Goal: Information Seeking & Learning: Check status

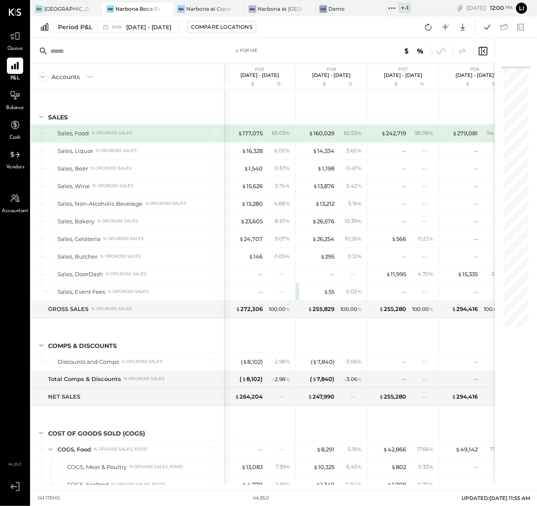
click at [6, 106] on span "Balance" at bounding box center [15, 108] width 18 height 8
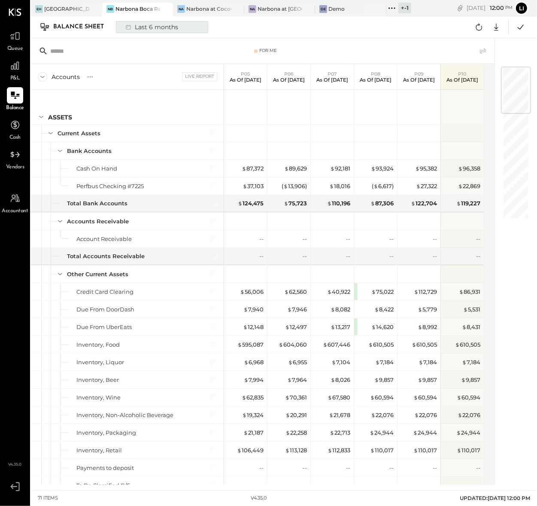
click at [164, 24] on div "Last 6 months" at bounding box center [151, 26] width 61 height 11
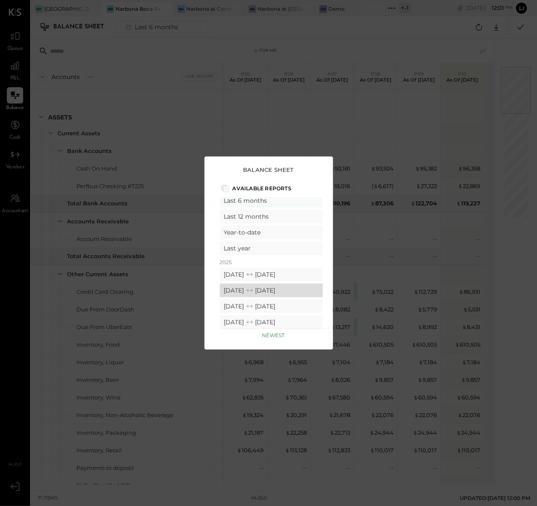
scroll to position [26, 0]
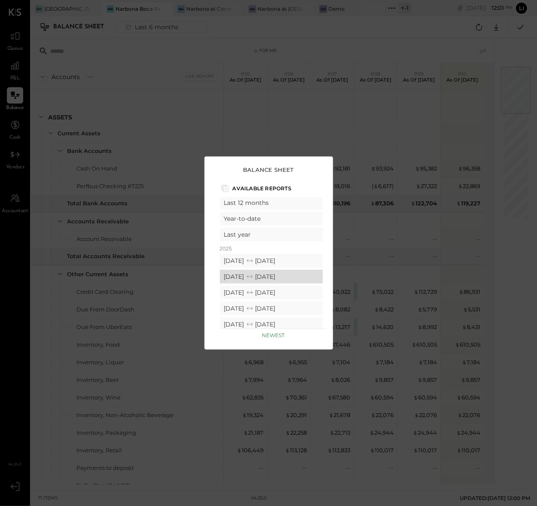
click at [297, 277] on div "08/11/2025 09/07/2025" at bounding box center [271, 276] width 103 height 14
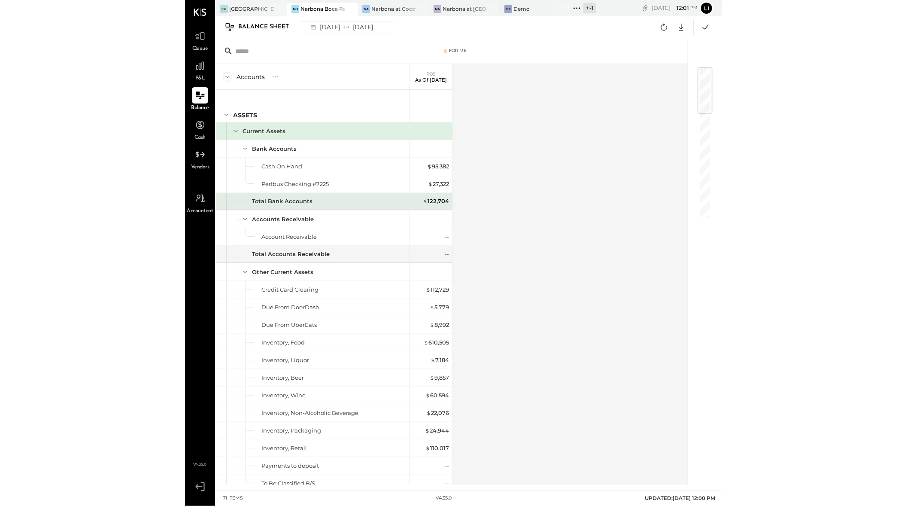
scroll to position [4, 0]
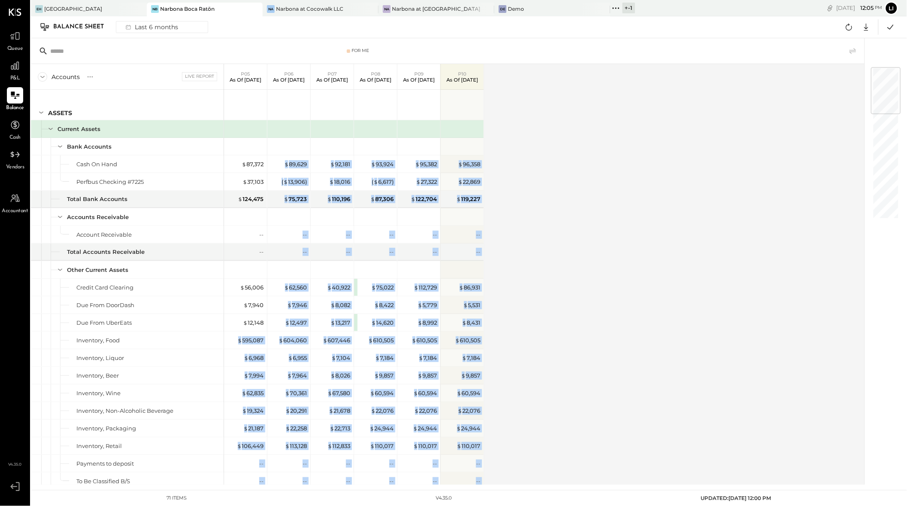
drag, startPoint x: 235, startPoint y: 339, endPoint x: 488, endPoint y: 350, distance: 253.4
click at [488, 350] on div "Accounts S GL Live Report P05 As of May 18th 2025 P06 As of Jun 15th 2025 P07 A…" at bounding box center [448, 274] width 835 height 421
click at [483, 342] on div "$ 610,505" at bounding box center [462, 339] width 43 height 17
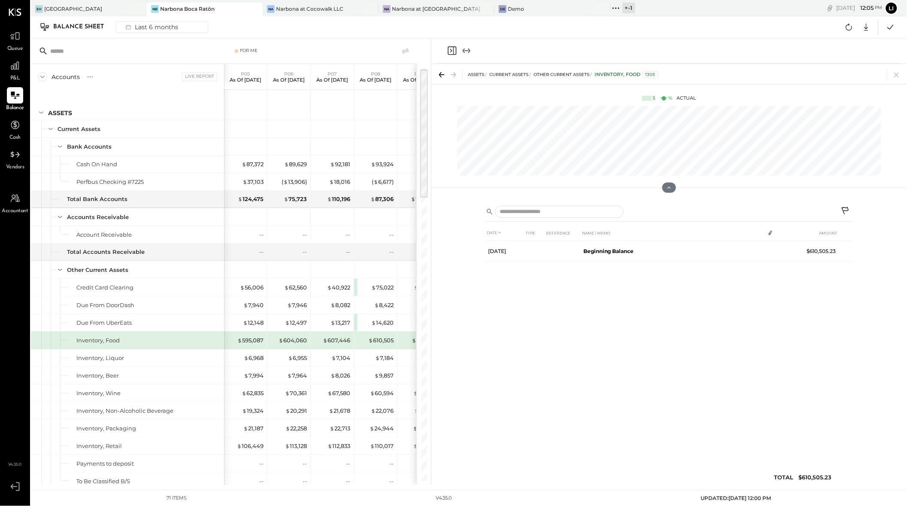
click at [455, 54] on icon "Close panel" at bounding box center [452, 50] width 9 height 9
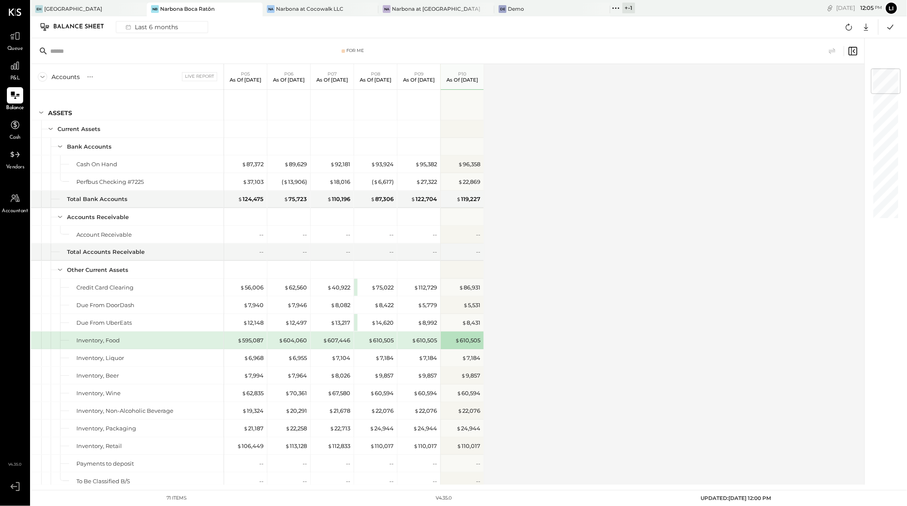
click at [536, 200] on div "Accounts S GL Live Report P05 As of May 18th 2025 P06 As of Jun 15th 2025 P07 A…" at bounding box center [448, 274] width 835 height 421
click at [241, 358] on div "$ 6,968" at bounding box center [246, 358] width 34 height 8
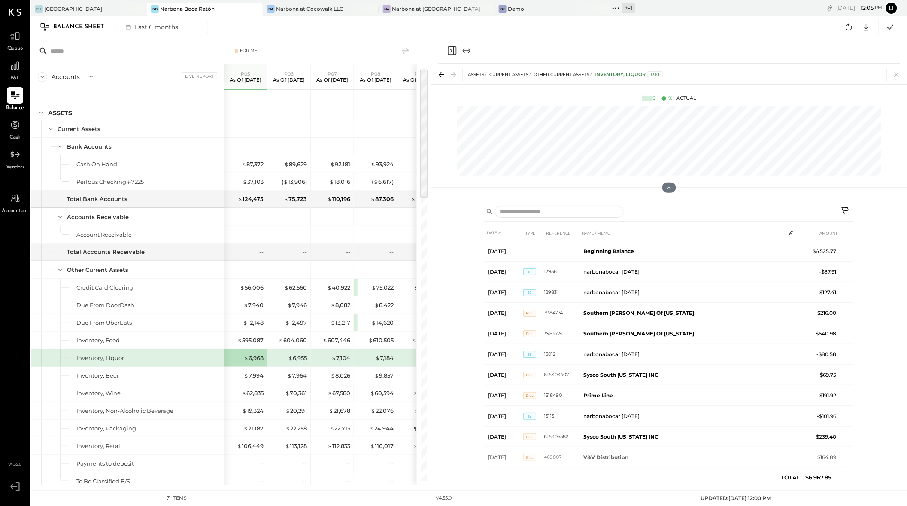
click at [453, 53] on icon "Close panel" at bounding box center [452, 50] width 9 height 9
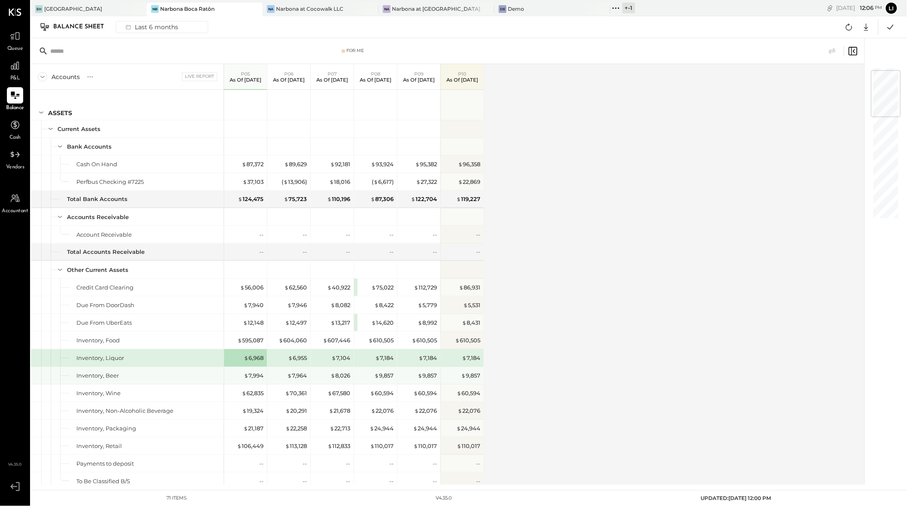
scroll to position [117, 0]
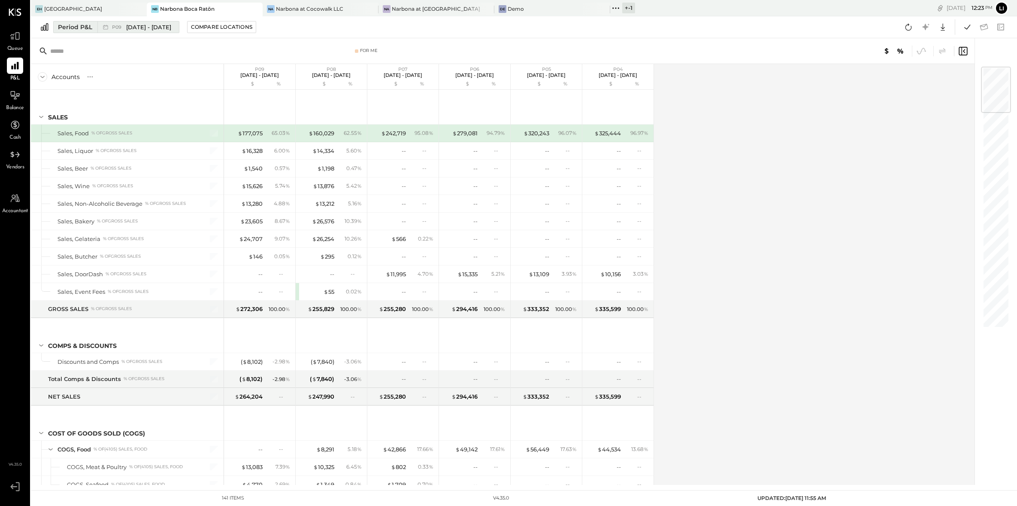
click at [139, 30] on span "[DATE] - [DATE]" at bounding box center [148, 27] width 45 height 8
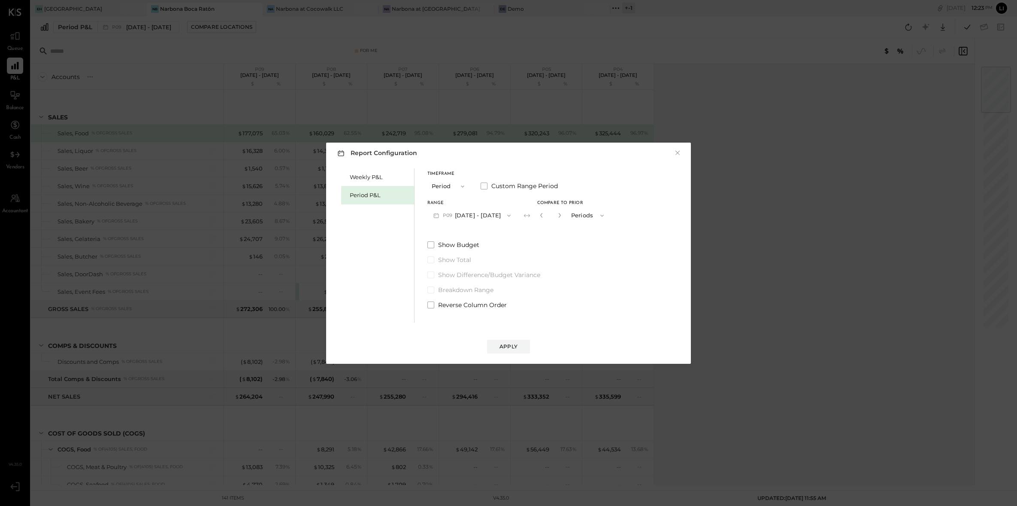
click at [506, 210] on button "P09 [DATE] - [DATE]" at bounding box center [471, 215] width 89 height 16
click at [481, 216] on span "[DATE] - [DATE]" at bounding box center [466, 215] width 41 height 7
click at [619, 260] on div "Weekly P&L Period P&L Timeframe Period Custom Range Period Range P10 [DATE] - […" at bounding box center [509, 244] width 348 height 156
click at [505, 344] on div "Apply" at bounding box center [508, 345] width 18 height 7
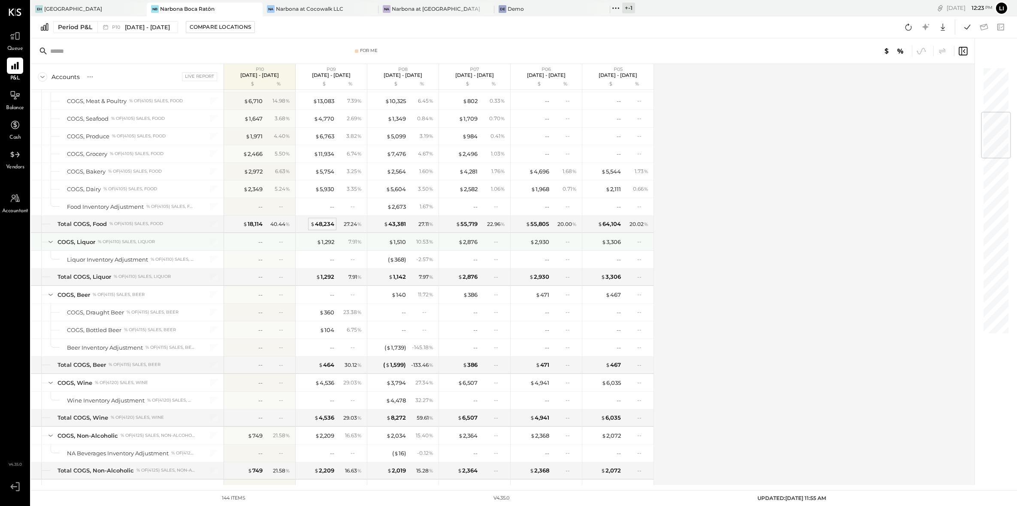
scroll to position [385, 0]
click at [53, 243] on icon at bounding box center [50, 239] width 9 height 9
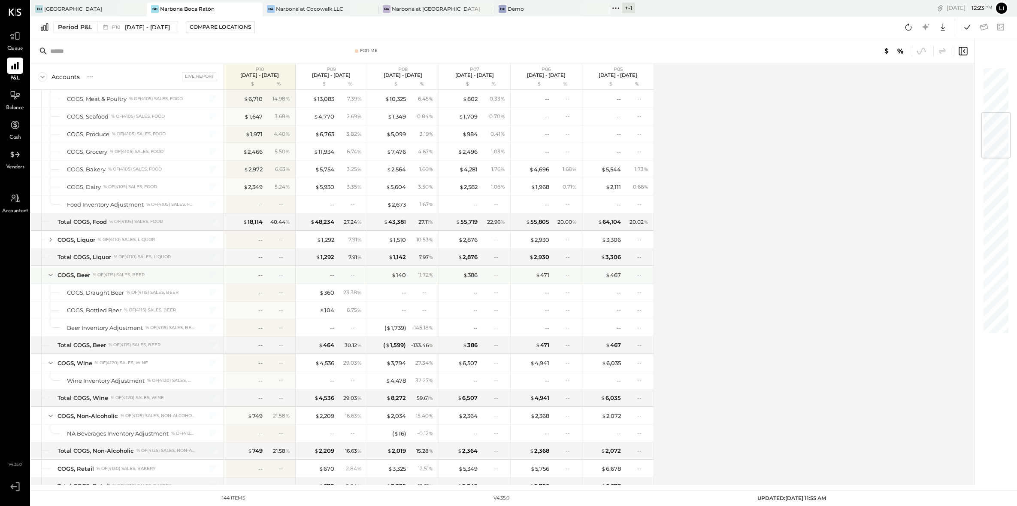
click at [44, 278] on div at bounding box center [42, 274] width 3 height 17
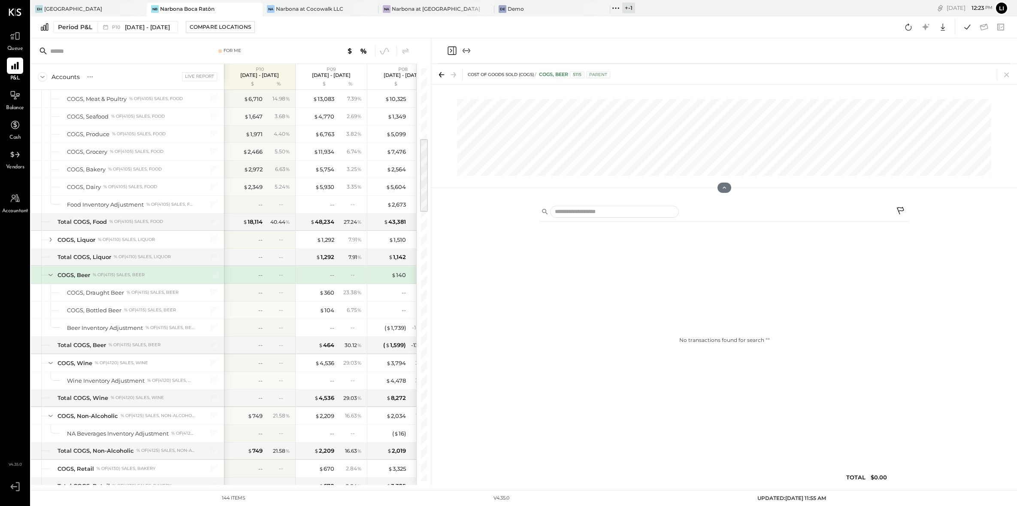
click at [50, 274] on icon at bounding box center [50, 274] width 9 height 9
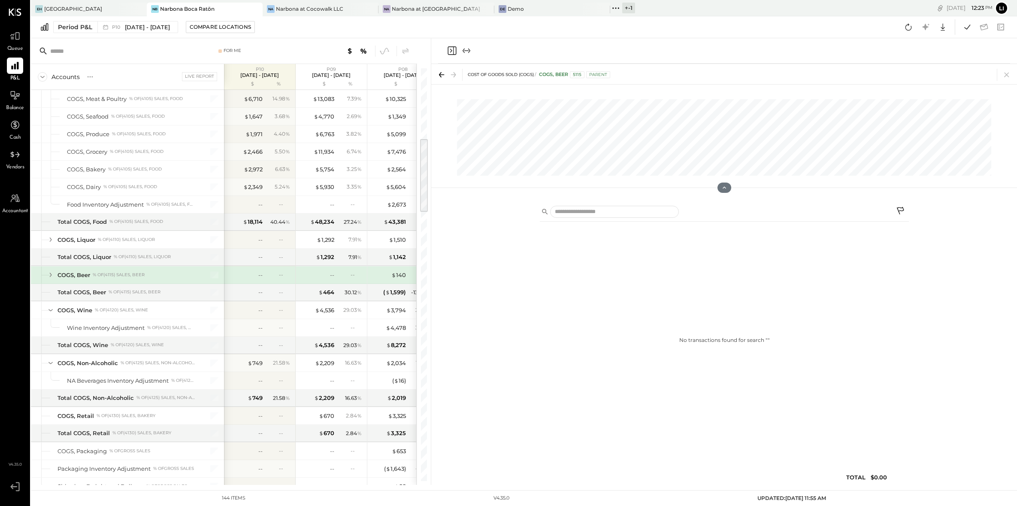
click at [453, 54] on icon "Close panel" at bounding box center [452, 50] width 9 height 9
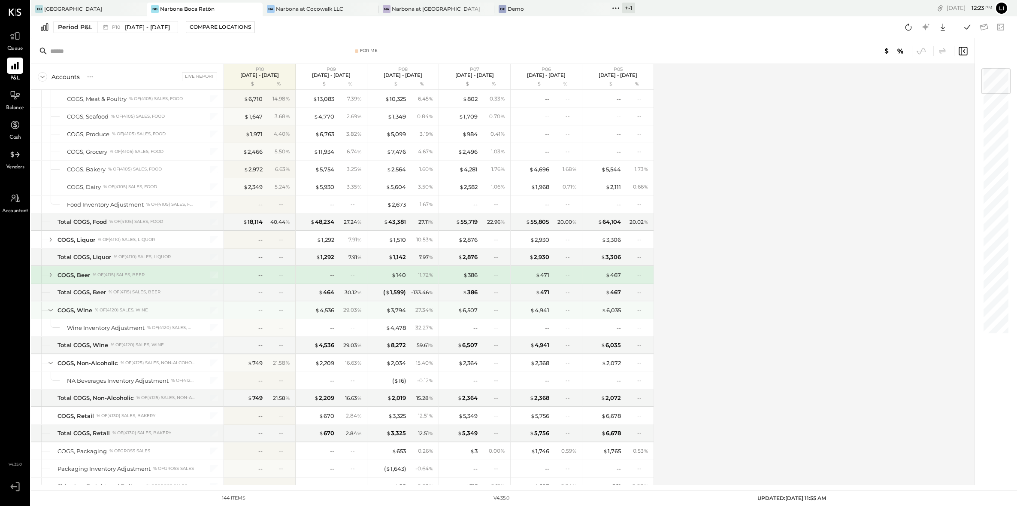
click at [49, 315] on icon at bounding box center [50, 309] width 9 height 9
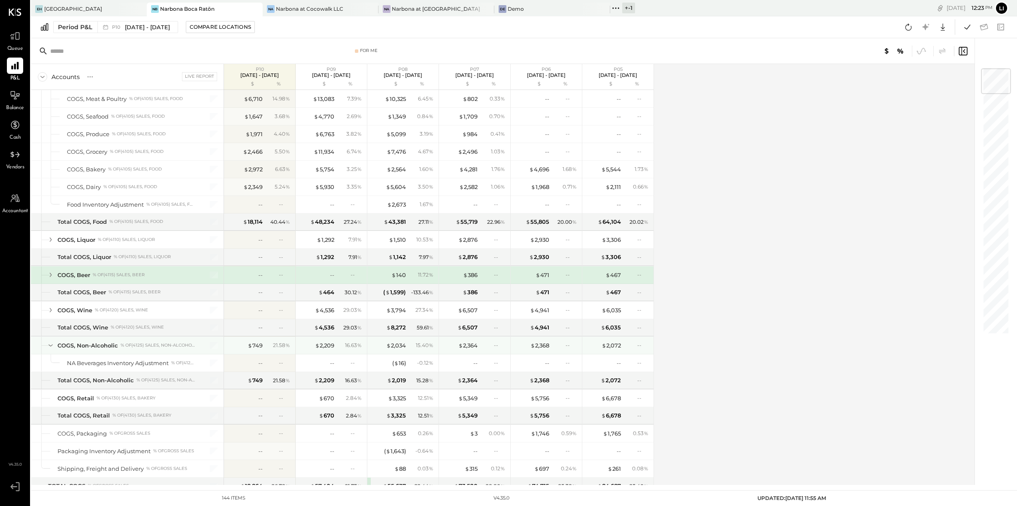
click at [48, 343] on icon at bounding box center [50, 344] width 9 height 9
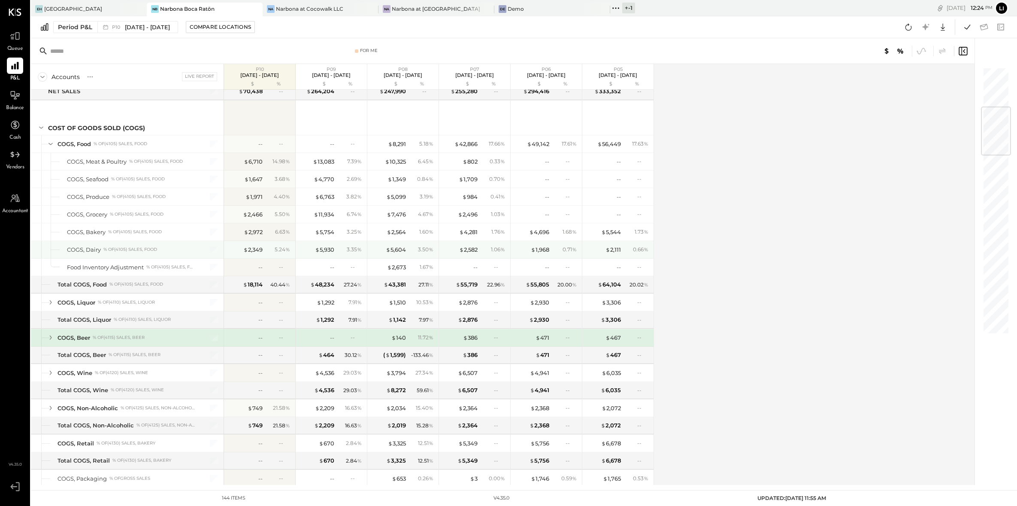
scroll to position [154, 0]
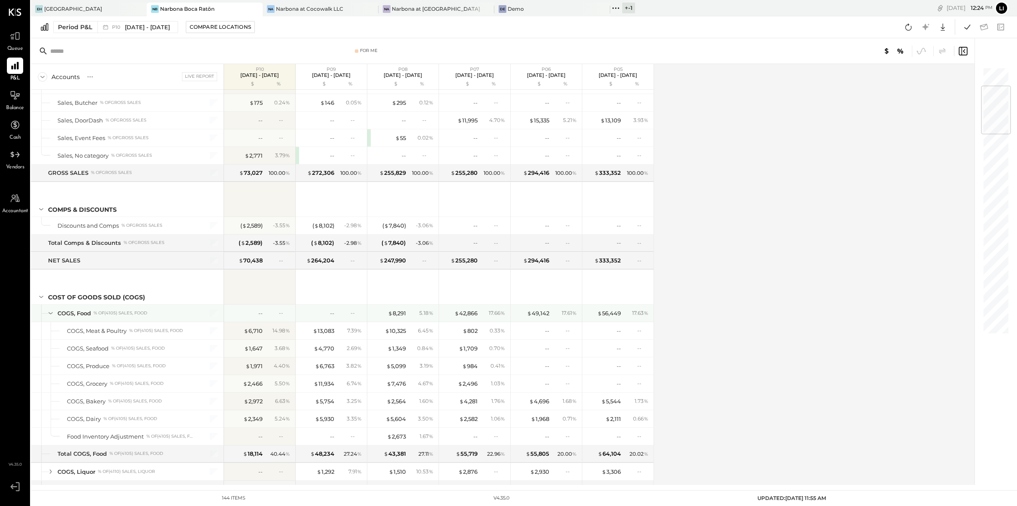
click at [52, 316] on icon at bounding box center [50, 312] width 9 height 9
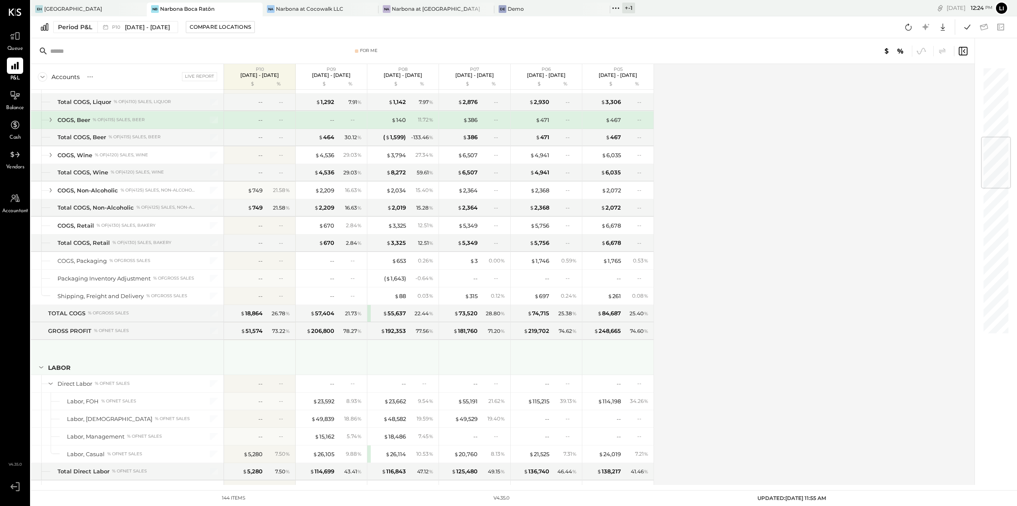
scroll to position [533, 0]
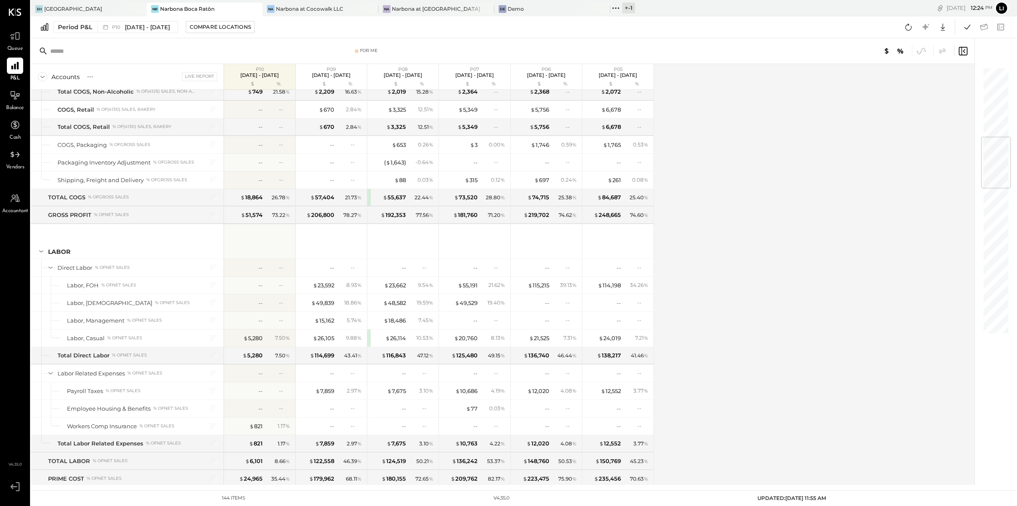
click at [733, 244] on div "Accounts S % GL Live Report P10 Sep 8 - Oct 5, 2025 $ % P09 Aug 11 - Sep 7, 202…" at bounding box center [503, 274] width 945 height 421
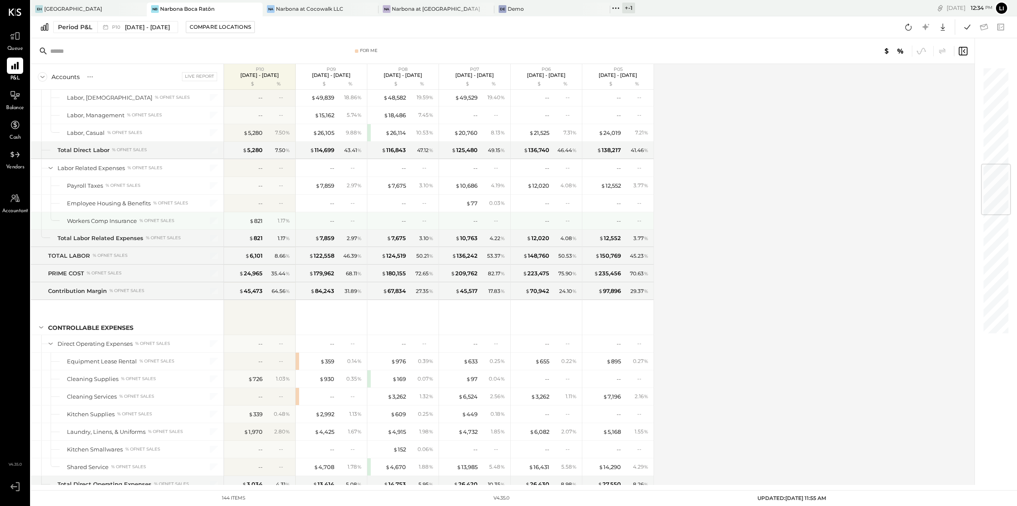
scroll to position [623, 0]
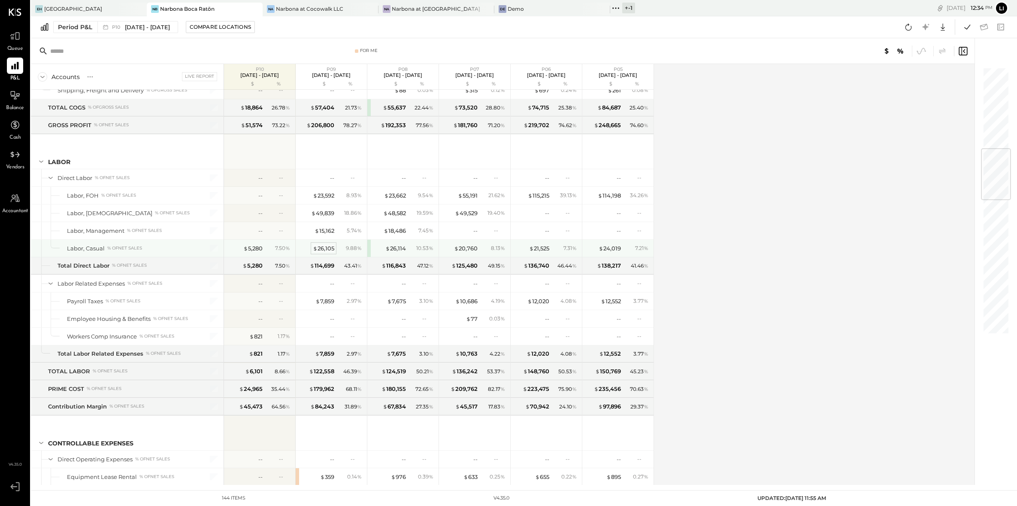
click at [324, 250] on div "$ 26,105" at bounding box center [323, 248] width 21 height 8
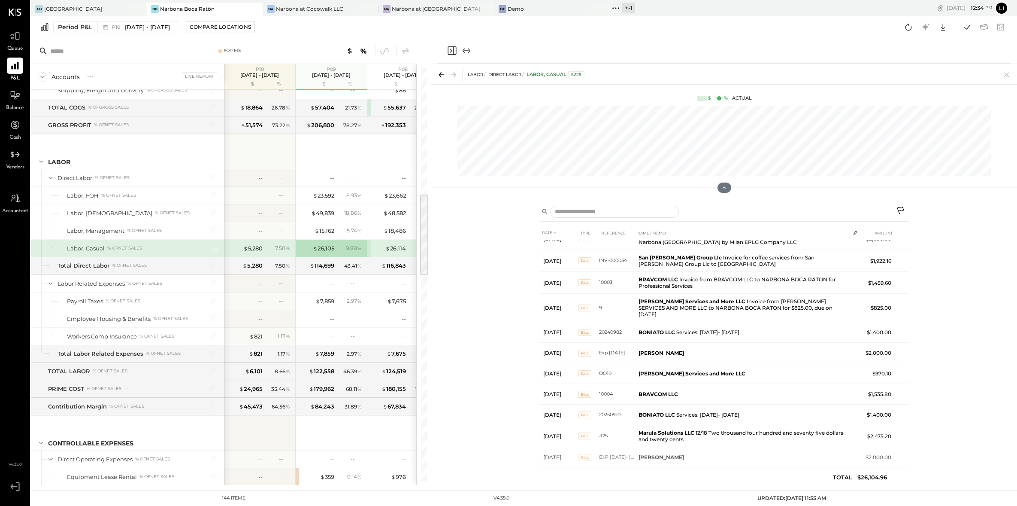
scroll to position [54, 0]
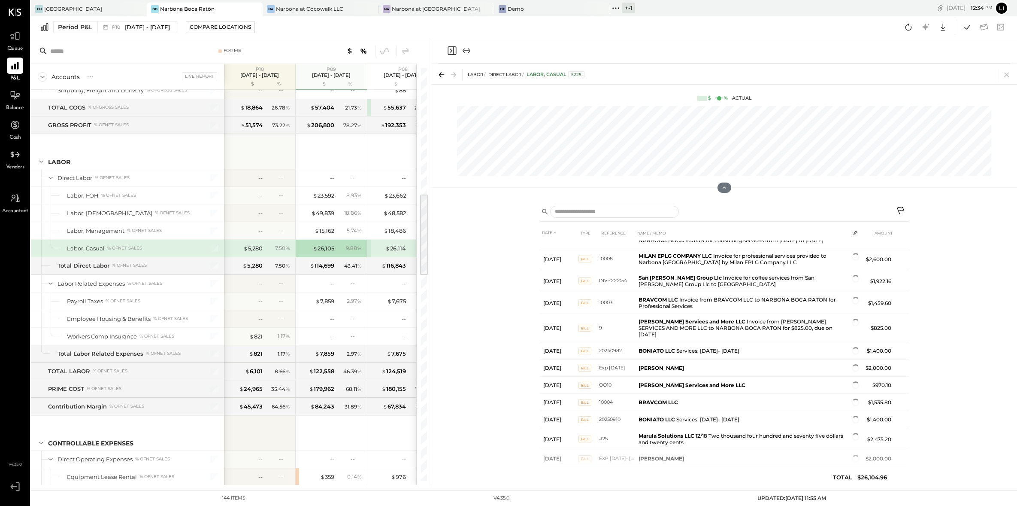
click at [902, 207] on icon at bounding box center [900, 210] width 7 height 7
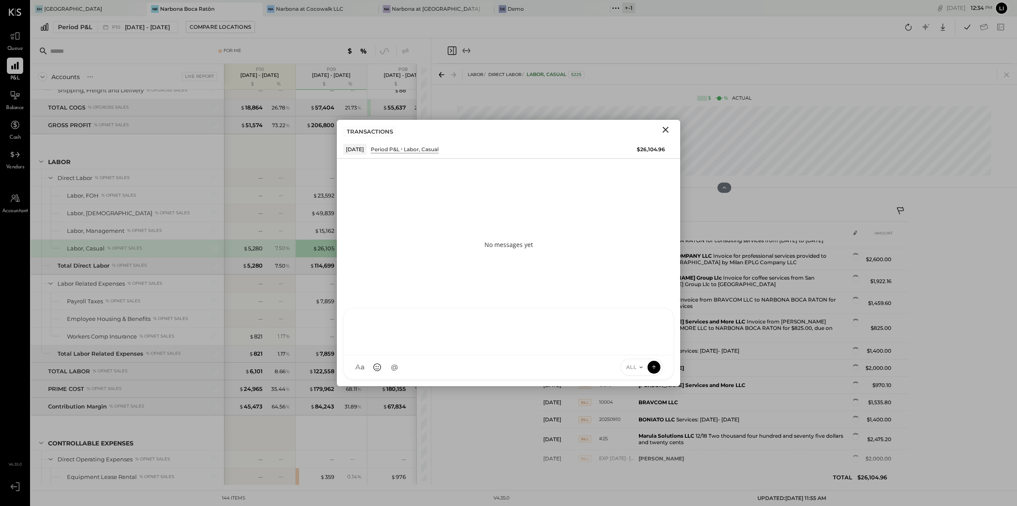
click at [371, 371] on div "R rodrigo.calabrese DT Diego Toro HB Heidy Balart KS Kimberly Sebastian BB Bele…" at bounding box center [508, 344] width 330 height 72
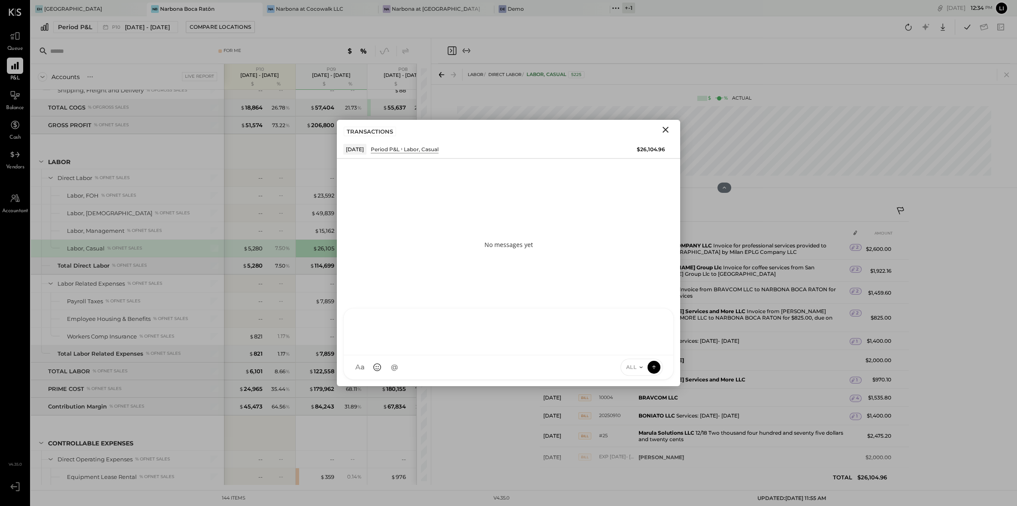
click at [665, 127] on icon "Close" at bounding box center [665, 129] width 10 height 10
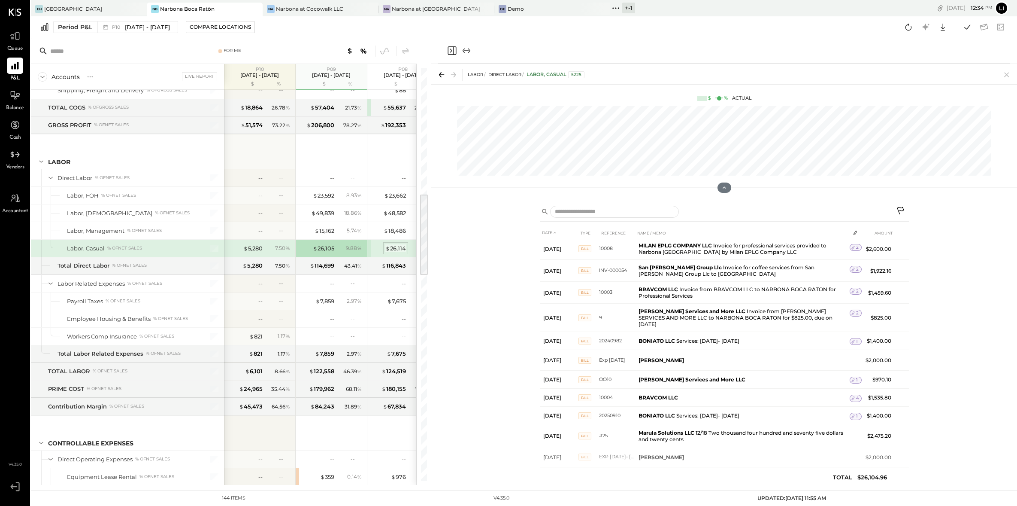
click at [394, 251] on div "$ 26,114" at bounding box center [395, 248] width 21 height 8
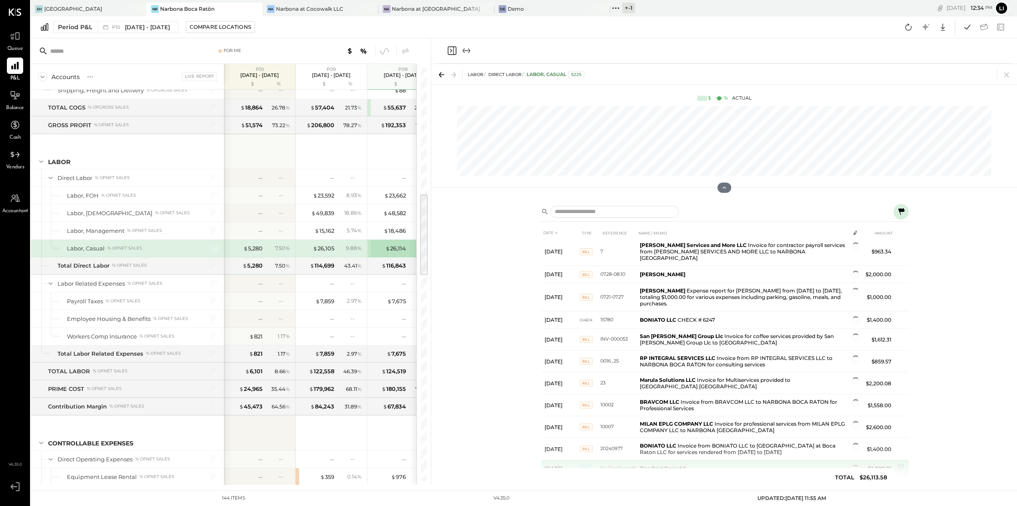
scroll to position [213, 0]
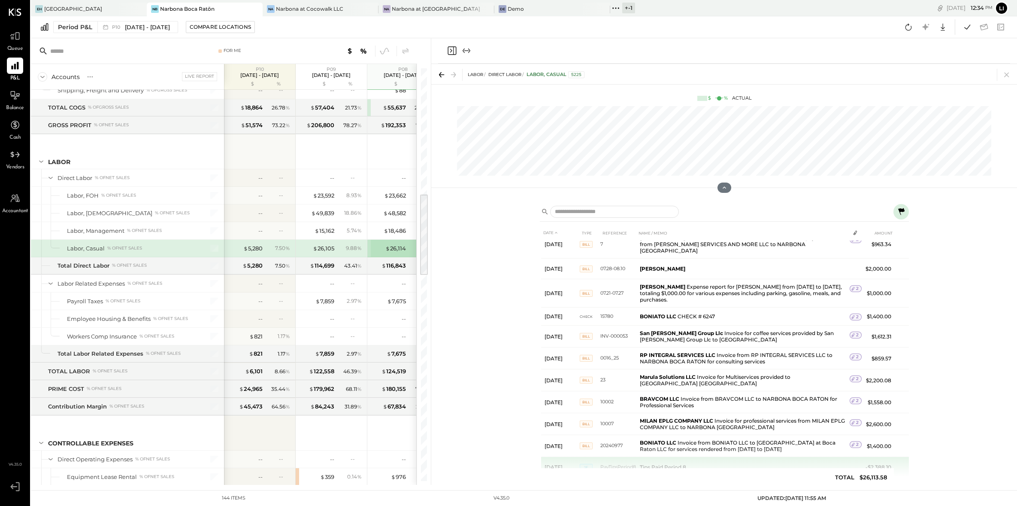
click at [453, 52] on icon "Close panel" at bounding box center [452, 50] width 9 height 9
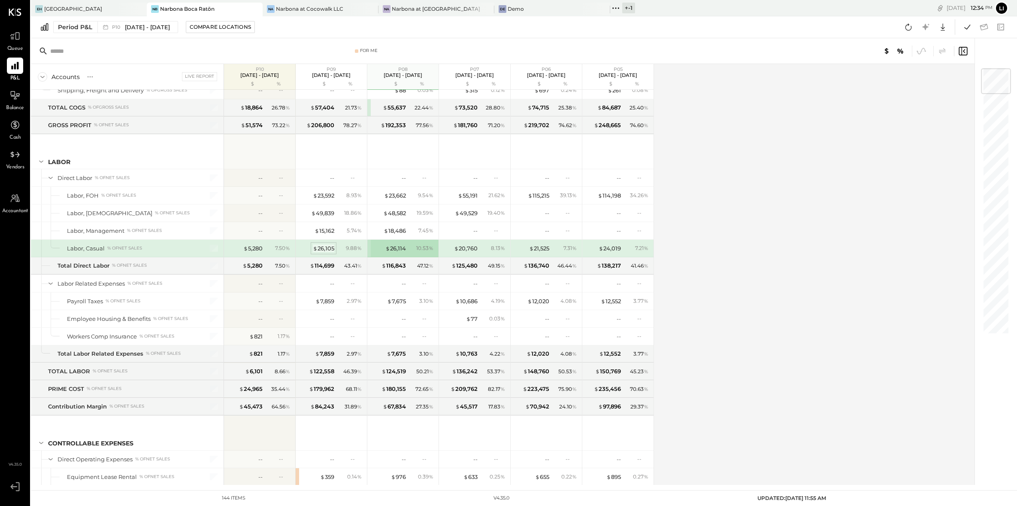
click at [329, 252] on div "$ 26,105" at bounding box center [323, 248] width 21 height 8
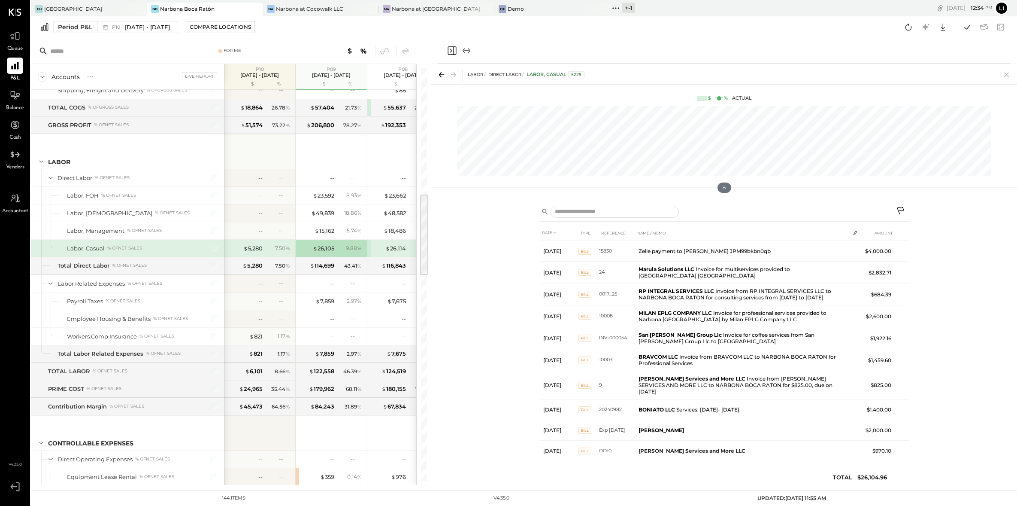
click at [899, 207] on icon at bounding box center [901, 211] width 10 height 10
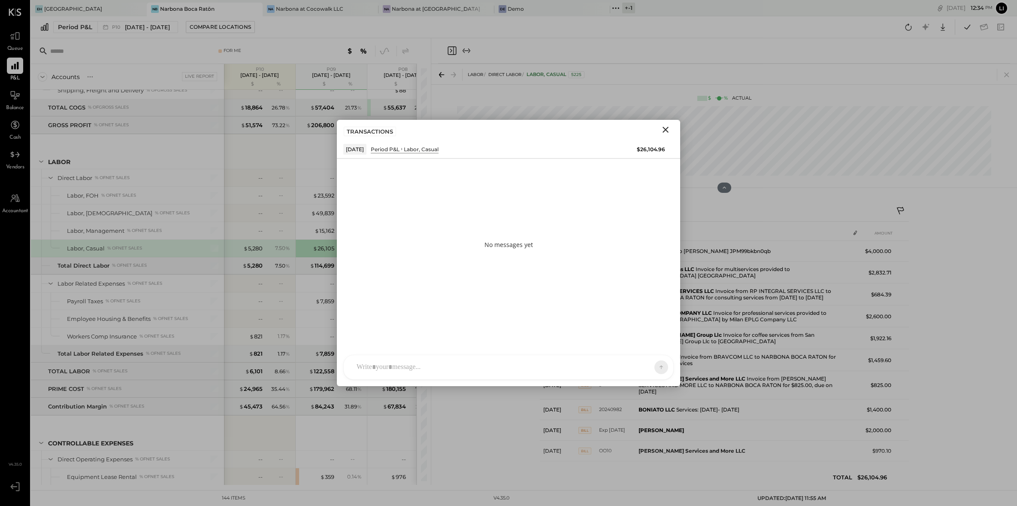
click at [518, 364] on div at bounding box center [500, 366] width 297 height 19
click at [405, 327] on span "Heidy Balart" at bounding box center [426, 328] width 67 height 8
click at [492, 326] on div "**********" at bounding box center [508, 330] width 312 height 34
type input "****"
click at [433, 323] on div "NB Noemi Balmaceda" at bounding box center [414, 327] width 98 height 17
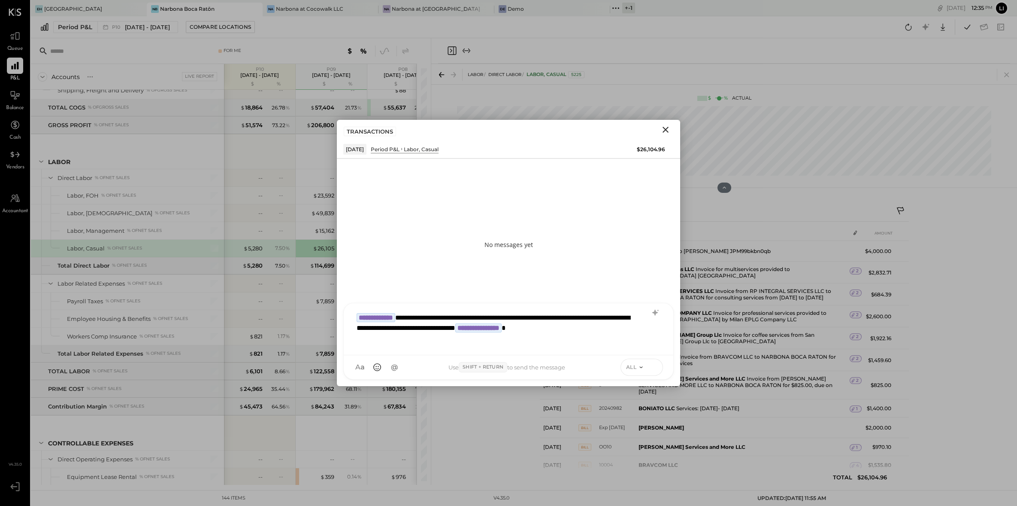
click at [655, 368] on icon at bounding box center [654, 366] width 8 height 9
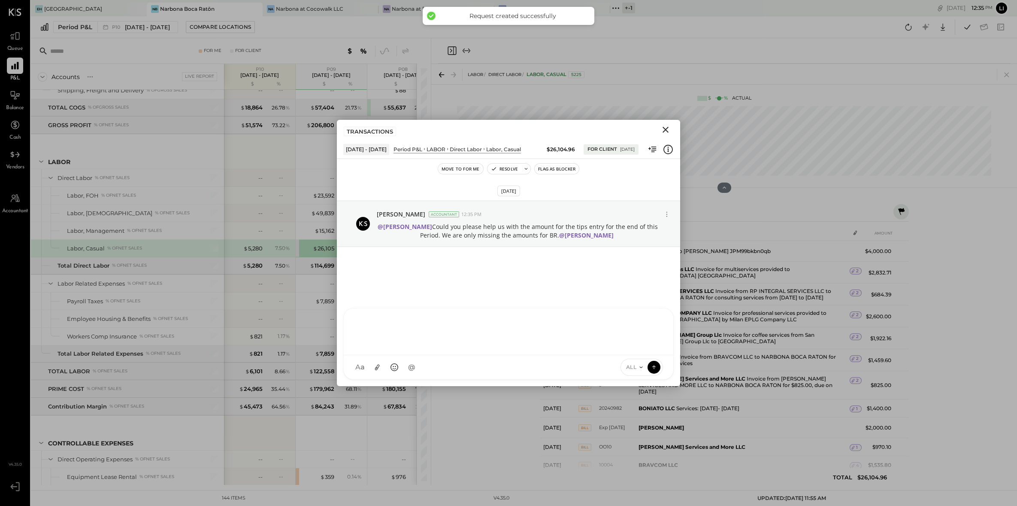
click at [664, 133] on icon "Close" at bounding box center [665, 129] width 10 height 10
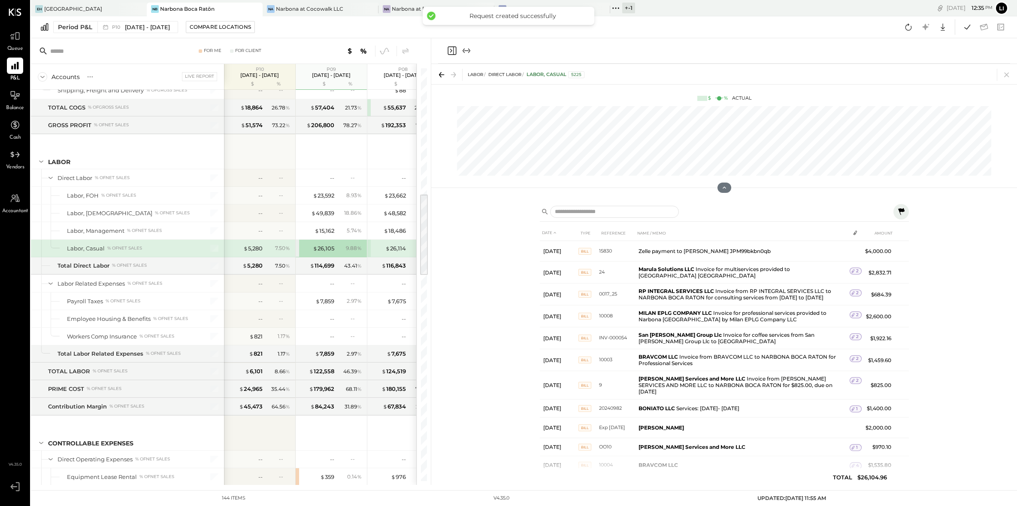
click at [456, 52] on icon "Close panel" at bounding box center [452, 50] width 9 height 9
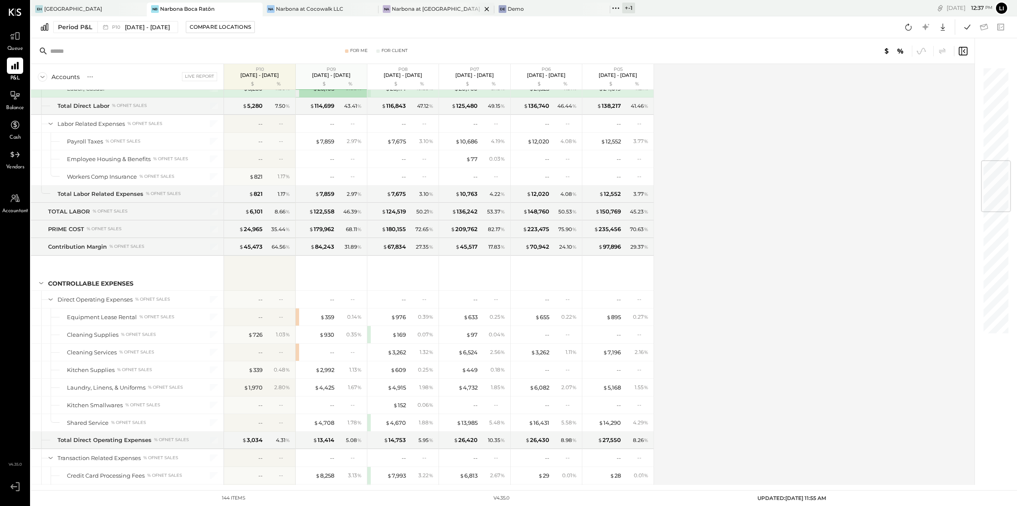
scroll to position [872, 0]
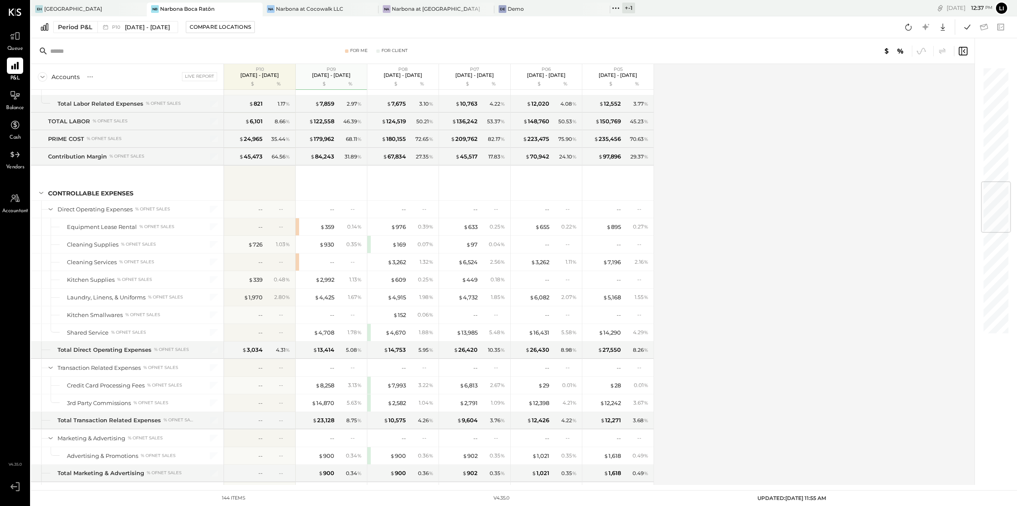
click at [20, 46] on span "Queue" at bounding box center [15, 49] width 16 height 8
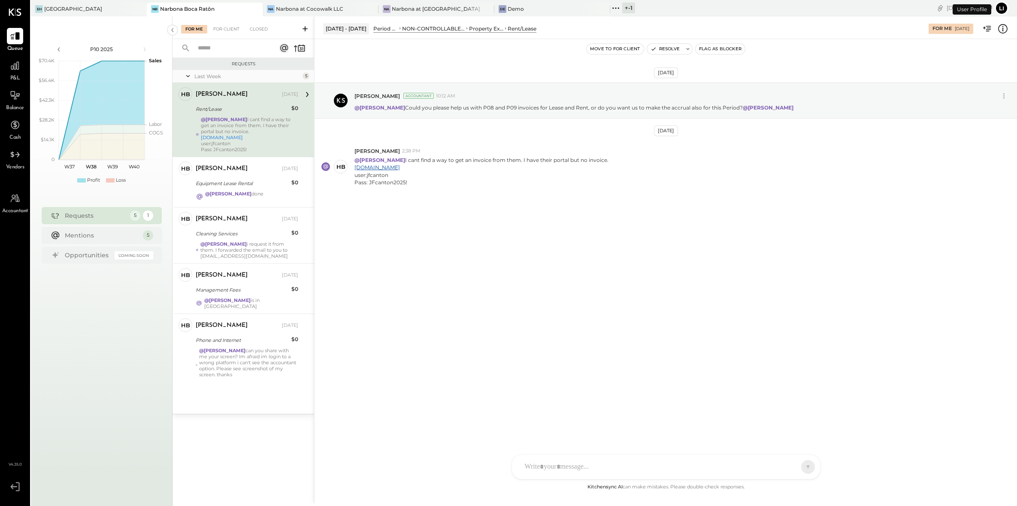
click at [576, 284] on div "Sep 10th, 2025 Lilia Martinez Nogueda Accountant 10:12 AM @Heidy Balart Could y…" at bounding box center [666, 260] width 702 height 442
click at [483, 255] on div "Sep 10th, 2025 Lilia Martinez Nogueda Accountant 10:12 AM @Heidy Balart Could y…" at bounding box center [666, 159] width 702 height 197
click at [549, 279] on div "Sep 10th, 2025 Lilia Martinez Nogueda Accountant 10:12 AM @Heidy Balart Could y…" at bounding box center [666, 260] width 702 height 442
click at [510, 263] on div "Sep 10th, 2025 Lilia Martinez Nogueda Accountant 10:12 AM @Heidy Balart Could y…" at bounding box center [666, 260] width 702 height 442
click at [541, 229] on div "Sep 10th, 2025 Lilia Martinez Nogueda Accountant 10:12 AM @Heidy Balart Could y…" at bounding box center [666, 159] width 702 height 197
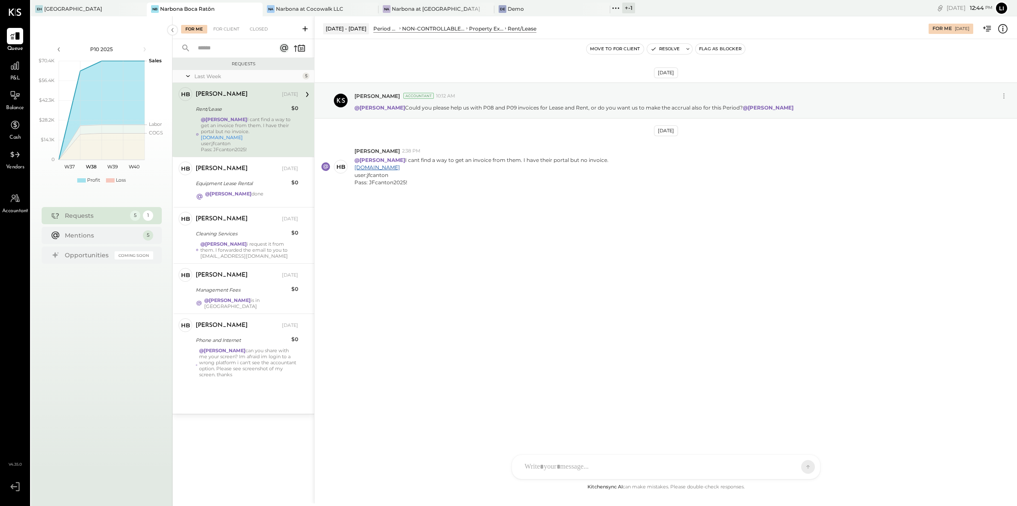
click at [542, 262] on div "Sep 10th, 2025 Lilia Martinez Nogueda Accountant 10:12 AM @Heidy Balart Could y…" at bounding box center [666, 260] width 702 height 442
click at [552, 471] on div "R rodrigo.calabrese DT Diego Toro HB Heidy Balart KS Kimberly Sebastian BB Bele…" at bounding box center [666, 443] width 309 height 72
click at [587, 427] on span "Heidy Balart" at bounding box center [594, 427] width 67 height 8
click at [608, 426] on div "**********" at bounding box center [666, 430] width 291 height 34
click at [666, 436] on div "**********" at bounding box center [666, 430] width 291 height 34
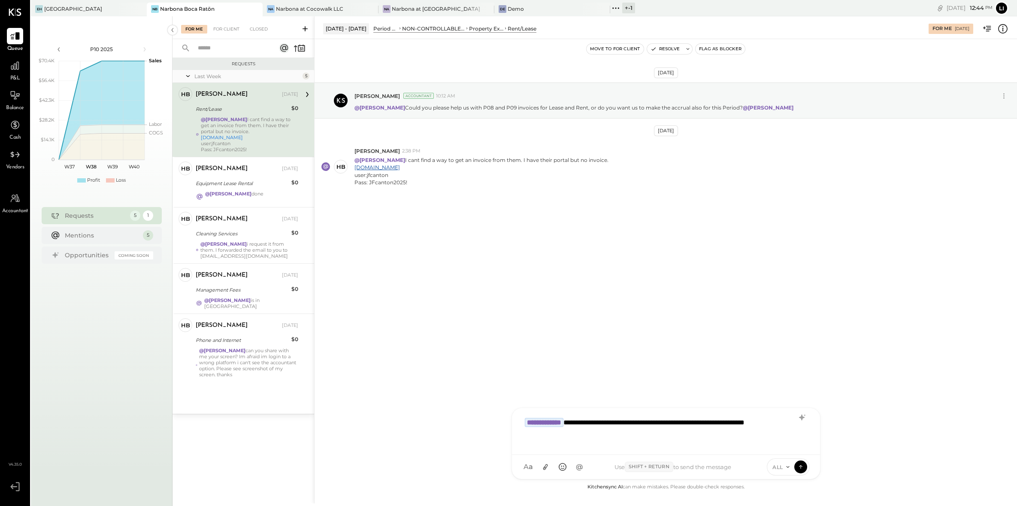
click at [690, 439] on div "**********" at bounding box center [666, 430] width 291 height 34
click at [576, 429] on span "Noemi Balmaceda" at bounding box center [594, 427] width 67 height 8
click at [719, 444] on div "**********" at bounding box center [666, 430] width 291 height 34
click at [587, 424] on div "**********" at bounding box center [666, 430] width 291 height 34
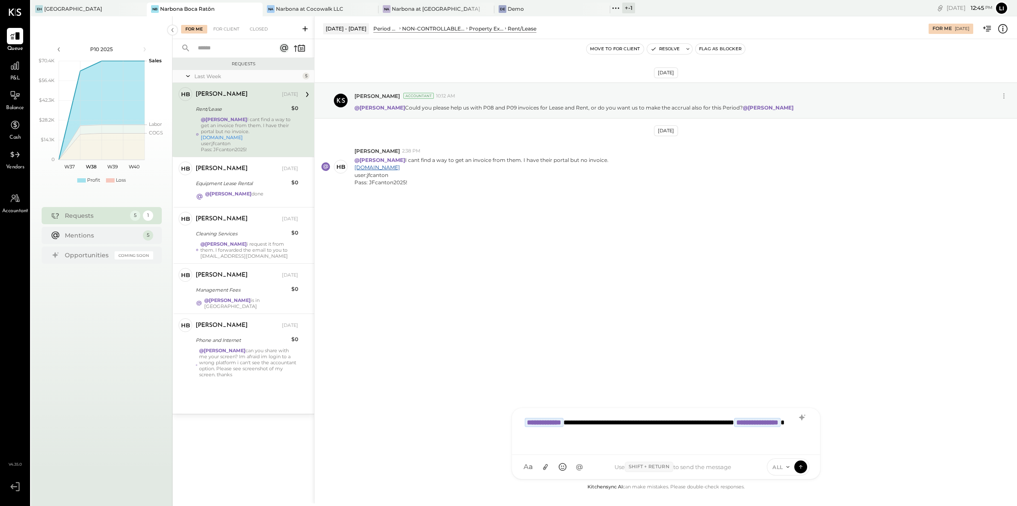
click at [627, 435] on div "**********" at bounding box center [666, 430] width 291 height 34
click at [787, 421] on div "**********" at bounding box center [666, 430] width 291 height 34
click at [800, 466] on icon at bounding box center [801, 466] width 8 height 9
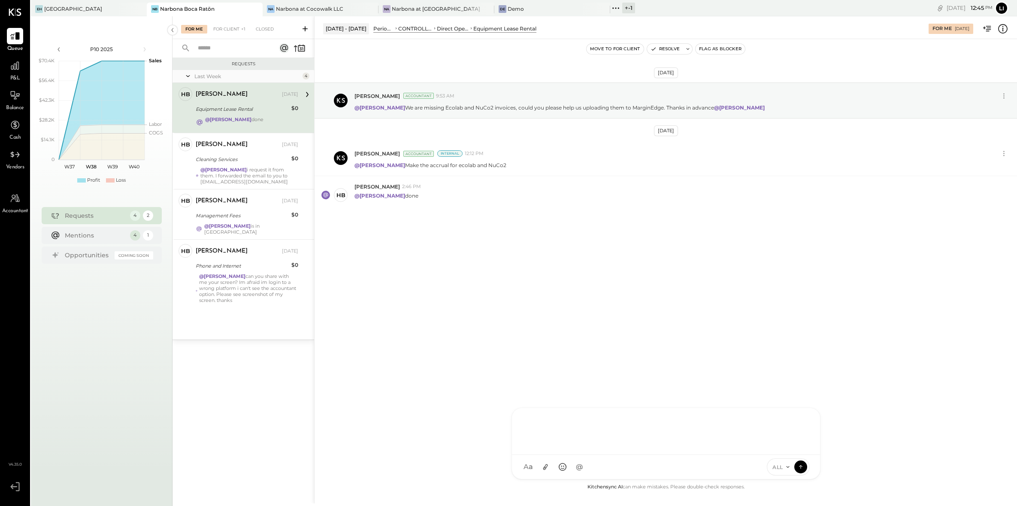
click at [524, 233] on div "Sep 10th, 2025 Lilia Martinez Nogueda Accountant 9:53 AM @Heidy Balart We are m…" at bounding box center [666, 170] width 702 height 218
click at [230, 27] on div "For Client" at bounding box center [226, 29] width 35 height 9
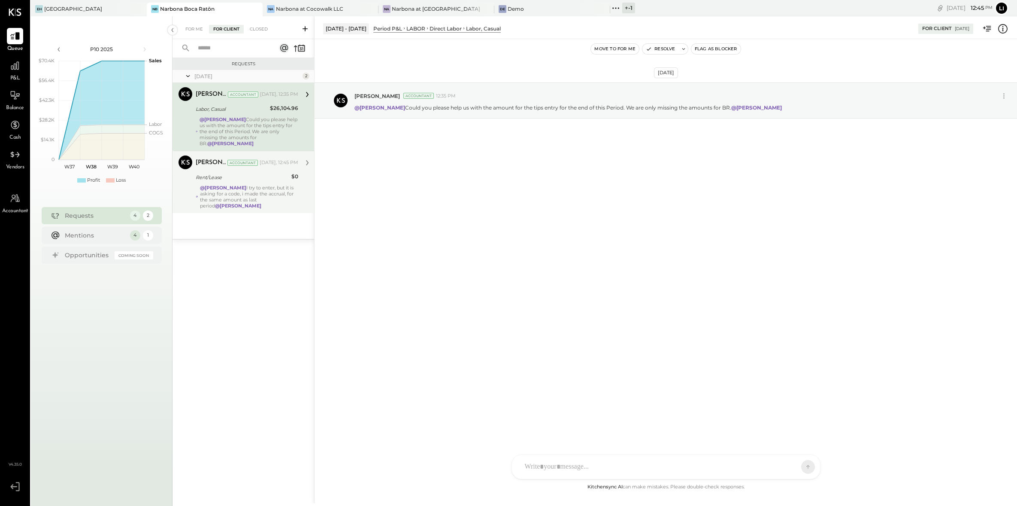
click at [237, 173] on div "Rent/Lease" at bounding box center [242, 177] width 93 height 9
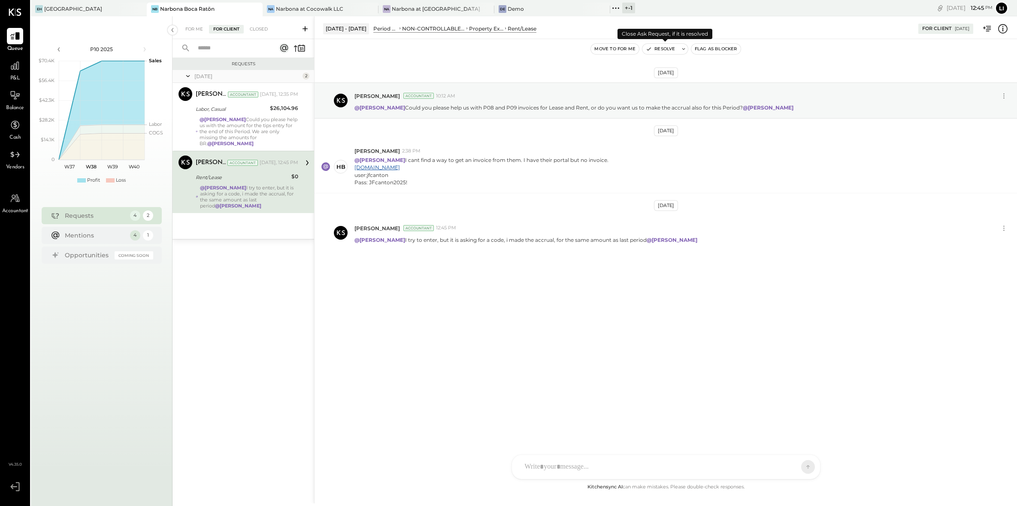
click at [659, 49] on button "Resolve" at bounding box center [660, 49] width 36 height 10
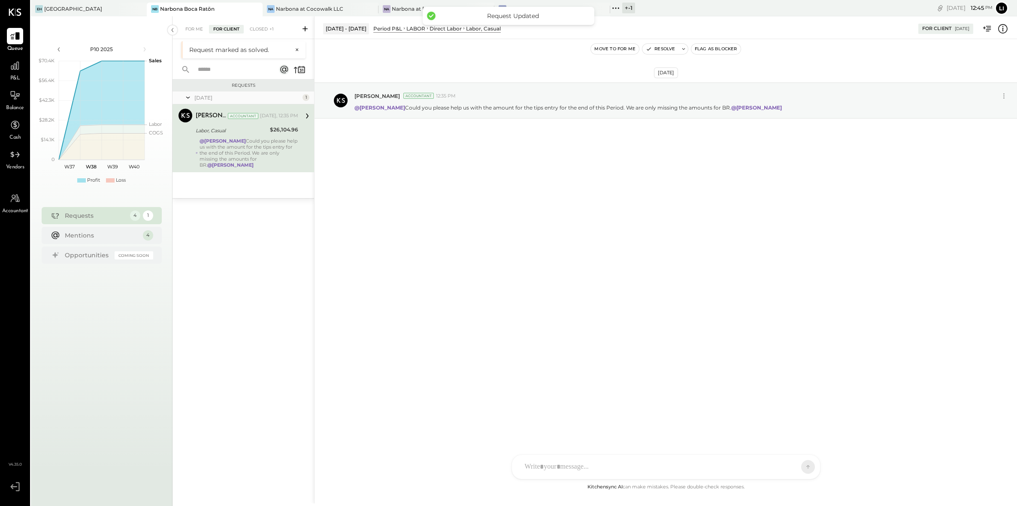
click at [290, 139] on div "@Heidy Balart Could you please help us with the amount for the tips entry for t…" at bounding box center [249, 153] width 99 height 30
click at [448, 182] on div "Sep 17th, 2025 Lilia Martinez Nogueda Accountant 12:35 PM @Heidy Balart Could y…" at bounding box center [666, 122] width 702 height 122
click at [182, 25] on div "For Me" at bounding box center [194, 29] width 26 height 9
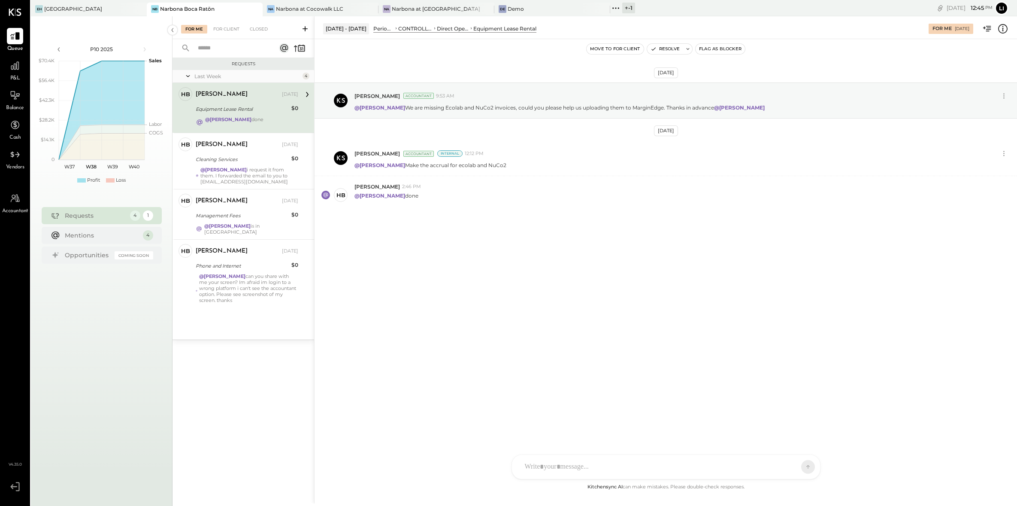
click at [488, 306] on div "Sep 10th, 2025 Lilia Martinez Nogueda Accountant 9:53 AM @Heidy Balart We are m…" at bounding box center [666, 260] width 702 height 442
click at [663, 52] on button "Resolve" at bounding box center [665, 49] width 36 height 10
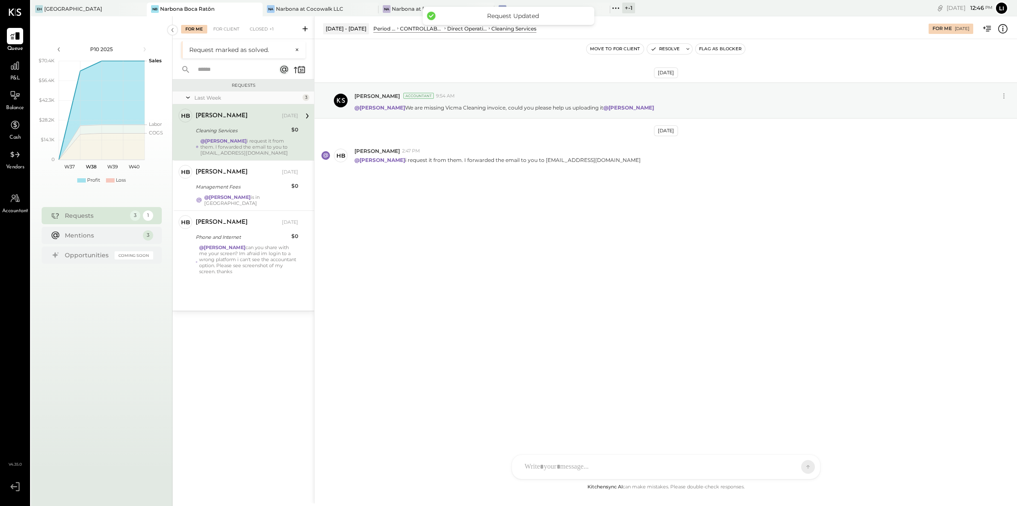
click at [546, 176] on div "Sep 10th, 2025 Lilia Martinez Nogueda Accountant 9:54 AM @Heidy Balart We are m…" at bounding box center [666, 148] width 702 height 174
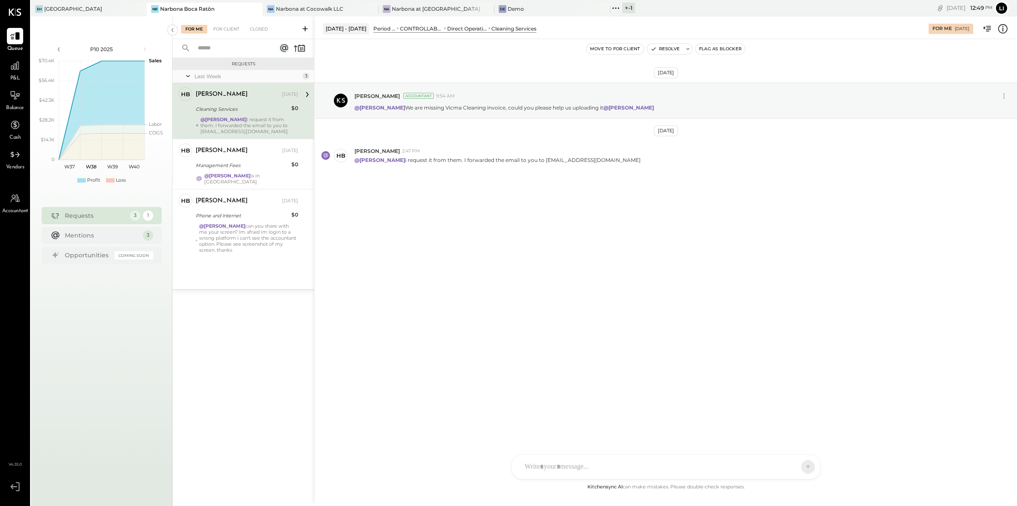
click at [579, 466] on div at bounding box center [658, 466] width 275 height 19
click at [580, 425] on span "Heidy Balart" at bounding box center [594, 427] width 67 height 8
type input "*****"
click at [578, 422] on div "NB Noemi Balmaceda" at bounding box center [582, 426] width 98 height 17
click at [798, 466] on icon at bounding box center [801, 466] width 8 height 9
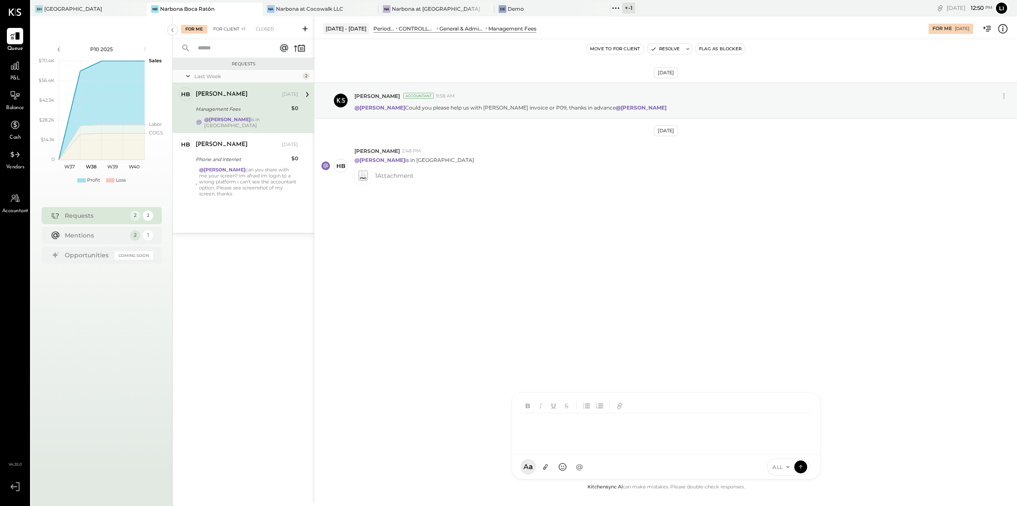
click at [230, 28] on div "For Client +1" at bounding box center [229, 29] width 41 height 9
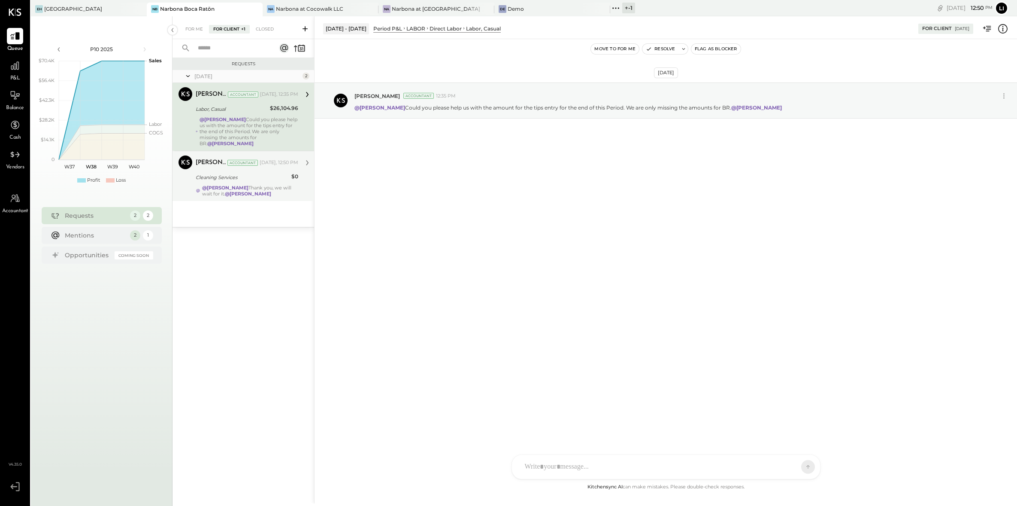
click at [252, 185] on div "@Heidy Balart Thank you, we will wait for it. @Noemi Balmaceda" at bounding box center [250, 191] width 96 height 12
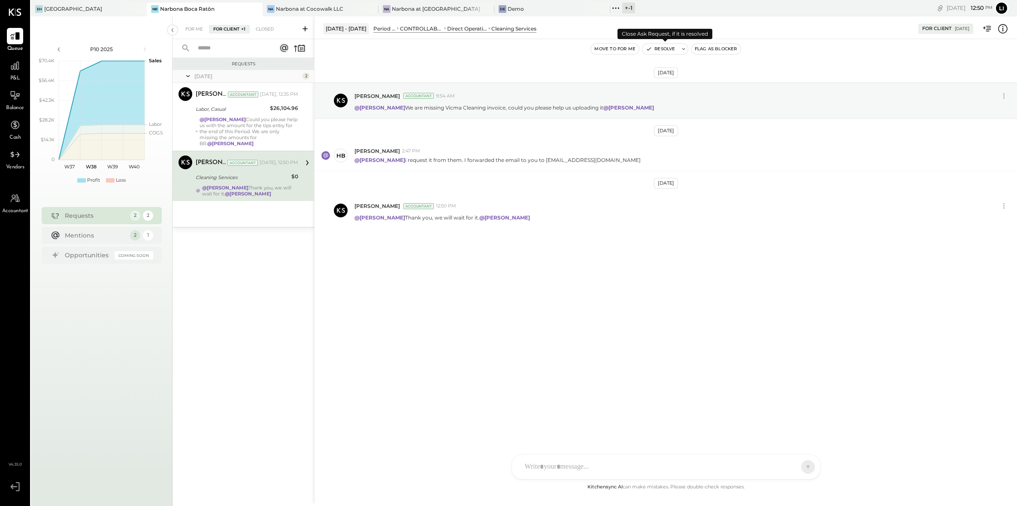
click at [654, 49] on button "Resolve" at bounding box center [660, 49] width 36 height 10
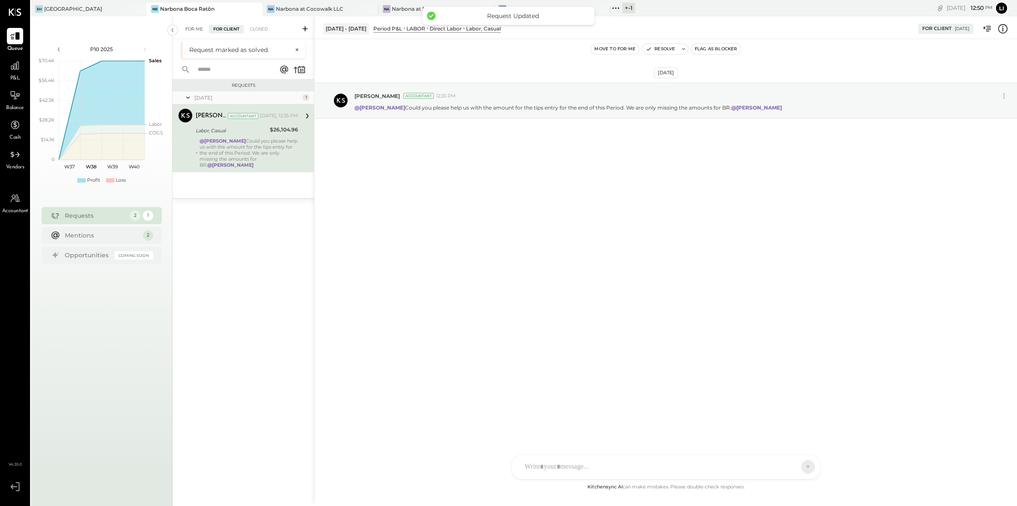
click at [200, 32] on div "For Me" at bounding box center [194, 29] width 26 height 9
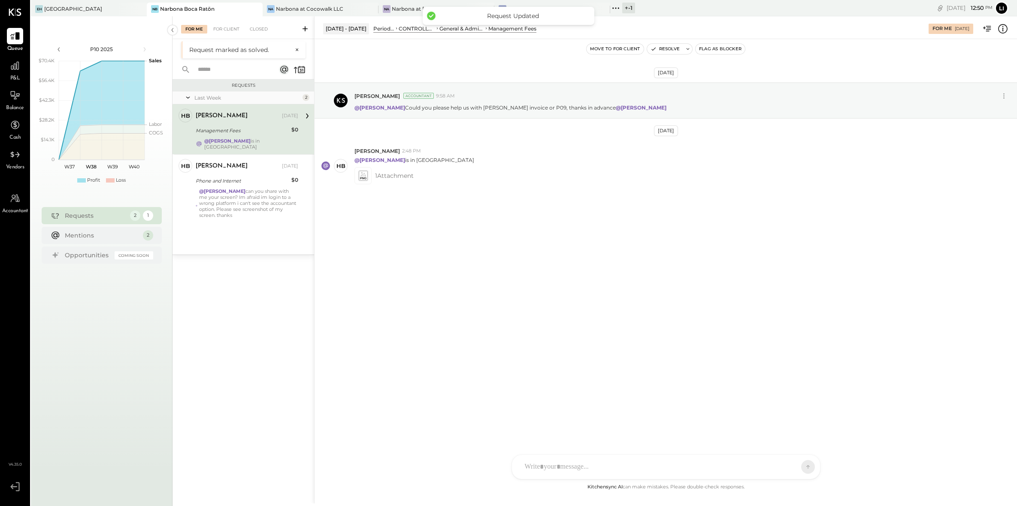
click at [632, 287] on div "Sep 10th, 2025 Lilia Martinez Nogueda Accountant 9:58 AM @Heidy Balart Could yo…" at bounding box center [666, 260] width 702 height 442
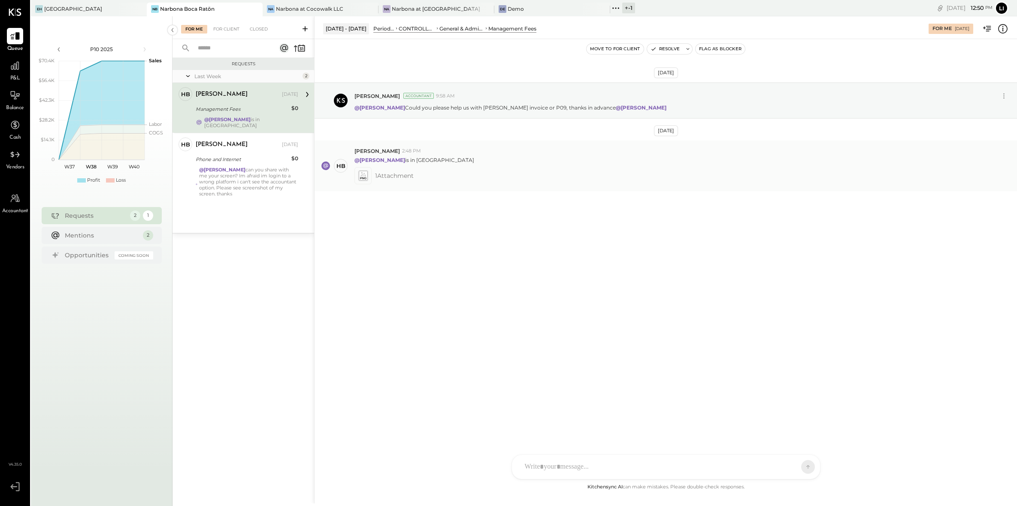
click at [366, 181] on icon at bounding box center [363, 176] width 11 height 12
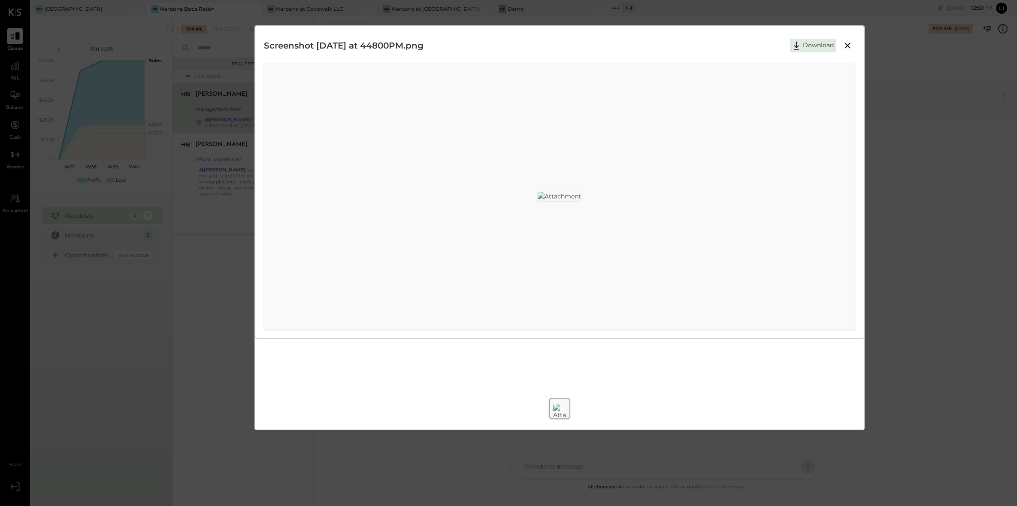
click at [852, 46] on button at bounding box center [847, 45] width 15 height 11
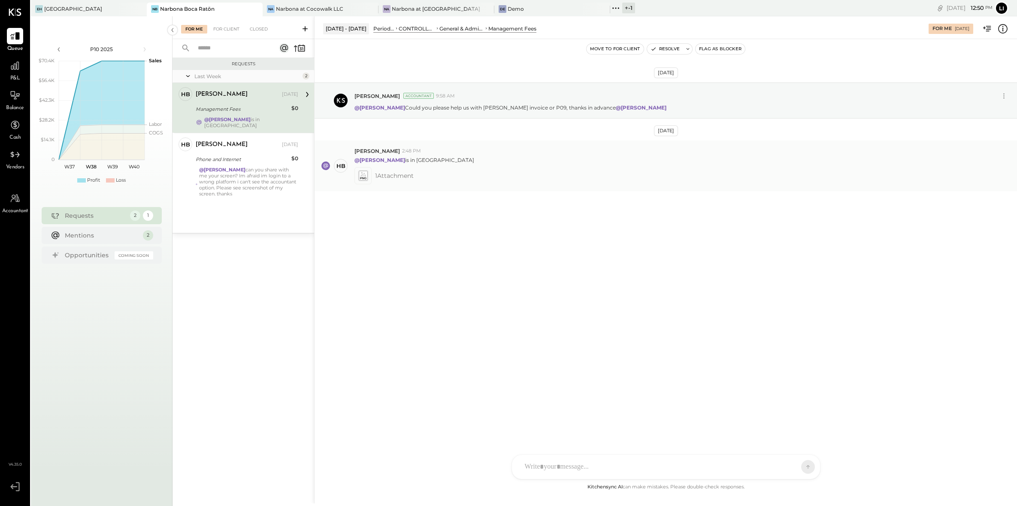
click at [360, 170] on div at bounding box center [362, 175] width 17 height 17
click at [361, 173] on icon at bounding box center [362, 176] width 9 height 10
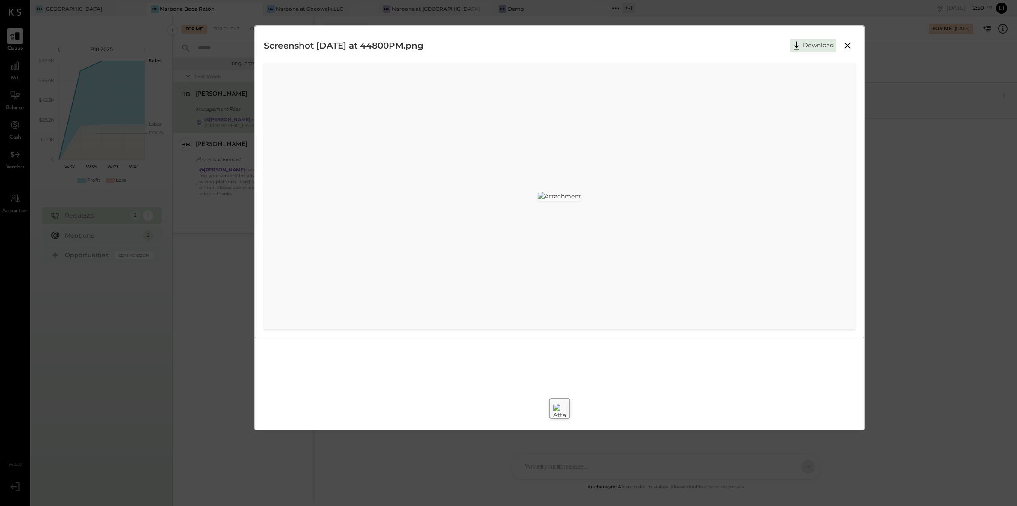
click at [847, 46] on icon at bounding box center [847, 45] width 10 height 10
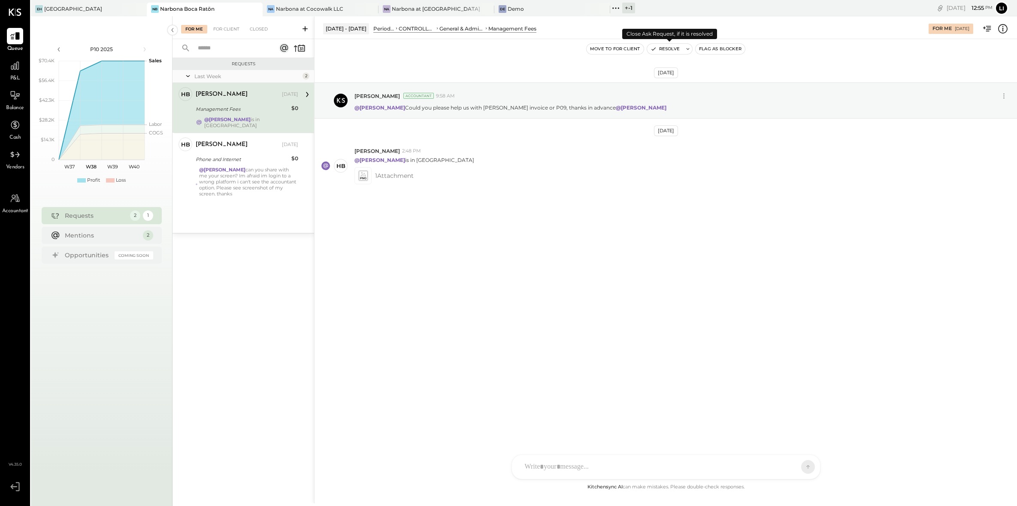
click at [663, 48] on button "Resolve" at bounding box center [665, 49] width 36 height 10
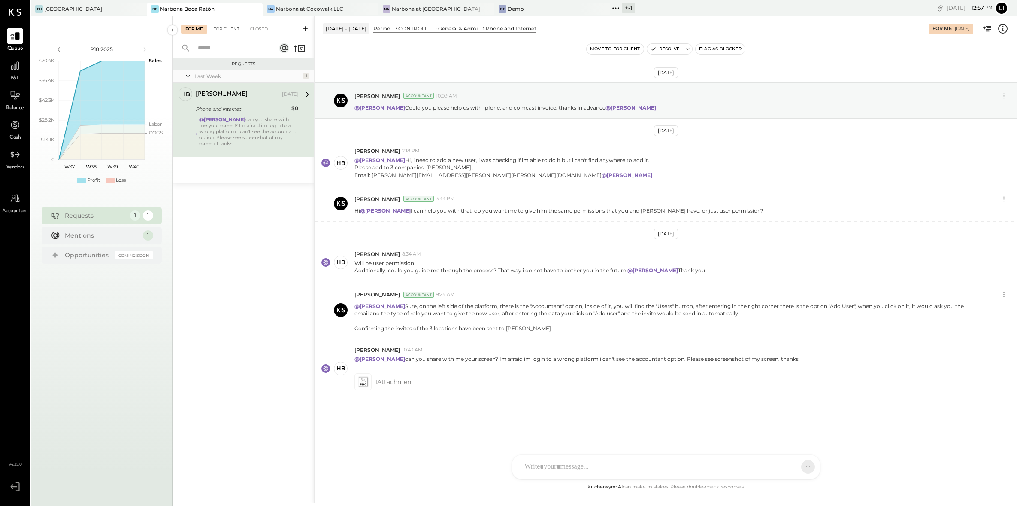
click at [234, 31] on div "For Client" at bounding box center [226, 29] width 35 height 9
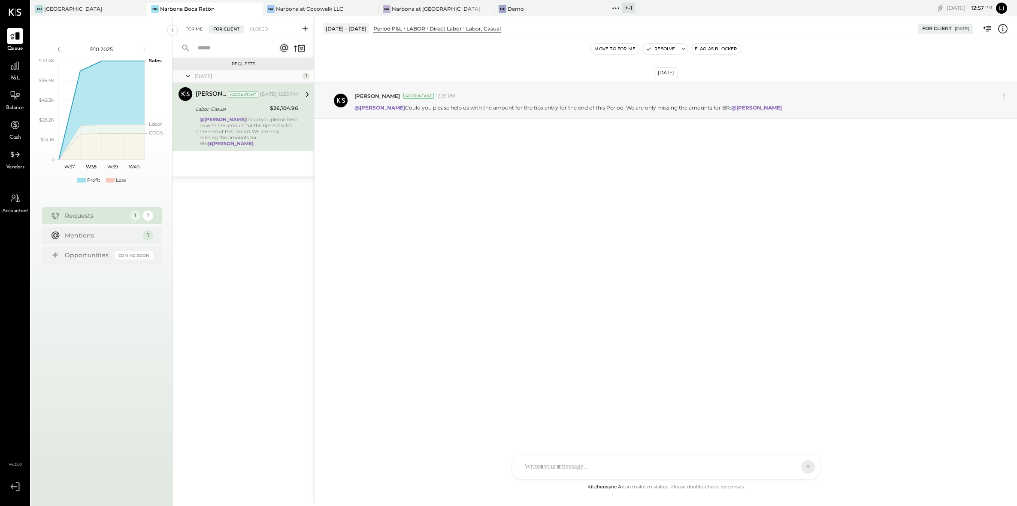
click at [195, 30] on div "For Me" at bounding box center [194, 29] width 26 height 9
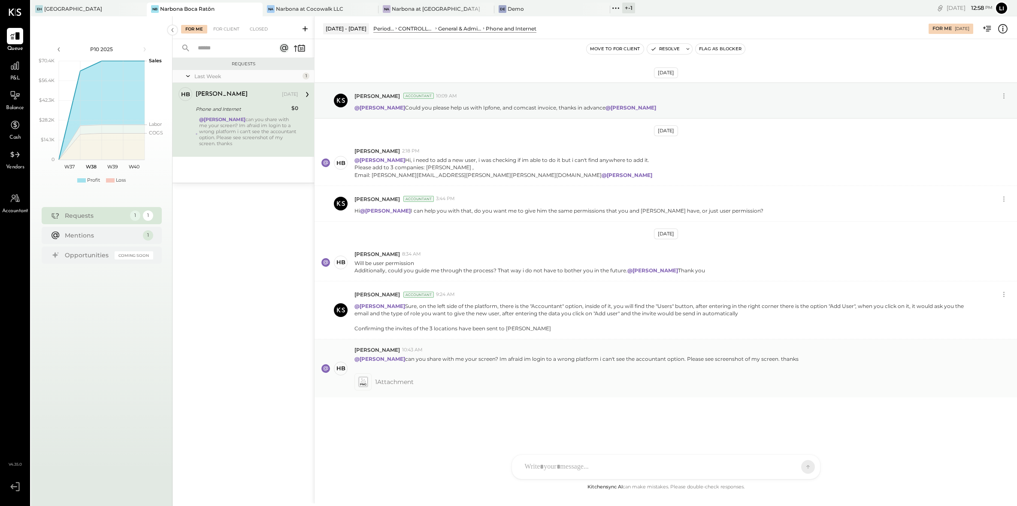
click at [362, 384] on icon at bounding box center [362, 382] width 9 height 10
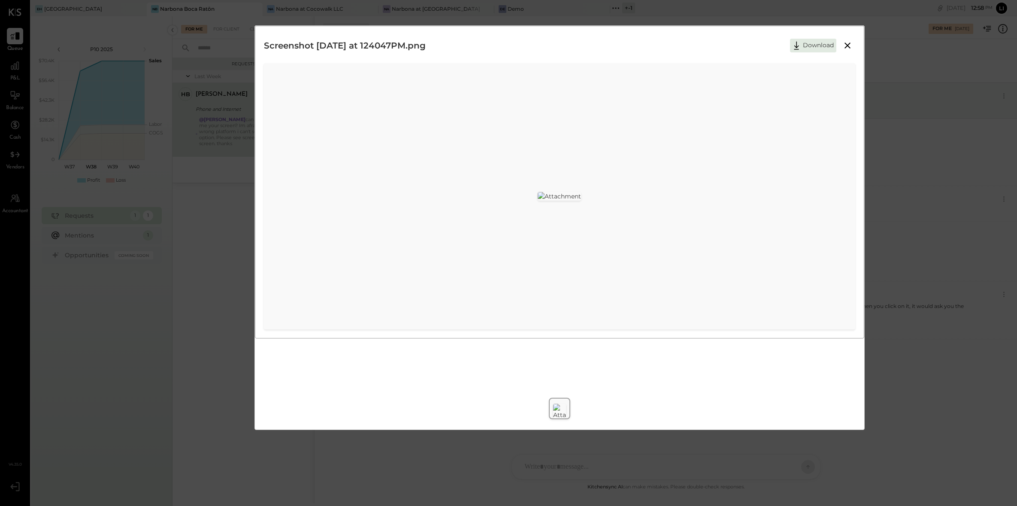
click at [848, 46] on icon at bounding box center [848, 45] width 6 height 6
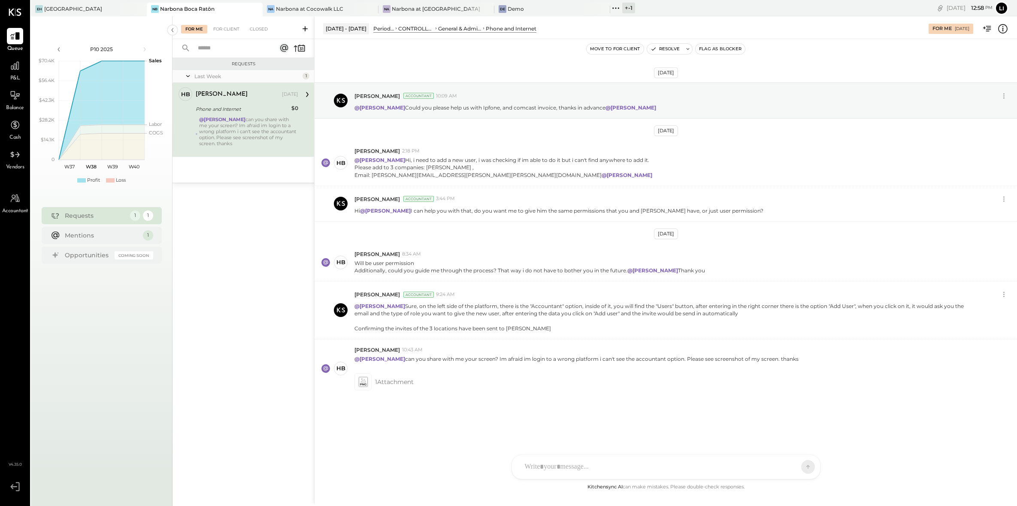
click at [11, 207] on span "Accountant" at bounding box center [15, 211] width 26 height 8
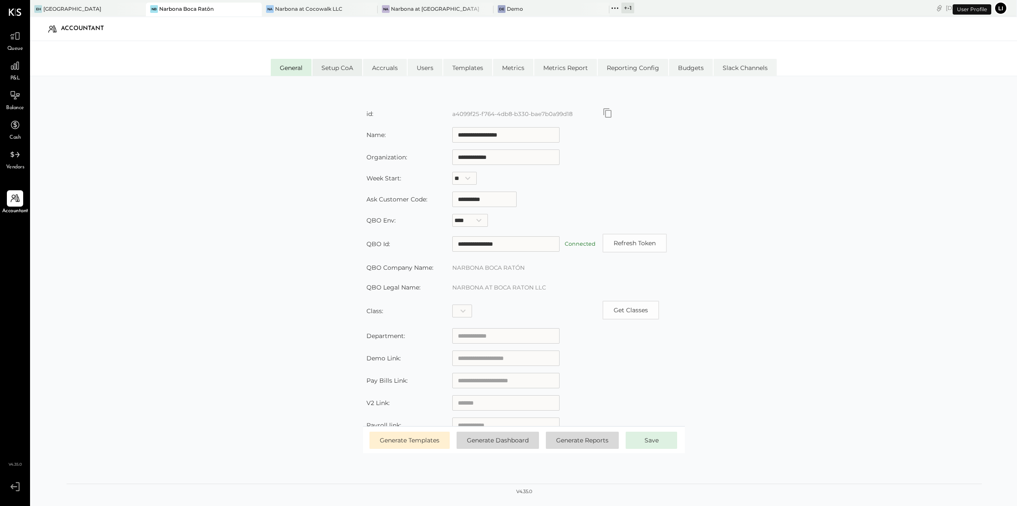
click at [329, 70] on li "Setup CoA" at bounding box center [337, 67] width 50 height 17
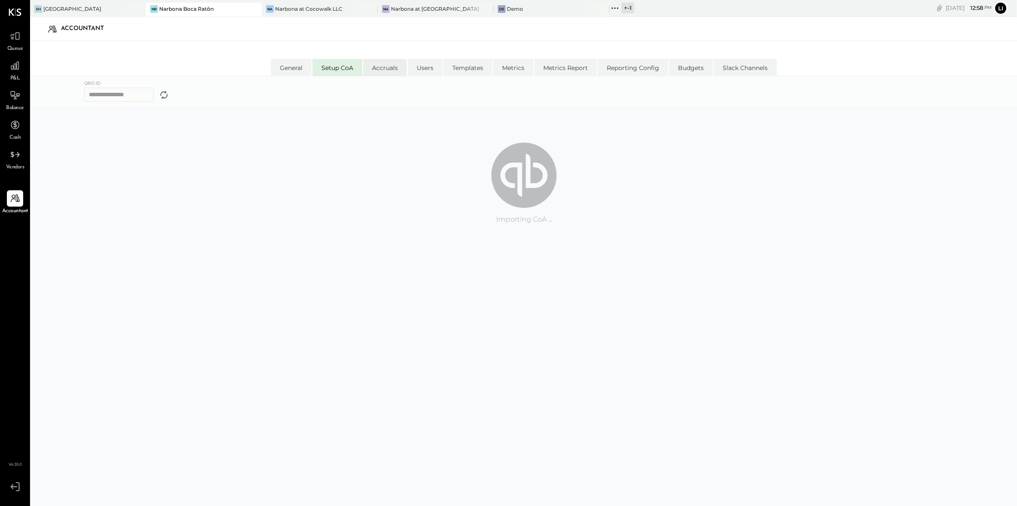
click at [380, 70] on li "Accruals" at bounding box center [385, 67] width 44 height 17
click at [431, 68] on li "Users" at bounding box center [425, 67] width 35 height 17
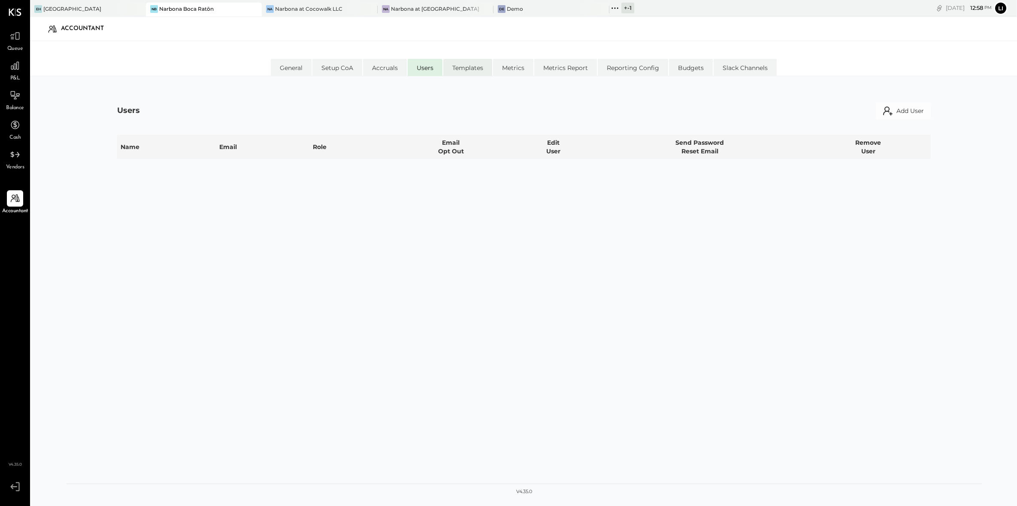
select select "*****"
select select "********"
select select "*****"
select select "********"
select select "*****"
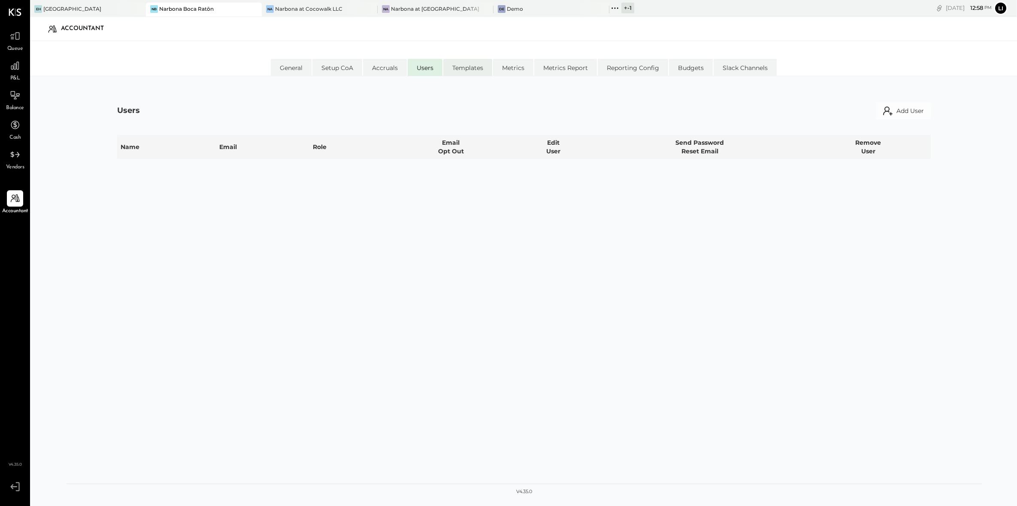
select select "**********"
select select "*****"
select select "**********"
select select "*****"
select select "********"
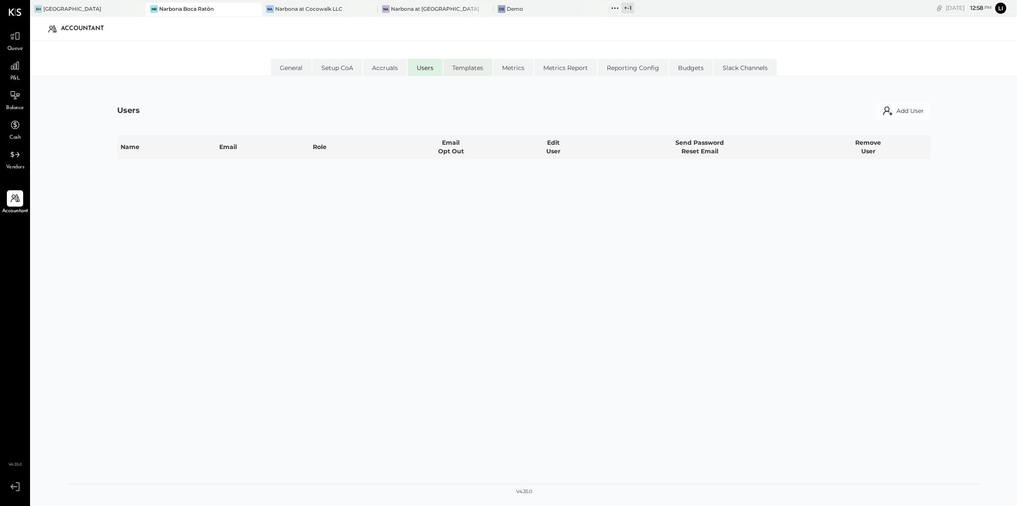
select select "********"
select select "*****"
select select "********"
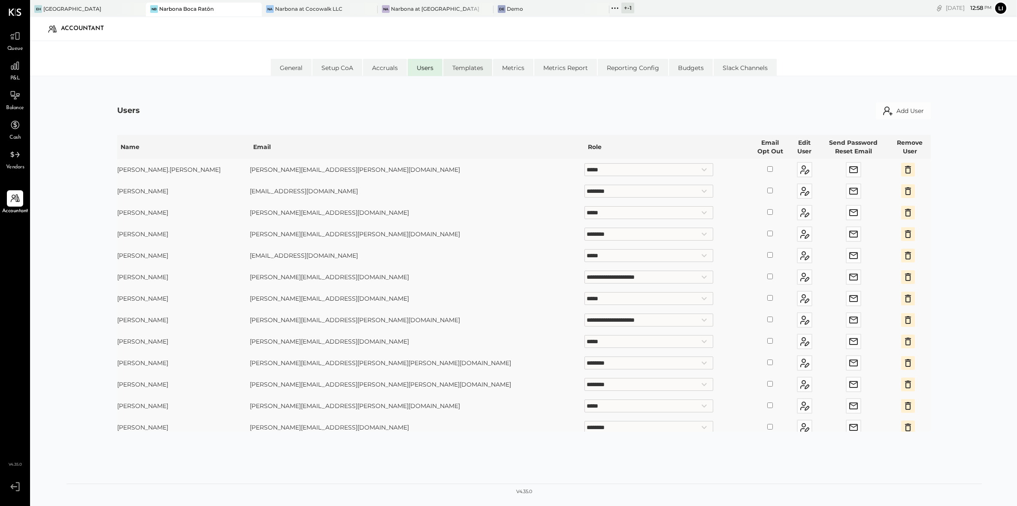
click at [472, 69] on li "Templates" at bounding box center [467, 67] width 49 height 17
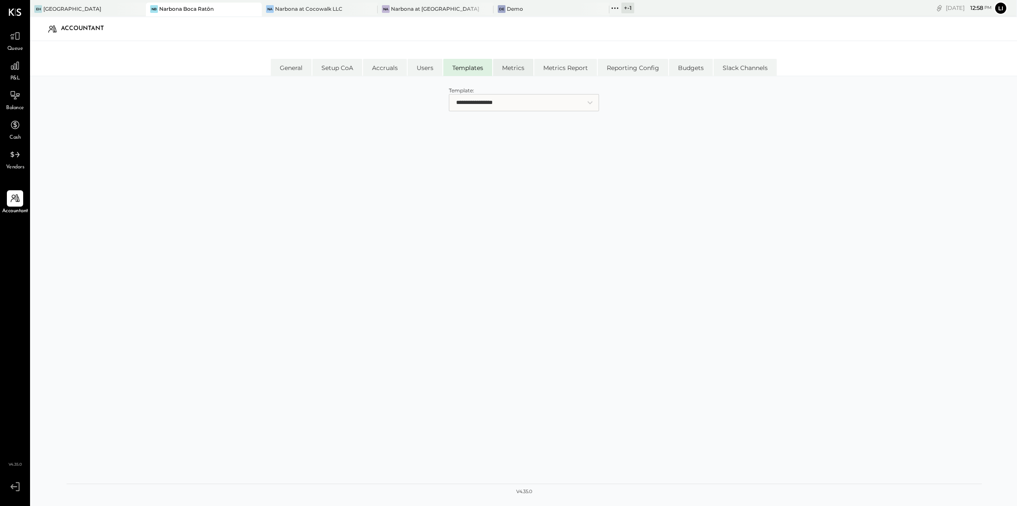
click at [532, 70] on li "Metrics" at bounding box center [513, 67] width 40 height 17
click at [566, 69] on li "Metrics Report" at bounding box center [565, 67] width 63 height 17
click at [652, 68] on li "Reporting Config" at bounding box center [633, 67] width 70 height 17
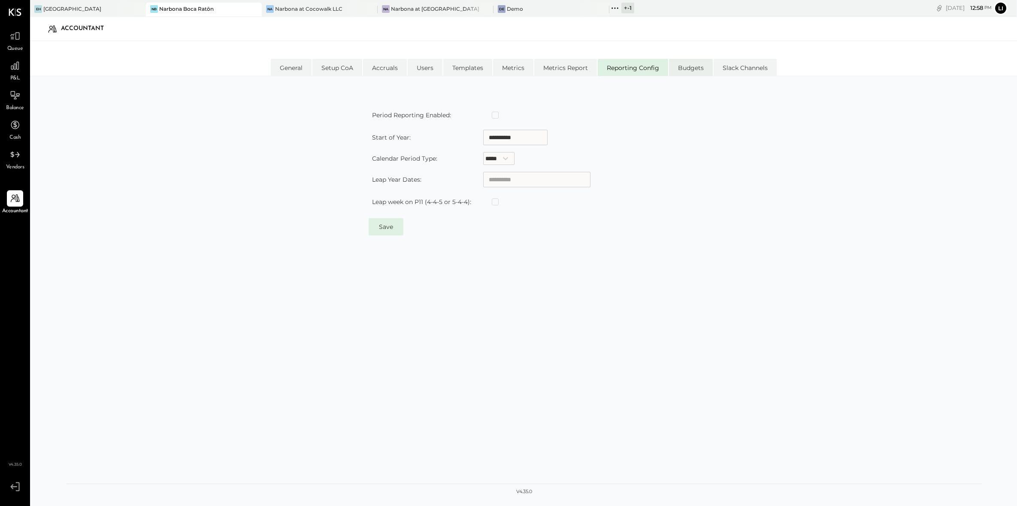
click at [711, 69] on li "Budgets" at bounding box center [691, 67] width 44 height 17
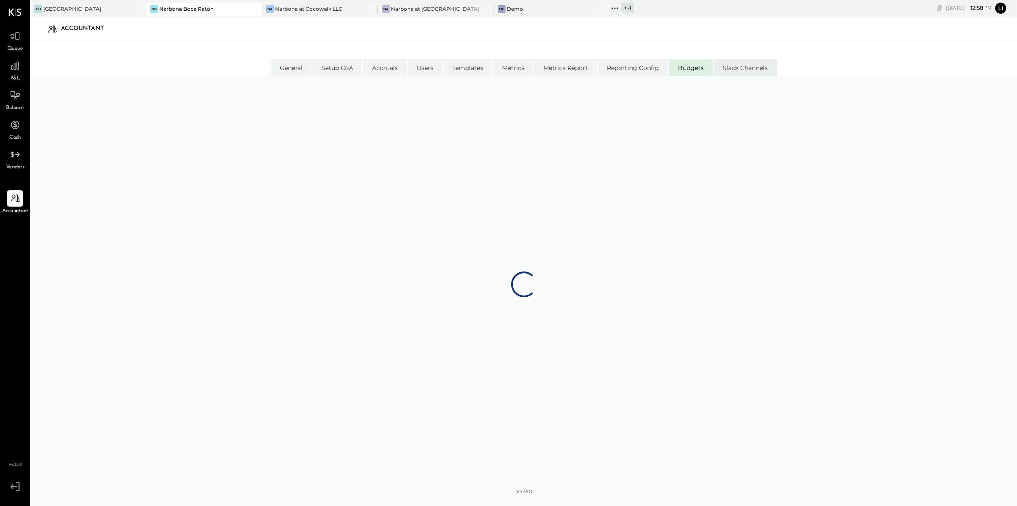
click at [758, 68] on li "Slack Channels" at bounding box center [745, 67] width 63 height 17
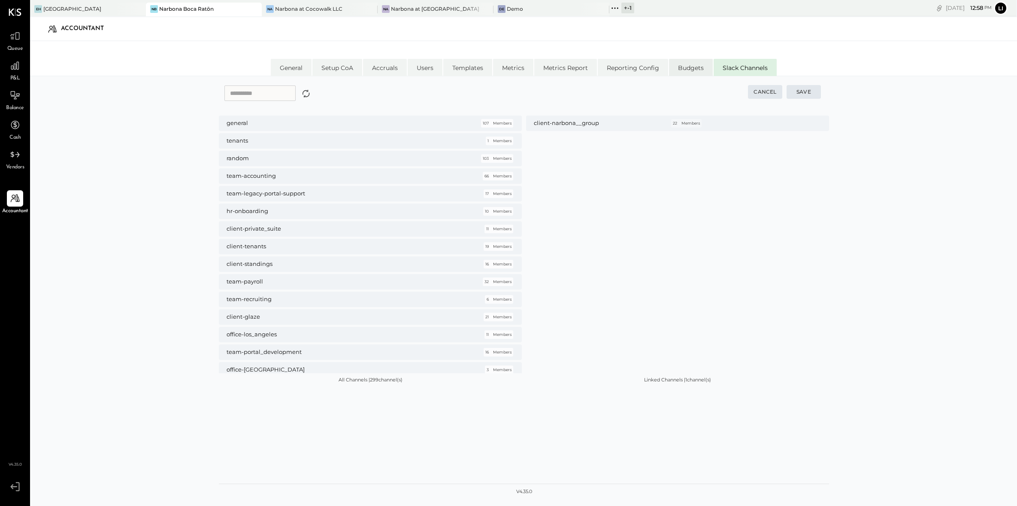
click at [685, 70] on li "Budgets" at bounding box center [691, 67] width 44 height 17
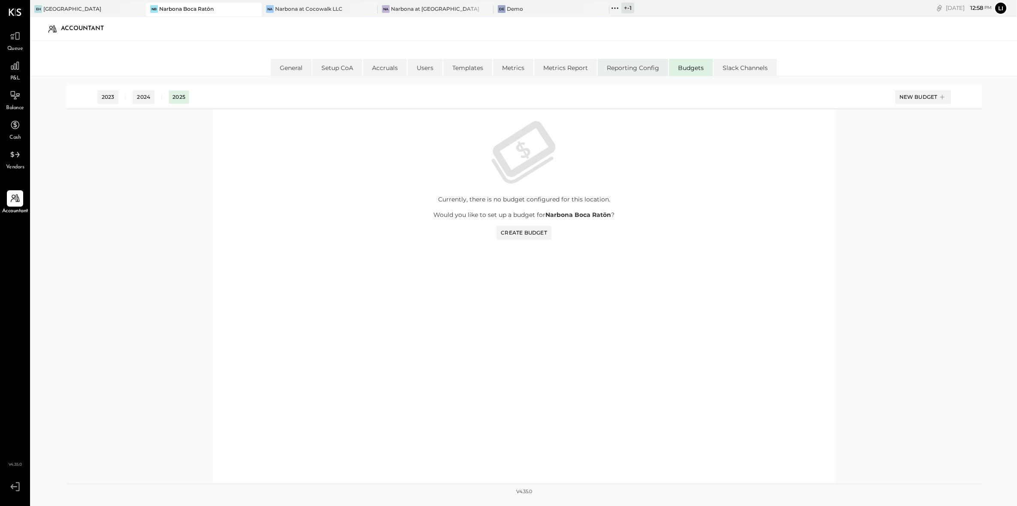
click at [636, 69] on li "Reporting Config" at bounding box center [633, 67] width 70 height 17
select select "*****"
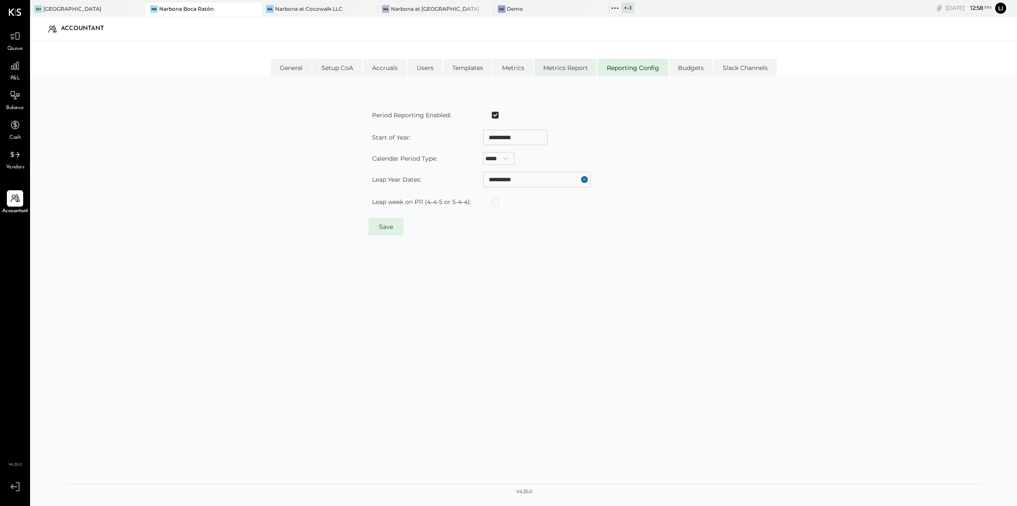
click at [566, 69] on li "Metrics Report" at bounding box center [565, 67] width 63 height 17
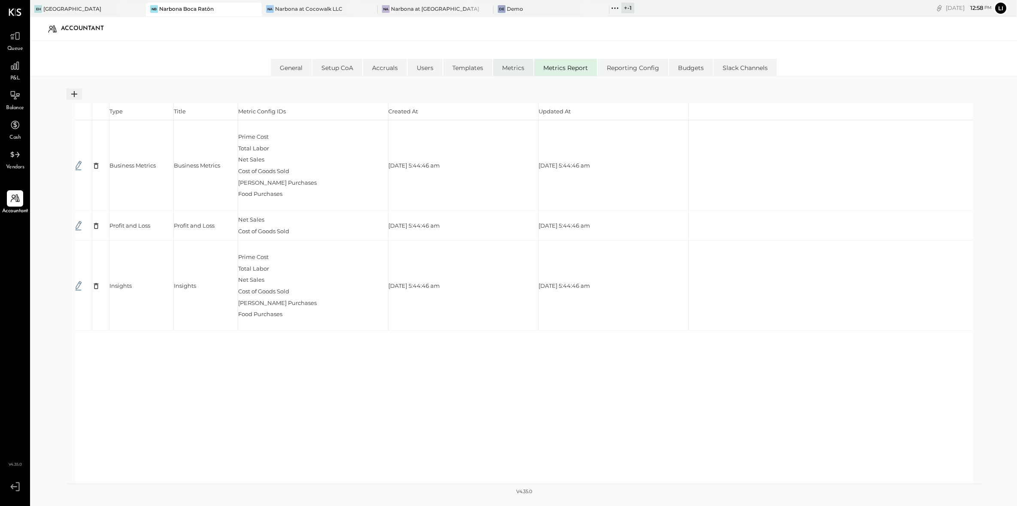
click at [497, 68] on li "Metrics" at bounding box center [513, 67] width 40 height 17
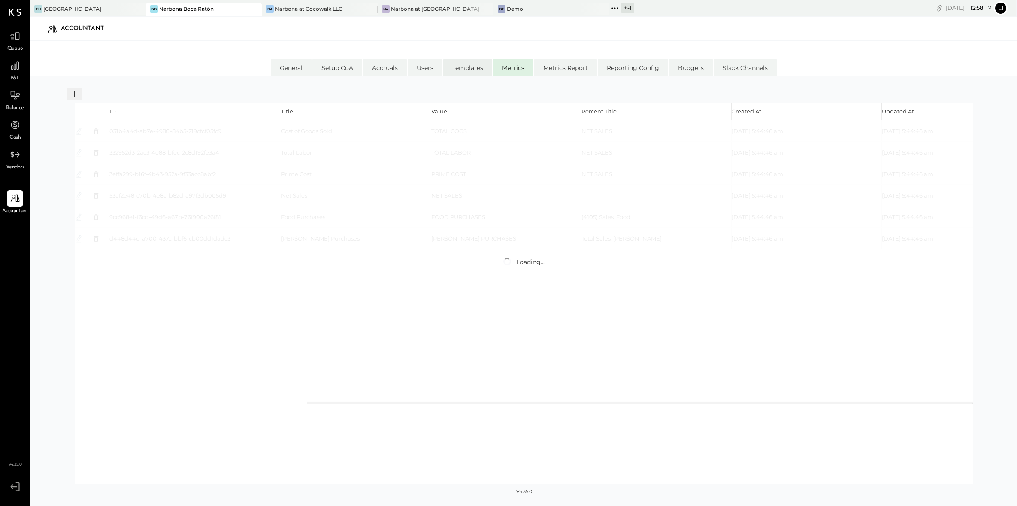
click at [484, 67] on li "Templates" at bounding box center [467, 67] width 49 height 17
click at [415, 69] on li "Users" at bounding box center [425, 67] width 35 height 17
select select "*****"
select select "********"
select select "*****"
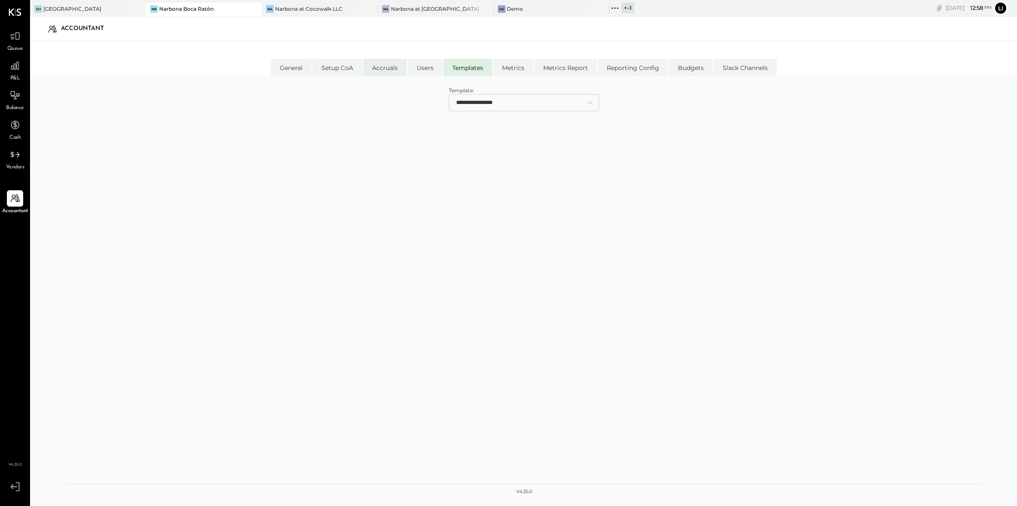
select select "********"
select select "*****"
select select "**********"
select select "*****"
select select "**********"
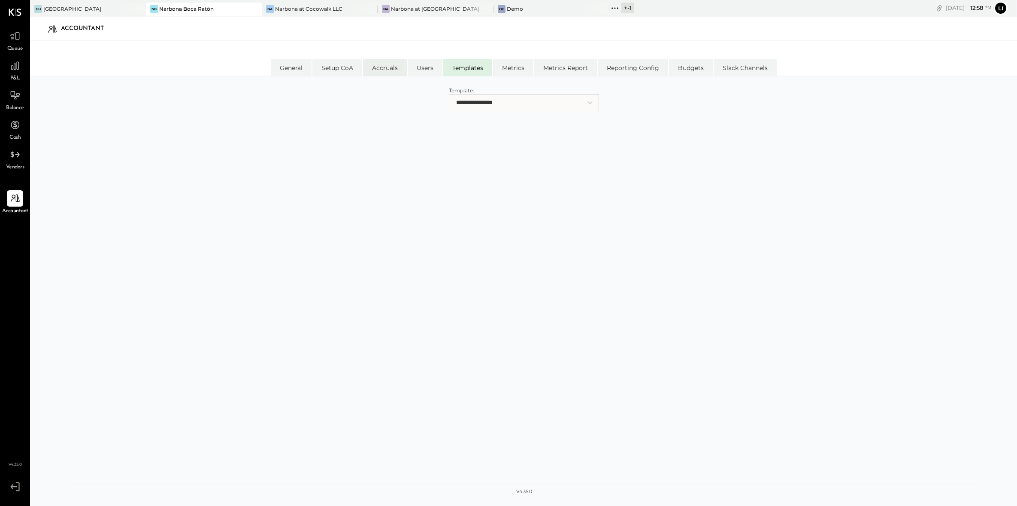
select select "*****"
select select "********"
select select "*****"
select select "********"
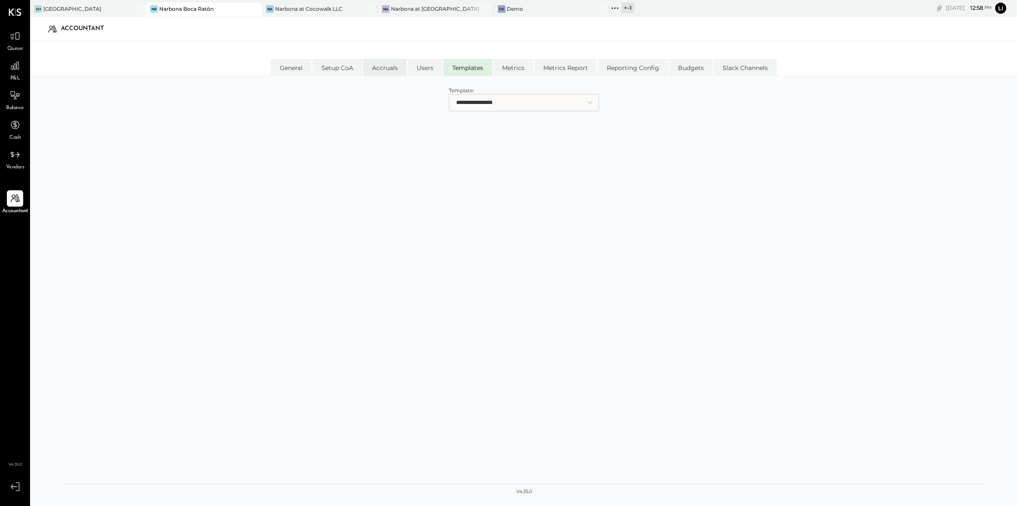
select select "********"
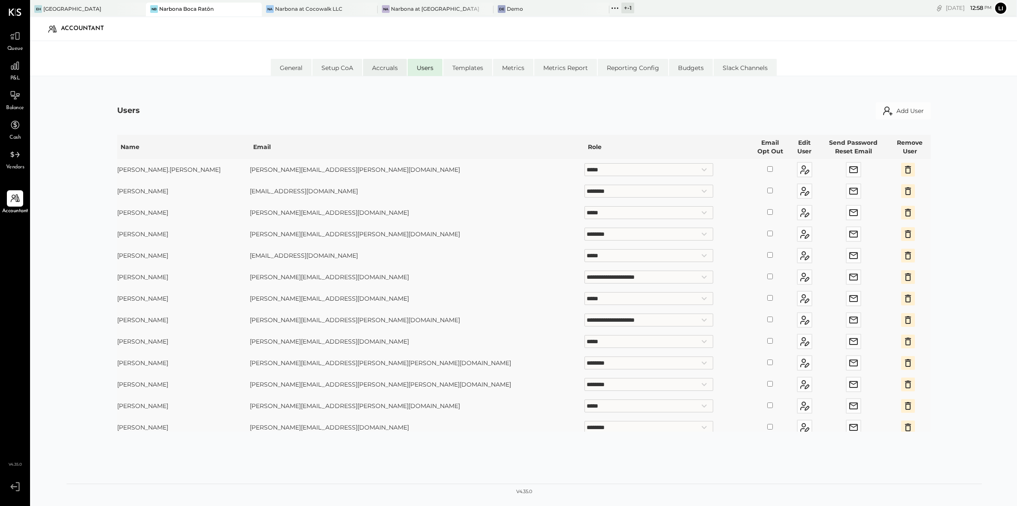
click at [365, 67] on li "Accruals" at bounding box center [385, 67] width 44 height 17
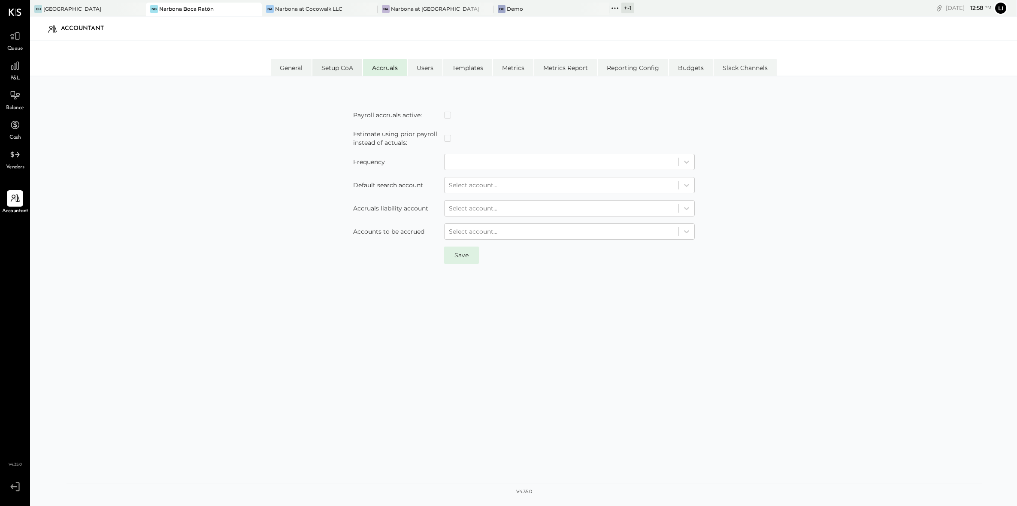
click at [334, 67] on li "Setup CoA" at bounding box center [337, 67] width 50 height 17
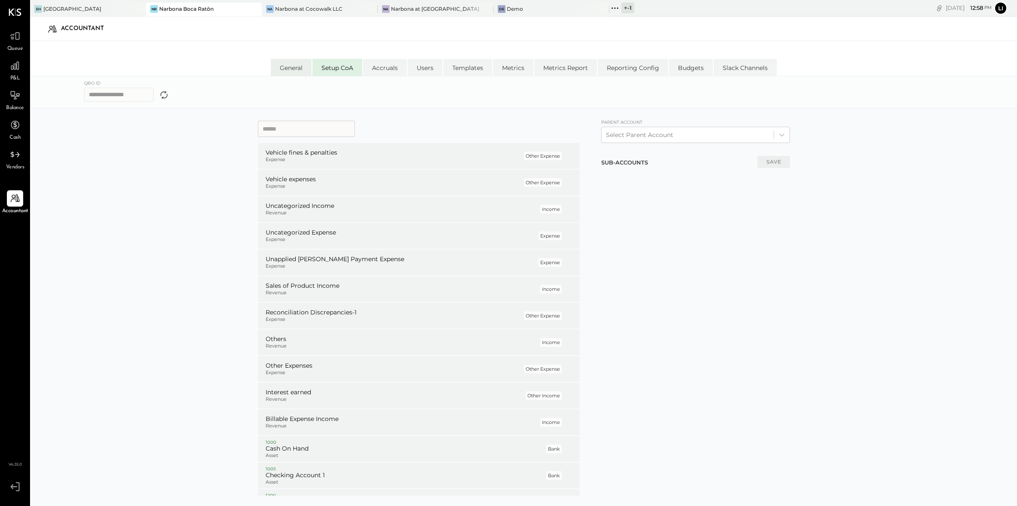
click at [293, 68] on li "General" at bounding box center [291, 67] width 41 height 17
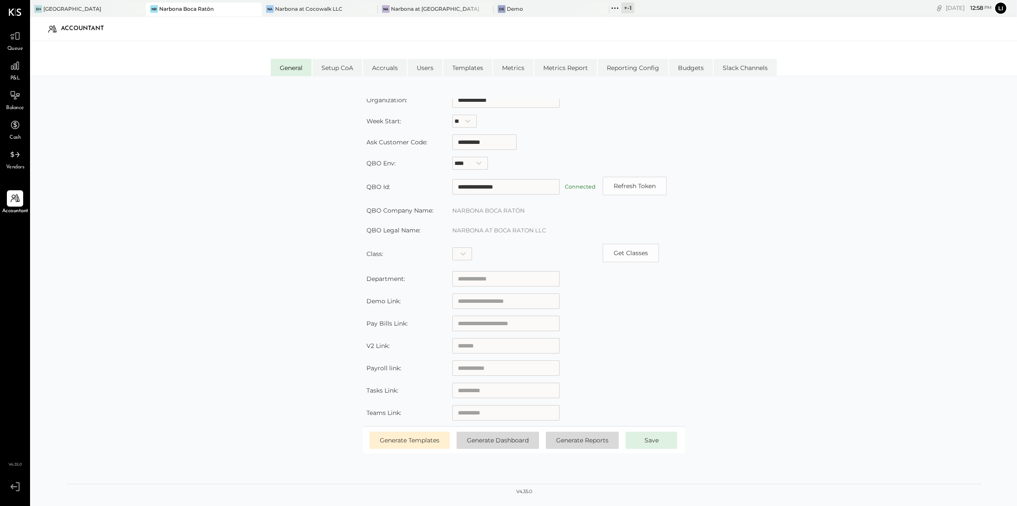
scroll to position [61, 0]
click at [806, 295] on div "**********" at bounding box center [524, 279] width 915 height 361
click at [11, 31] on icon at bounding box center [14, 35] width 11 height 11
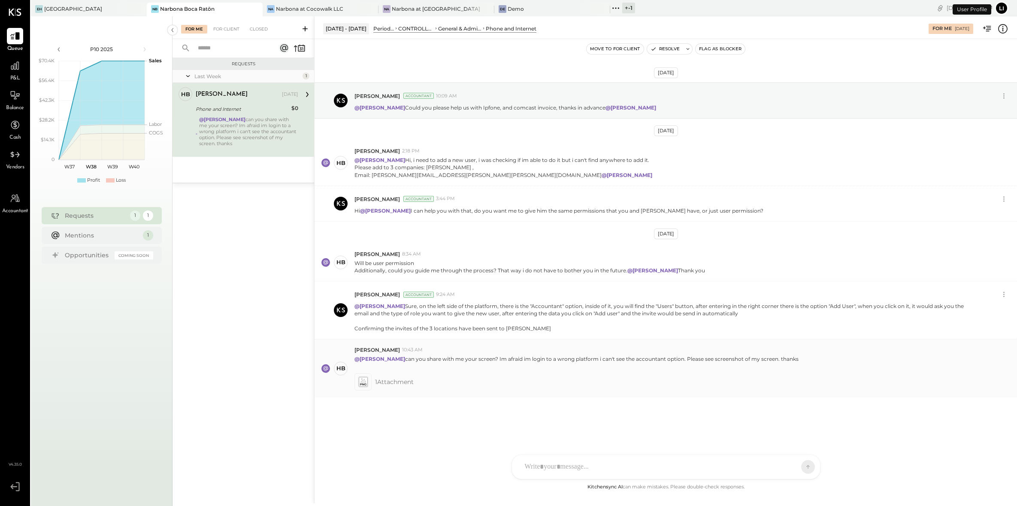
click at [366, 380] on icon at bounding box center [362, 382] width 9 height 10
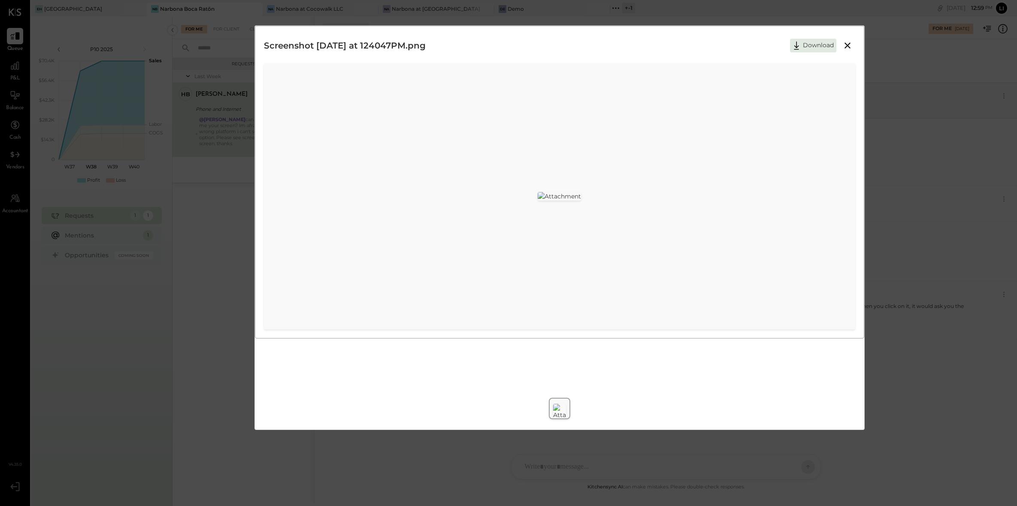
click at [849, 45] on icon at bounding box center [847, 45] width 10 height 10
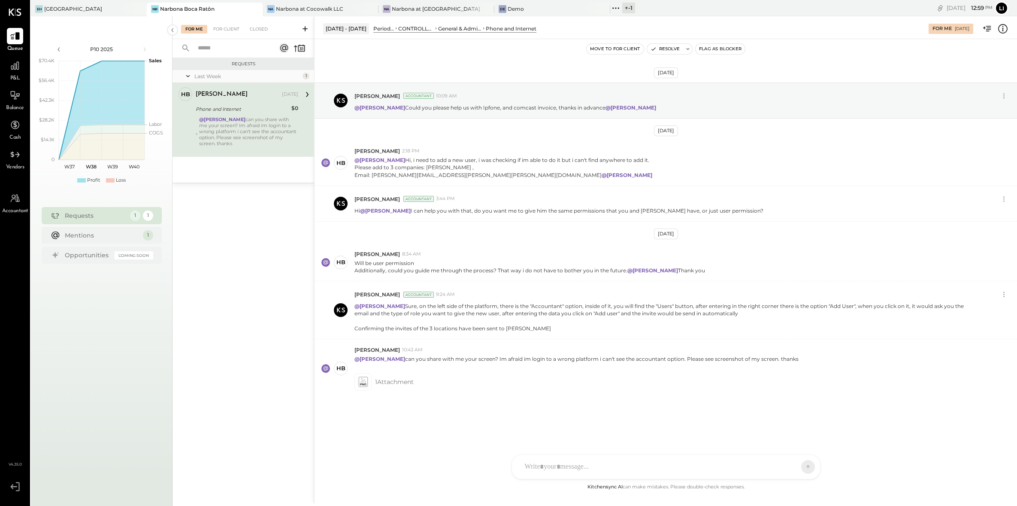
click at [582, 461] on div at bounding box center [658, 466] width 275 height 19
click at [583, 388] on span "Heidy Balart" at bounding box center [594, 385] width 67 height 8
click at [547, 434] on div "**********" at bounding box center [666, 430] width 291 height 34
click at [692, 441] on div "**********" at bounding box center [666, 430] width 291 height 34
click at [794, 433] on div "**********" at bounding box center [666, 430] width 291 height 34
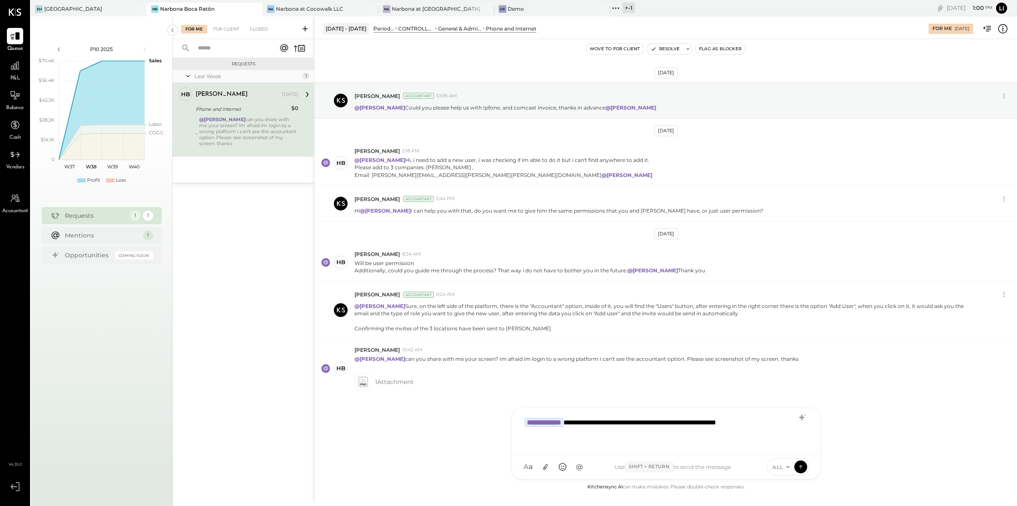
click at [750, 425] on div "**********" at bounding box center [666, 430] width 291 height 34
click at [752, 428] on div "**********" at bounding box center [666, 430] width 291 height 34
drag, startPoint x: 790, startPoint y: 423, endPoint x: 771, endPoint y: 421, distance: 19.4
click at [771, 421] on div "**********" at bounding box center [666, 430] width 291 height 34
click at [670, 422] on div "**********" at bounding box center [666, 430] width 291 height 34
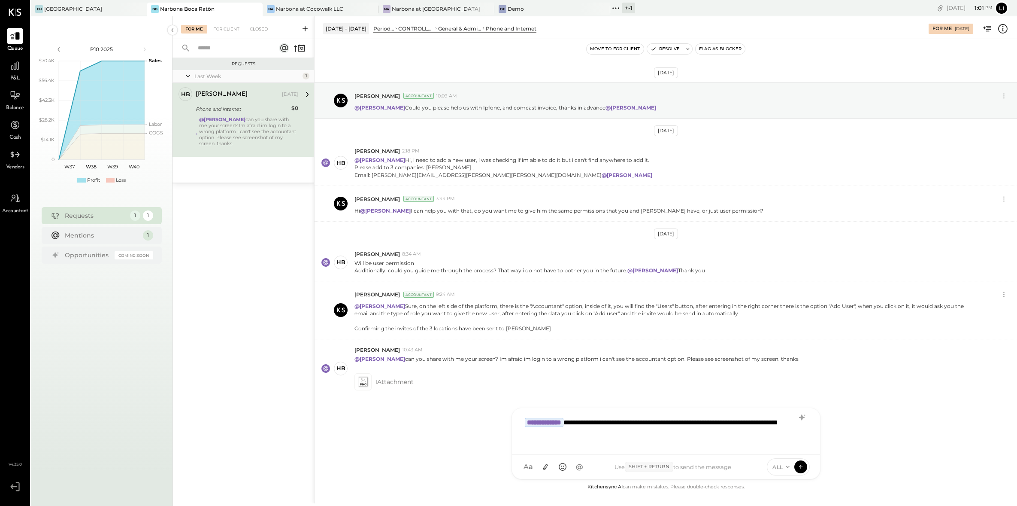
click at [560, 437] on div "**********" at bounding box center [666, 430] width 291 height 34
click at [557, 435] on div "**********" at bounding box center [666, 430] width 291 height 34
click at [640, 430] on div "**********" at bounding box center [666, 430] width 291 height 34
type input "*****"
click at [596, 427] on span "Noemi Balmaceda" at bounding box center [594, 427] width 67 height 8
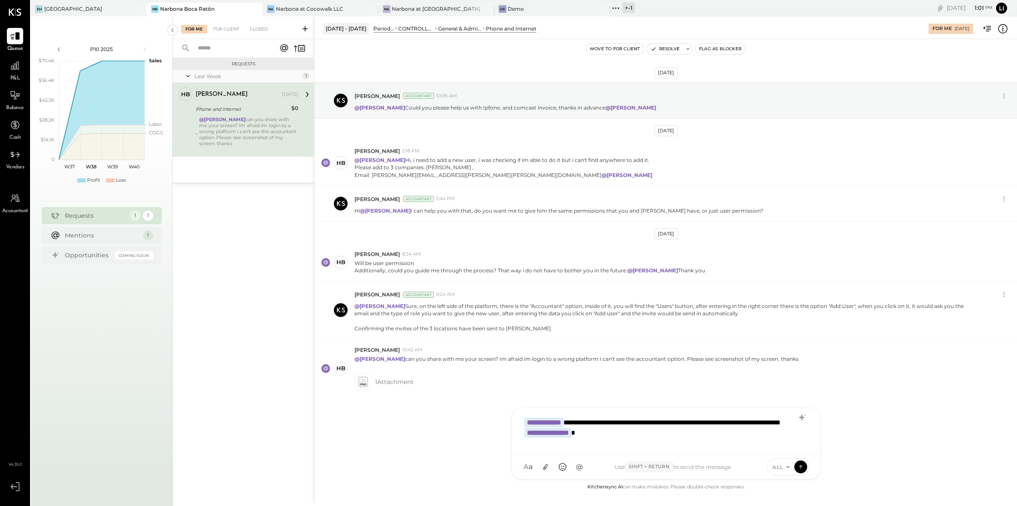
click at [702, 434] on div "**********" at bounding box center [666, 430] width 291 height 34
click at [802, 467] on icon at bounding box center [801, 466] width 8 height 9
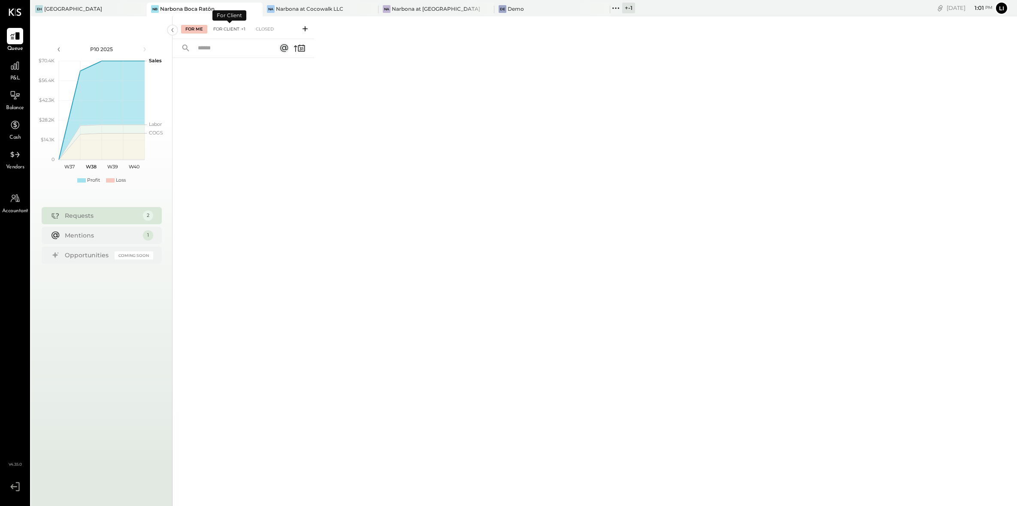
click at [233, 29] on div "For Client +1" at bounding box center [229, 29] width 41 height 9
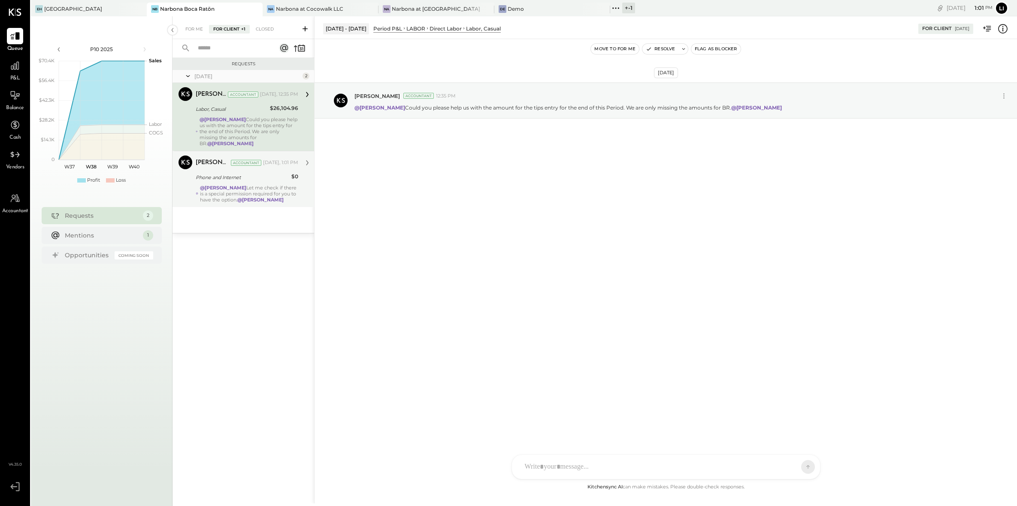
click at [231, 185] on strong "@Heidy Balart" at bounding box center [223, 188] width 46 height 6
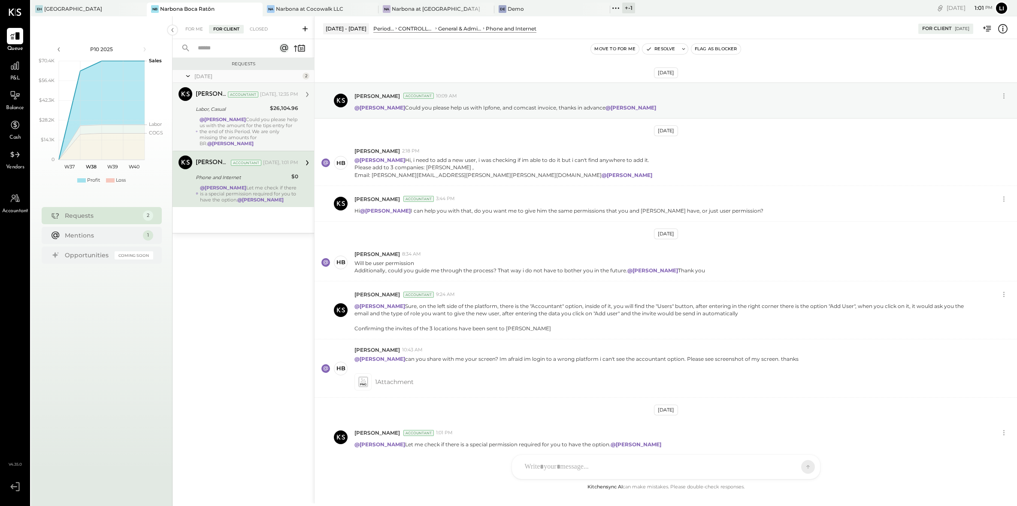
scroll to position [39, 0]
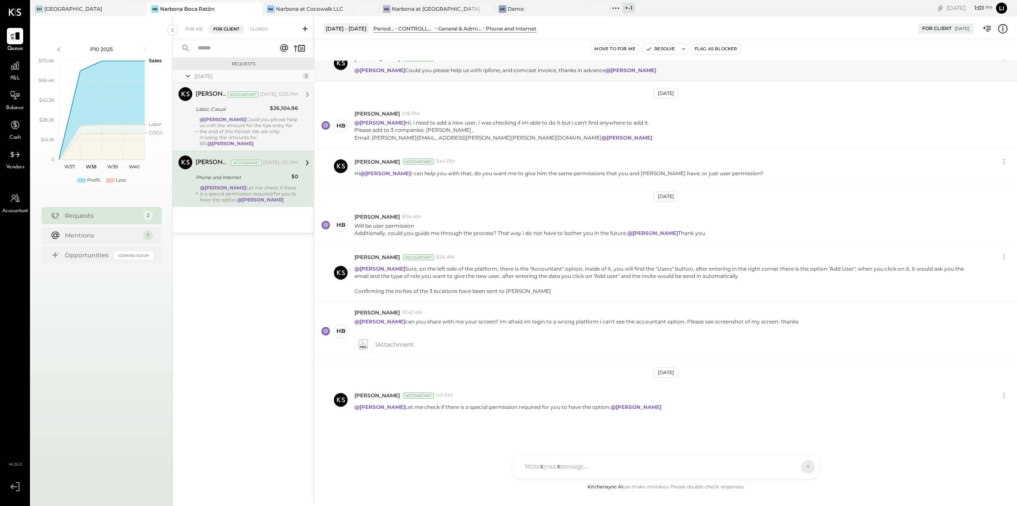
click at [236, 109] on div "Labor, Casual" at bounding box center [232, 109] width 72 height 9
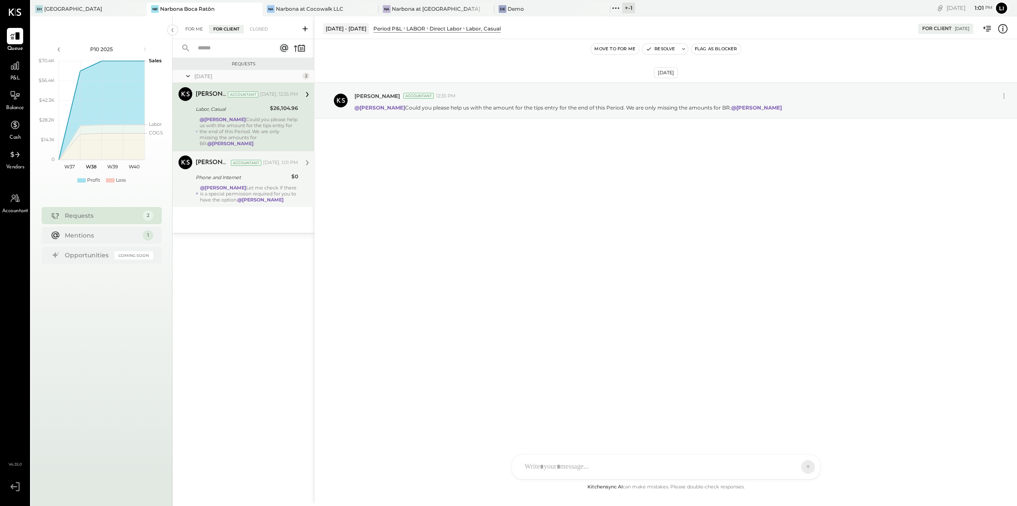
click at [187, 27] on div "For Me" at bounding box center [194, 29] width 26 height 9
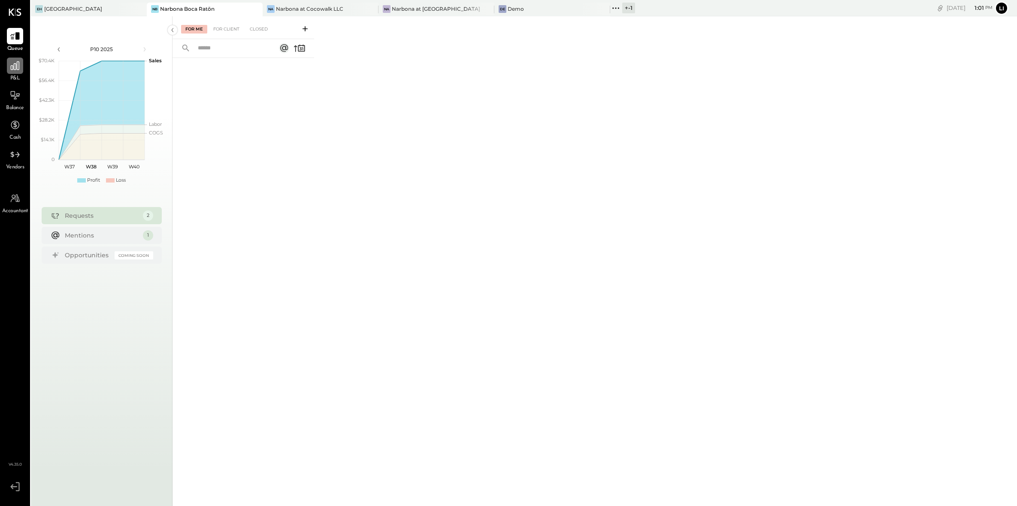
click at [19, 70] on icon at bounding box center [14, 65] width 11 height 11
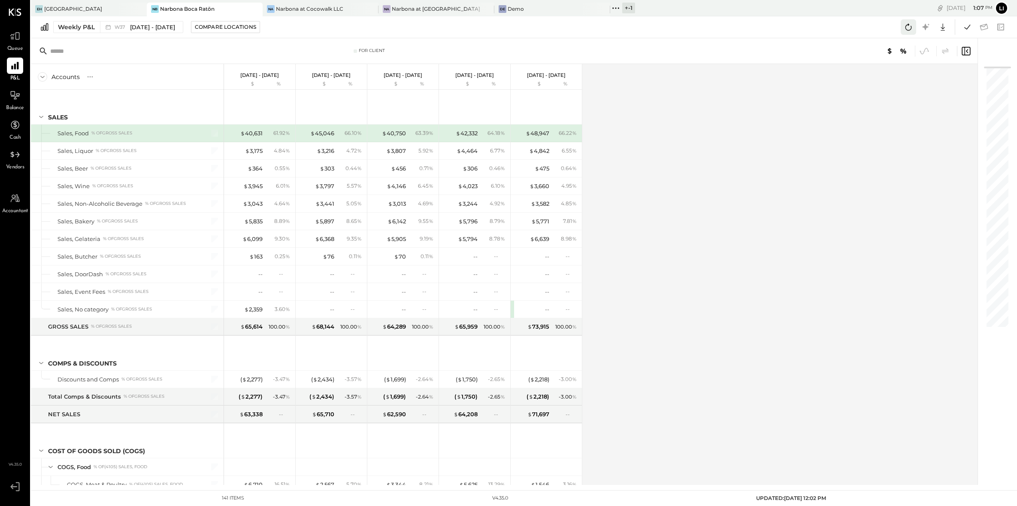
click at [905, 26] on icon at bounding box center [908, 26] width 11 height 11
click at [906, 32] on icon at bounding box center [967, 26] width 11 height 11
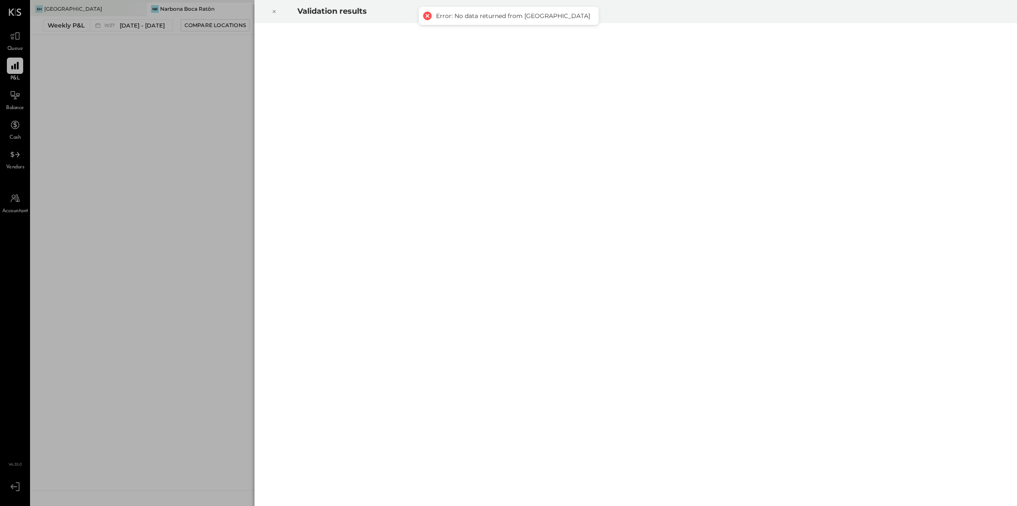
click at [278, 14] on div at bounding box center [274, 12] width 19 height 24
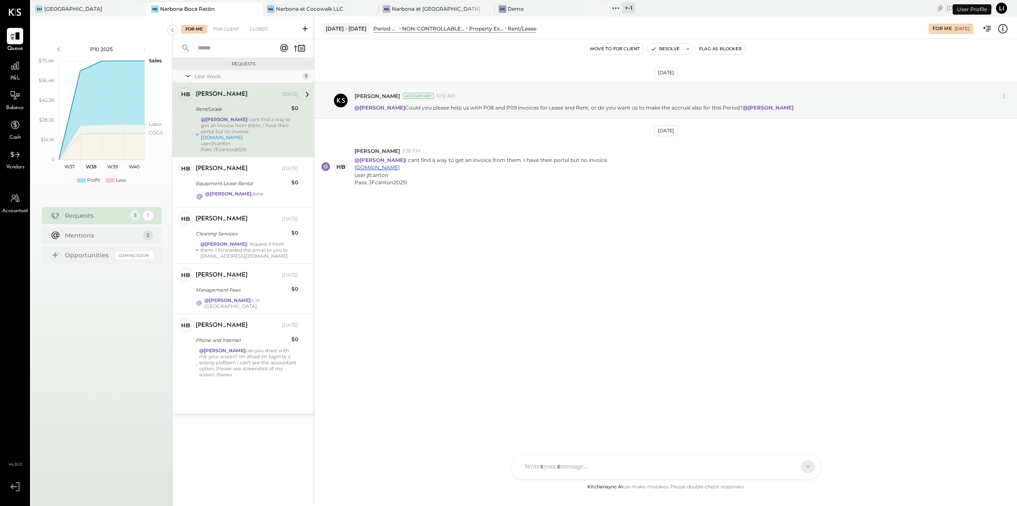
click at [27, 70] on div "P&L" at bounding box center [15, 70] width 25 height 25
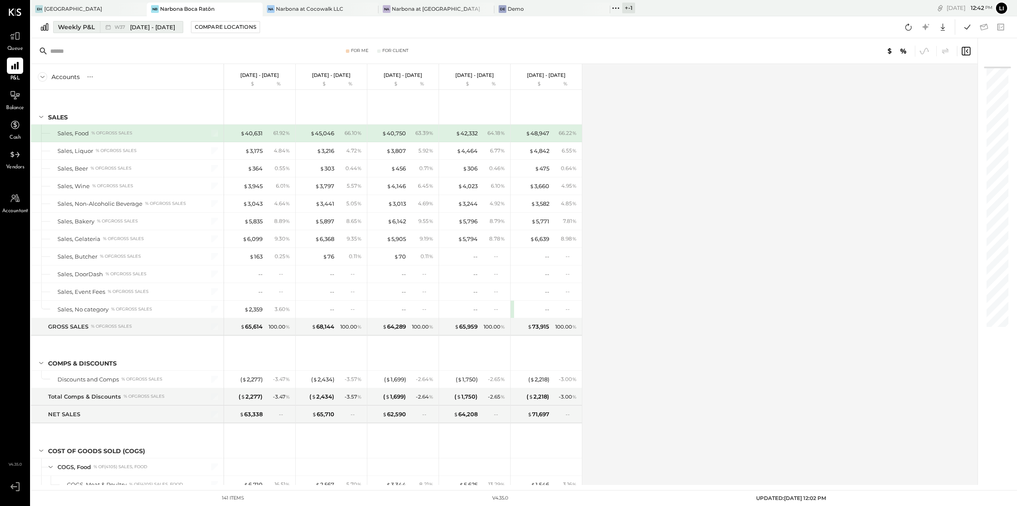
click at [122, 26] on span "W37" at bounding box center [121, 27] width 13 height 5
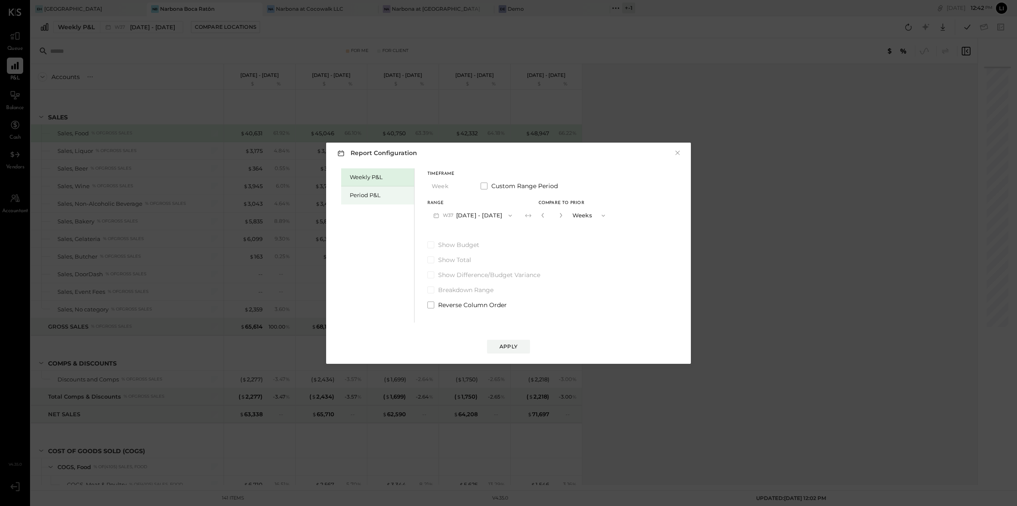
click at [381, 191] on div "Period P&L" at bounding box center [380, 195] width 60 height 8
click at [505, 215] on button "P10 Sep 8 - Oct 5, 2025" at bounding box center [471, 215] width 88 height 16
click at [636, 235] on div "Weekly P&L Period P&L Timeframe Period Custom Range Period Range P10 Sep 8 - Oc…" at bounding box center [509, 244] width 348 height 156
drag, startPoint x: 562, startPoint y: 219, endPoint x: 605, endPoint y: 227, distance: 43.6
click at [557, 219] on div "Compare" at bounding box center [543, 216] width 28 height 7
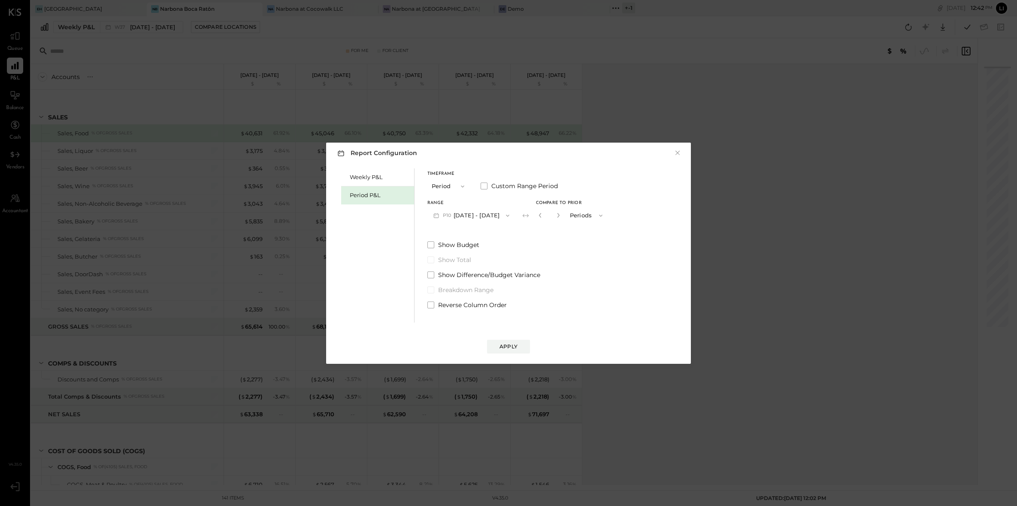
click at [562, 219] on button "button" at bounding box center [558, 214] width 7 height 9
type input "*"
click at [517, 351] on button "Apply" at bounding box center [508, 346] width 43 height 14
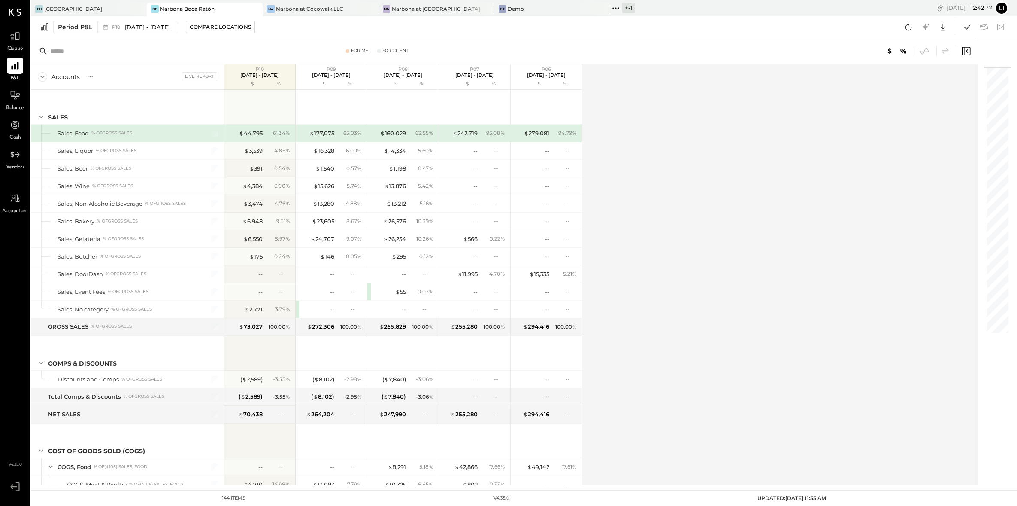
click at [400, 30] on div "Period P&L P10 Sep 8 - Oct 5, 2025 Compare Locations Google Sheets Excel" at bounding box center [524, 27] width 986 height 22
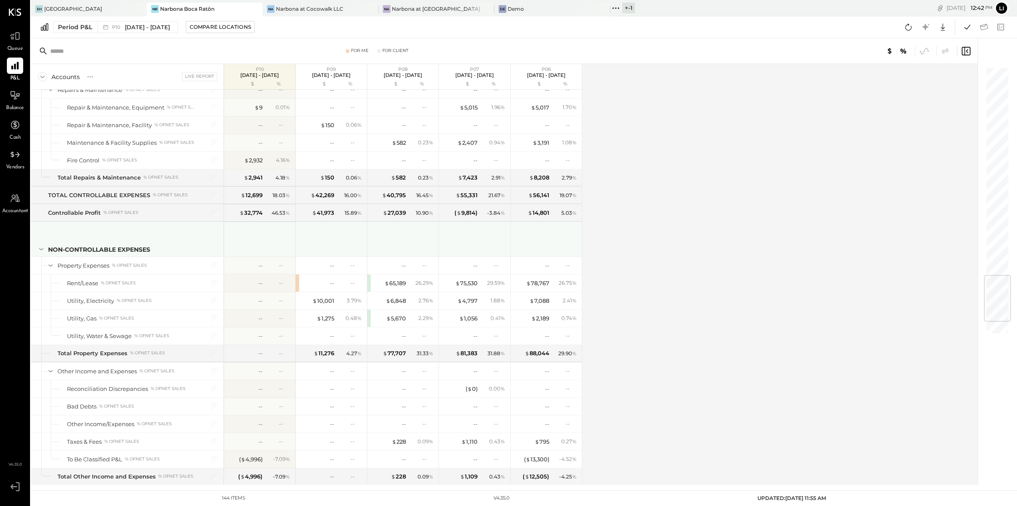
scroll to position [1768, 0]
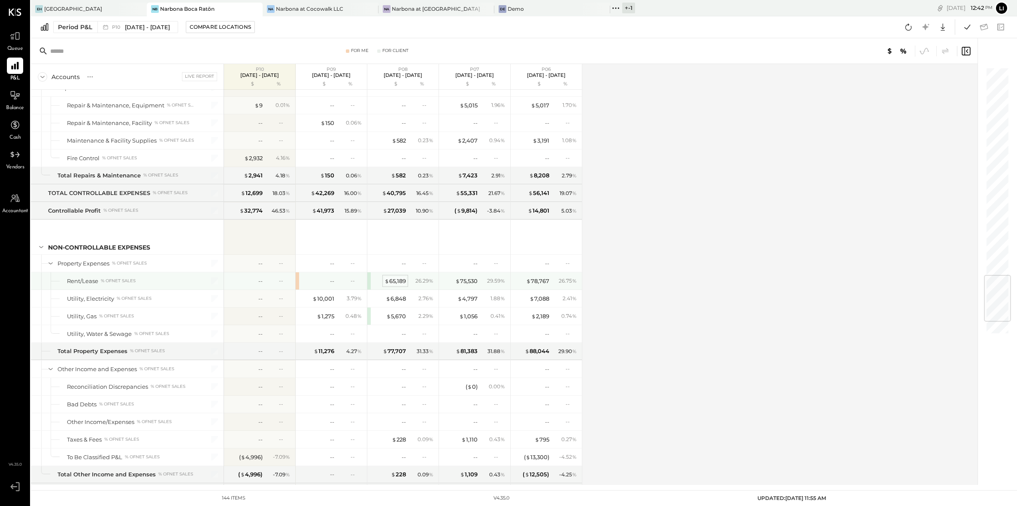
click at [403, 285] on div "$ 65,189" at bounding box center [394, 281] width 21 height 8
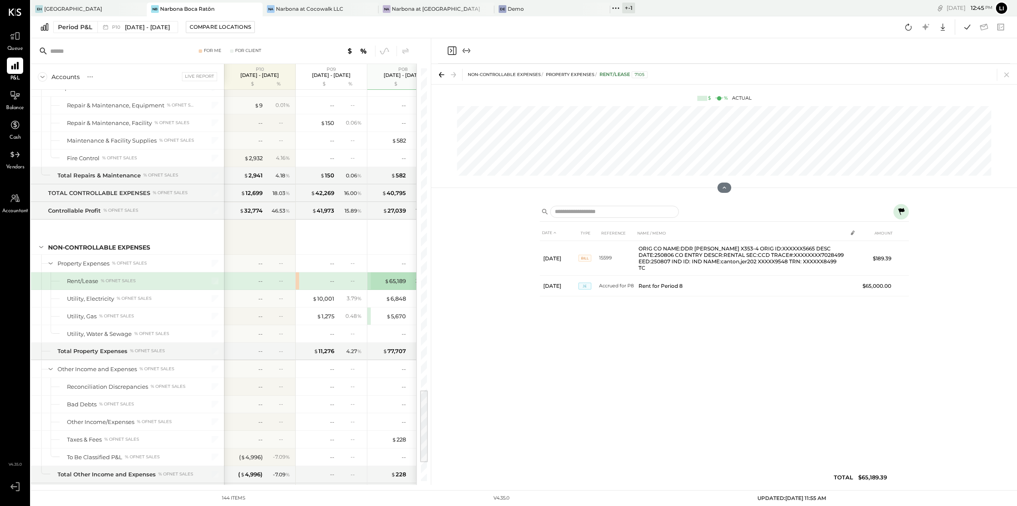
click at [456, 52] on icon "Close panel" at bounding box center [452, 50] width 9 height 9
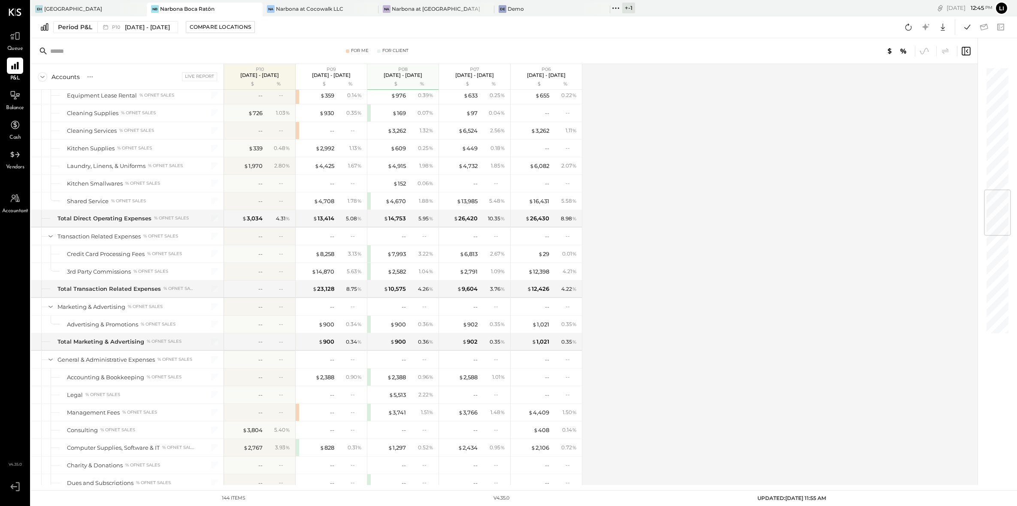
scroll to position [1041, 0]
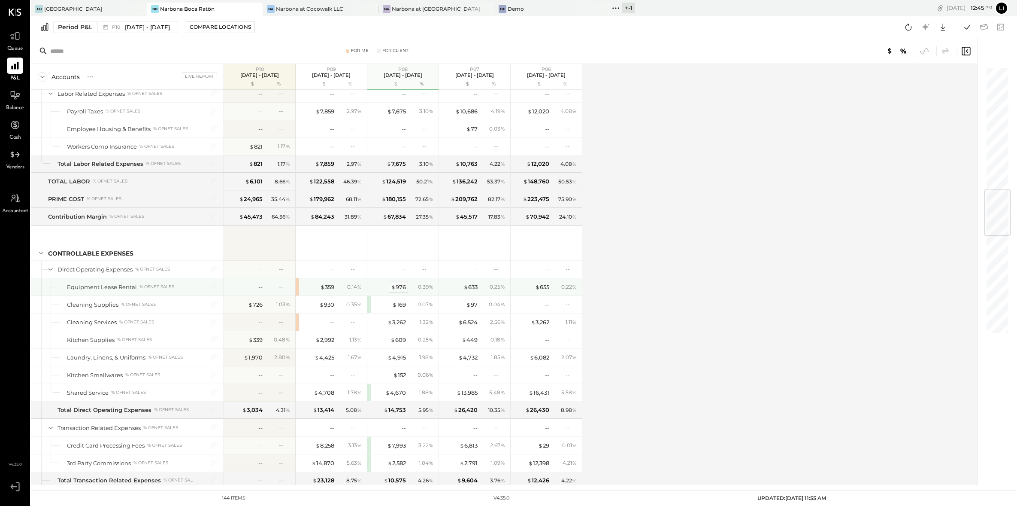
click at [400, 291] on div "$ 976" at bounding box center [398, 287] width 15 height 8
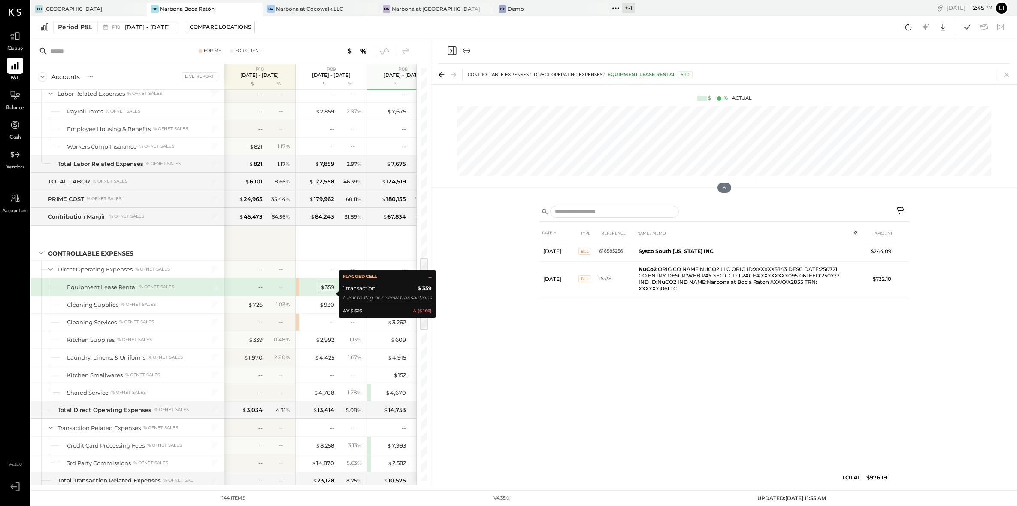
click at [330, 291] on div "$ 359" at bounding box center [327, 287] width 14 height 8
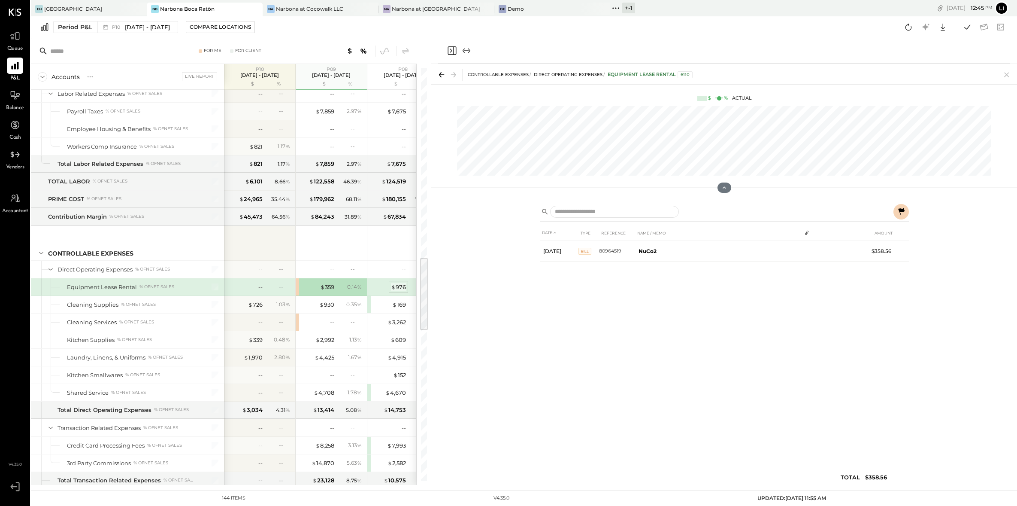
click at [392, 290] on span "$" at bounding box center [393, 286] width 5 height 7
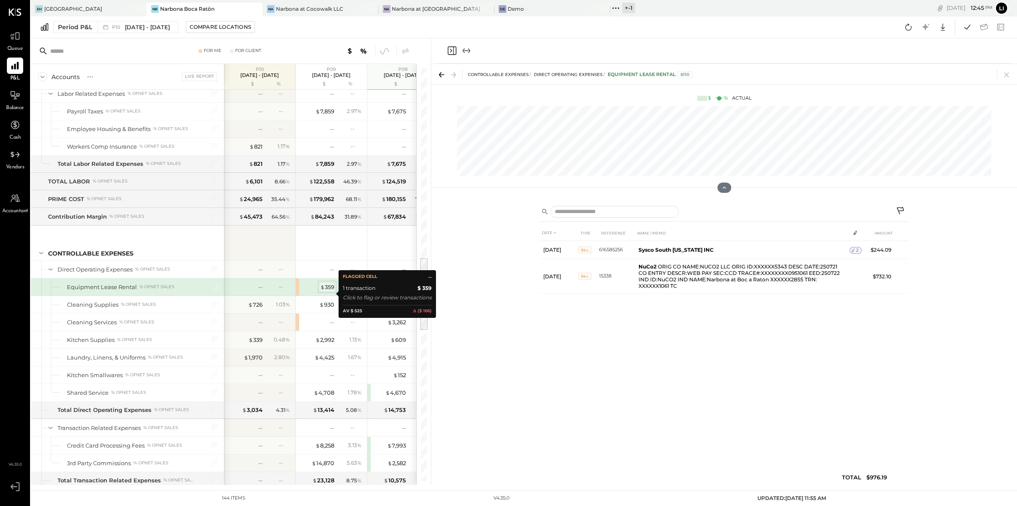
click at [330, 291] on div "$ 359" at bounding box center [327, 287] width 14 height 8
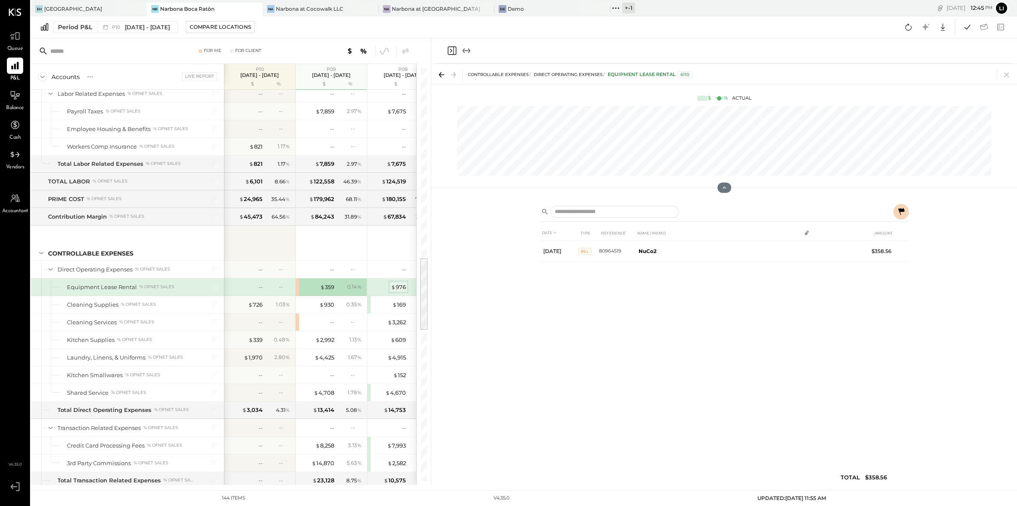
click at [393, 290] on span "$" at bounding box center [393, 286] width 5 height 7
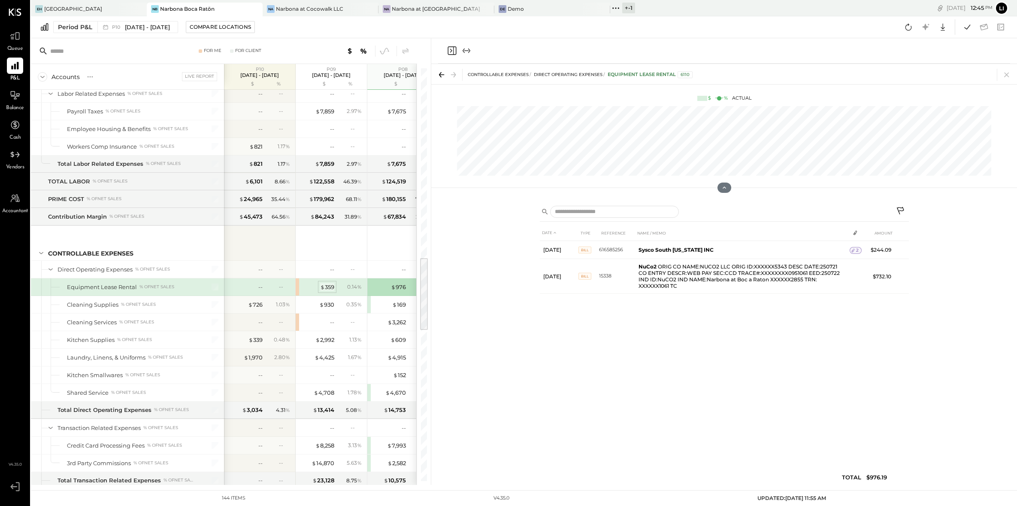
click at [325, 291] on div "$ 359" at bounding box center [327, 287] width 14 height 8
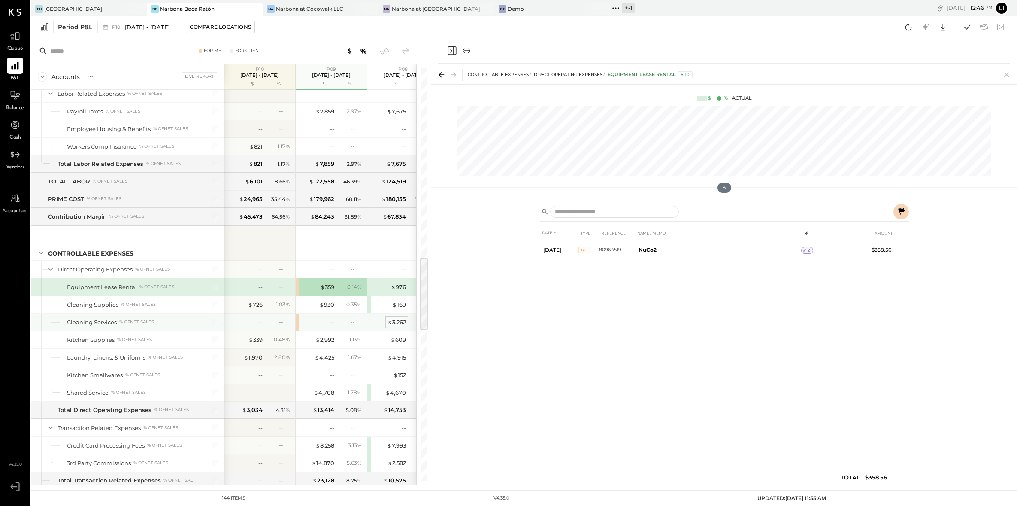
click at [400, 326] on div "$ 3,262" at bounding box center [396, 322] width 18 height 8
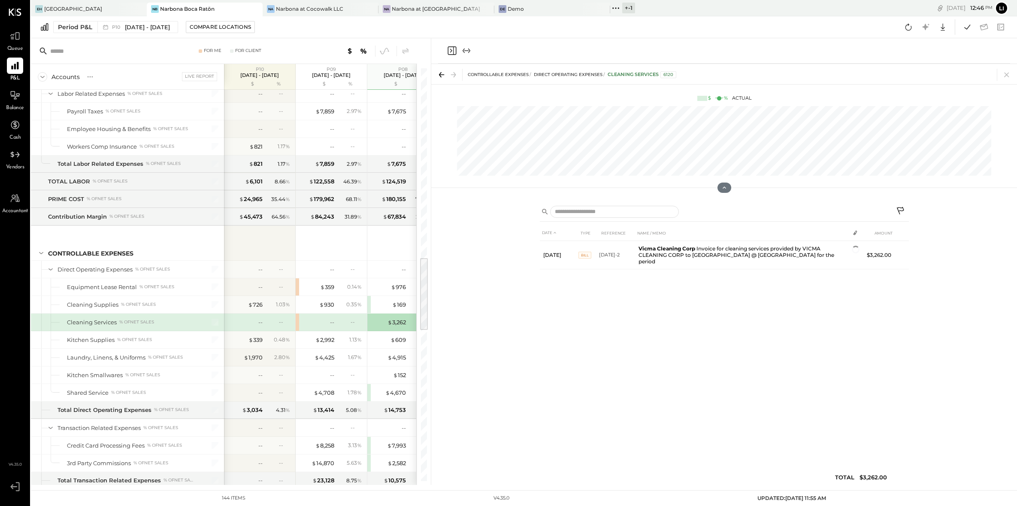
click at [448, 51] on icon "Close panel" at bounding box center [452, 50] width 9 height 9
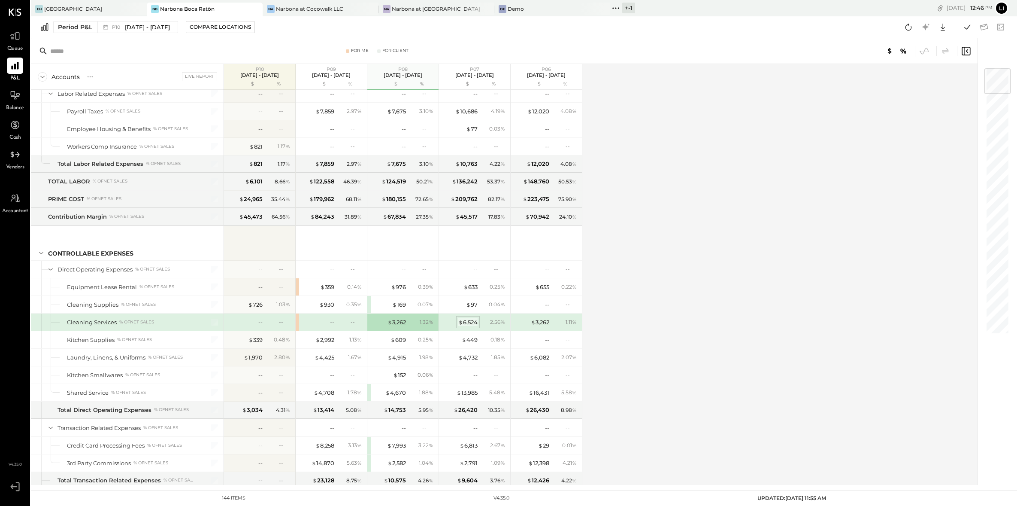
click at [468, 326] on div "$ 6,524" at bounding box center [467, 322] width 19 height 8
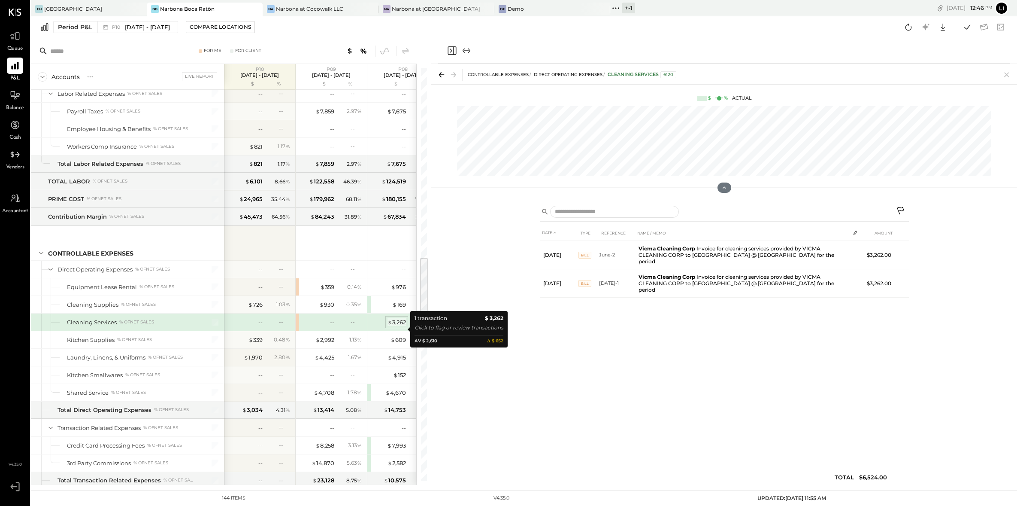
click at [391, 326] on div "$ 3,262" at bounding box center [396, 322] width 18 height 8
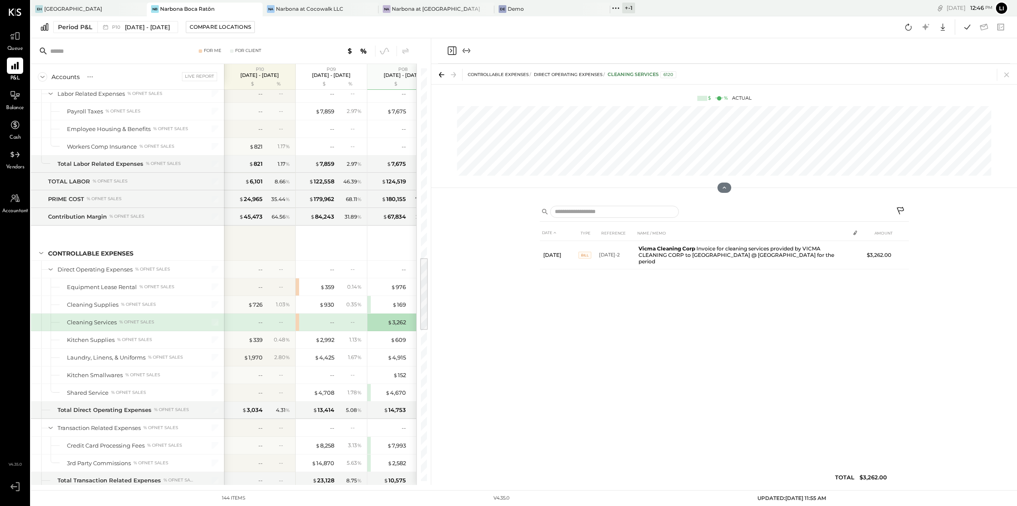
click at [455, 53] on icon "Close panel" at bounding box center [452, 50] width 10 height 10
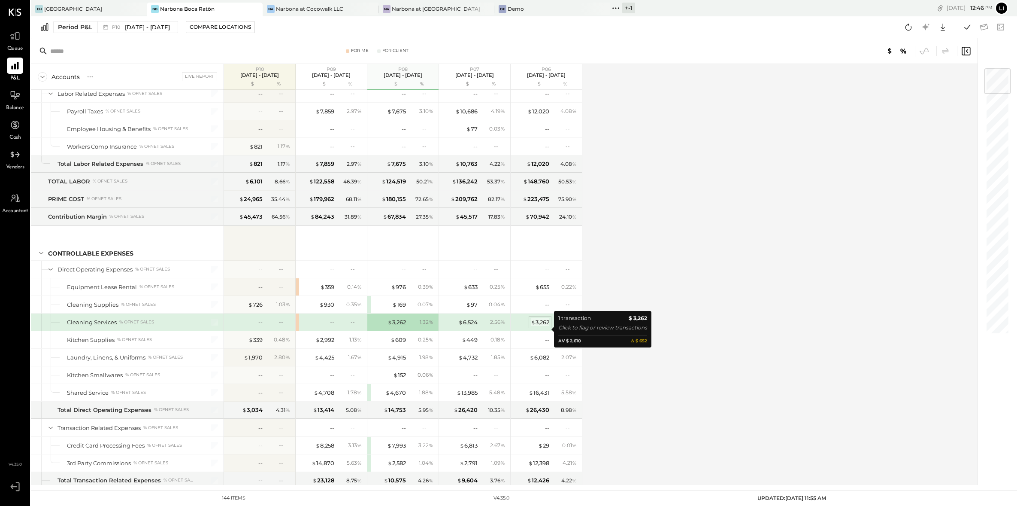
click at [543, 326] on div "$ 3,262" at bounding box center [540, 322] width 18 height 8
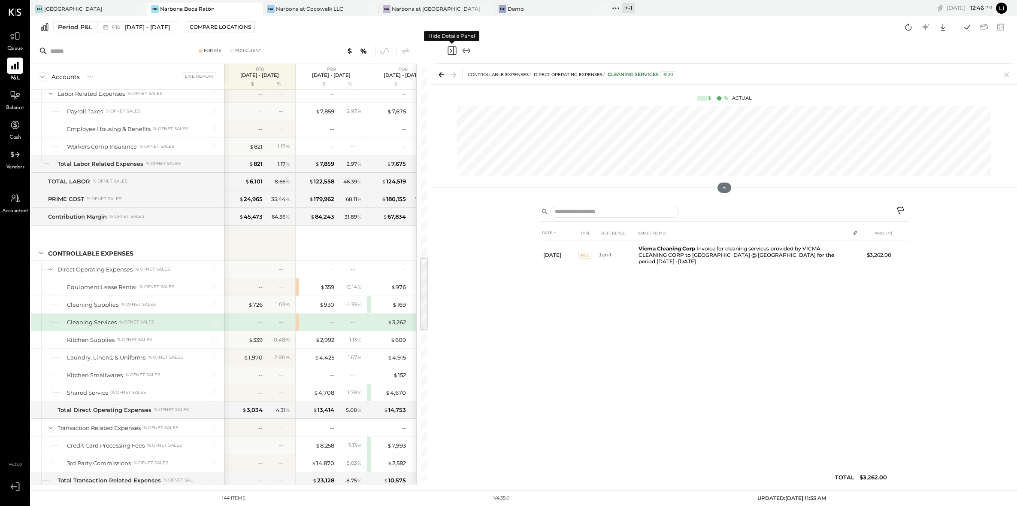
click at [449, 54] on icon "Close panel" at bounding box center [452, 50] width 9 height 9
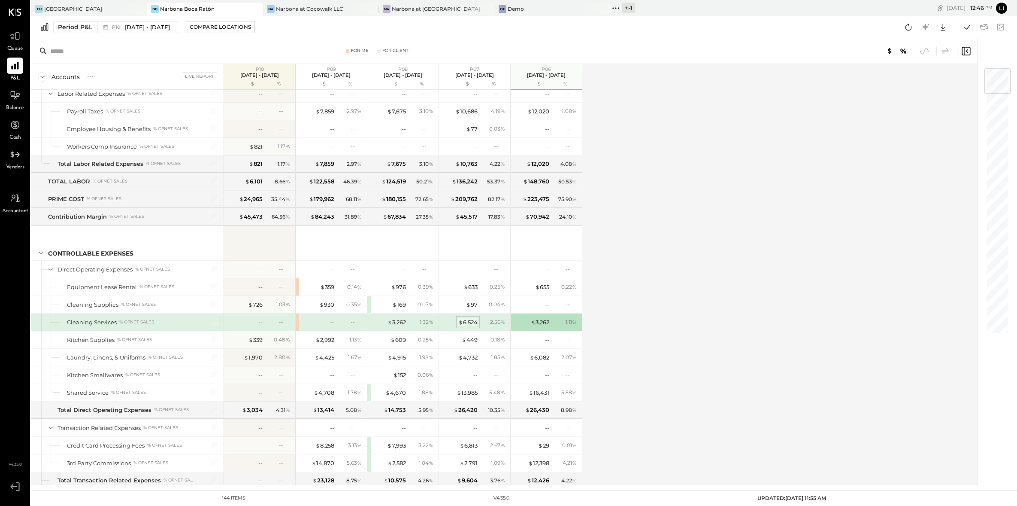
click at [471, 326] on div "$ 6,524" at bounding box center [467, 322] width 19 height 8
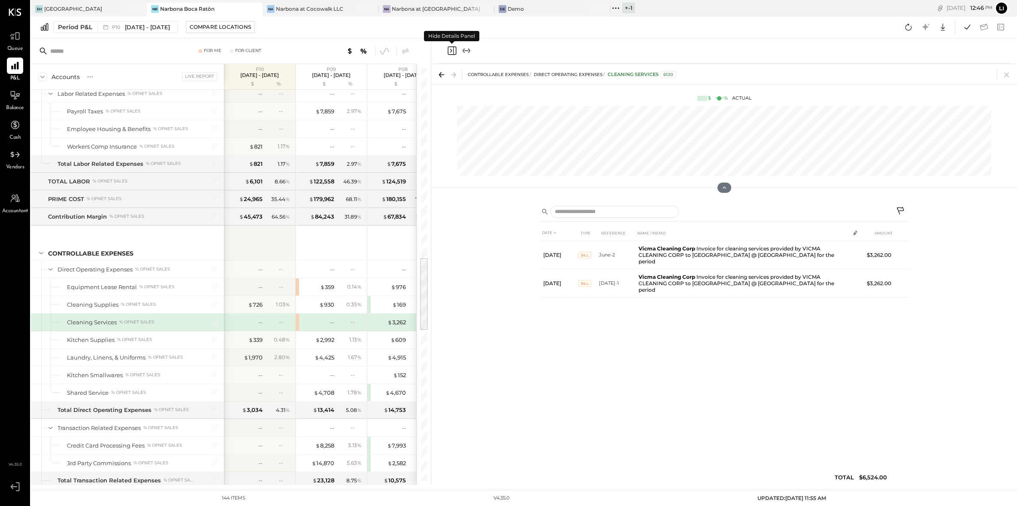
click at [452, 54] on icon "Close panel" at bounding box center [452, 50] width 9 height 9
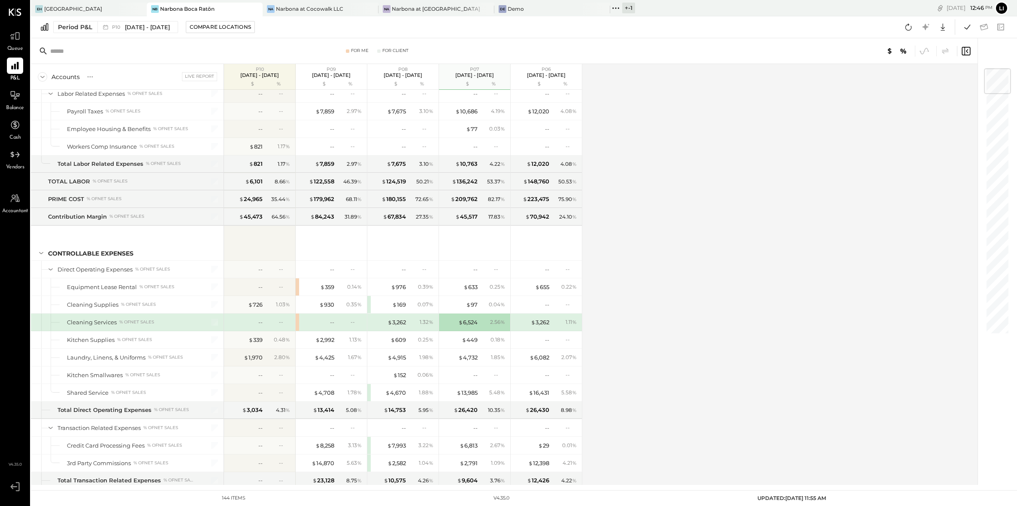
click at [466, 323] on div "$ 6,524 2.56 %" at bounding box center [475, 321] width 64 height 17
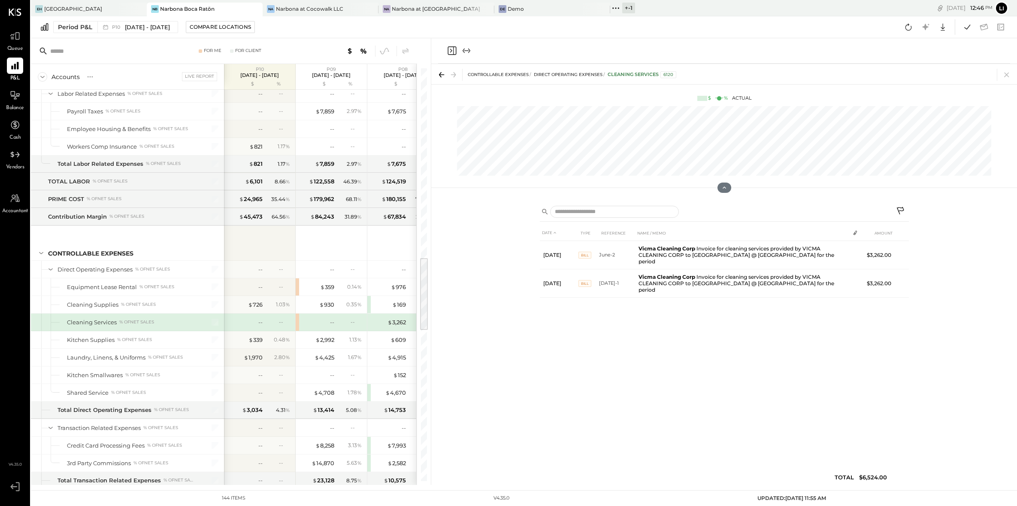
click at [468, 326] on div "DATE TYPE REFERENCE NAME / MEMO AMOUNT Jun 16, 25 Bill June-2 Vicma Cleaning Co…" at bounding box center [724, 342] width 586 height 285
click at [446, 52] on div at bounding box center [724, 50] width 572 height 25
click at [450, 49] on icon "Close panel" at bounding box center [452, 50] width 10 height 10
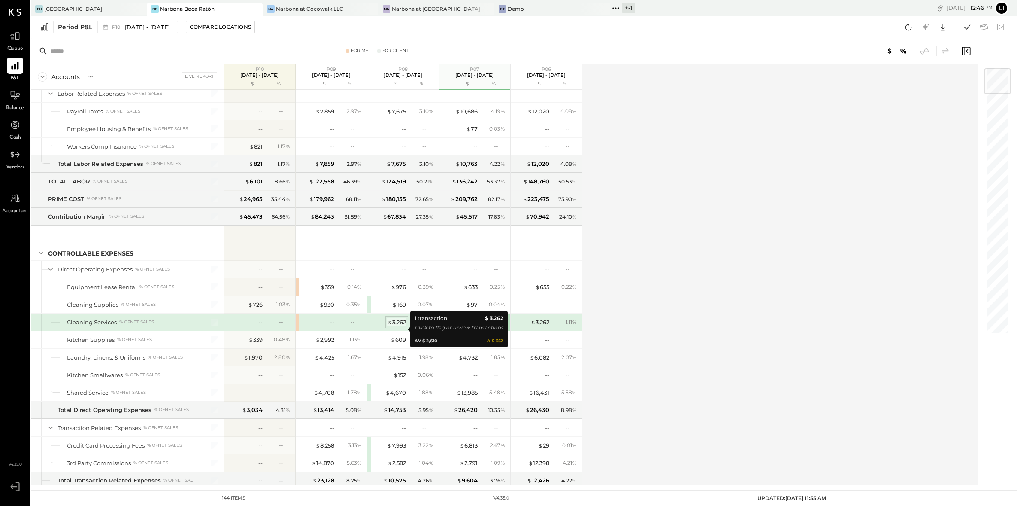
click at [401, 326] on div "$ 3,262" at bounding box center [396, 322] width 18 height 8
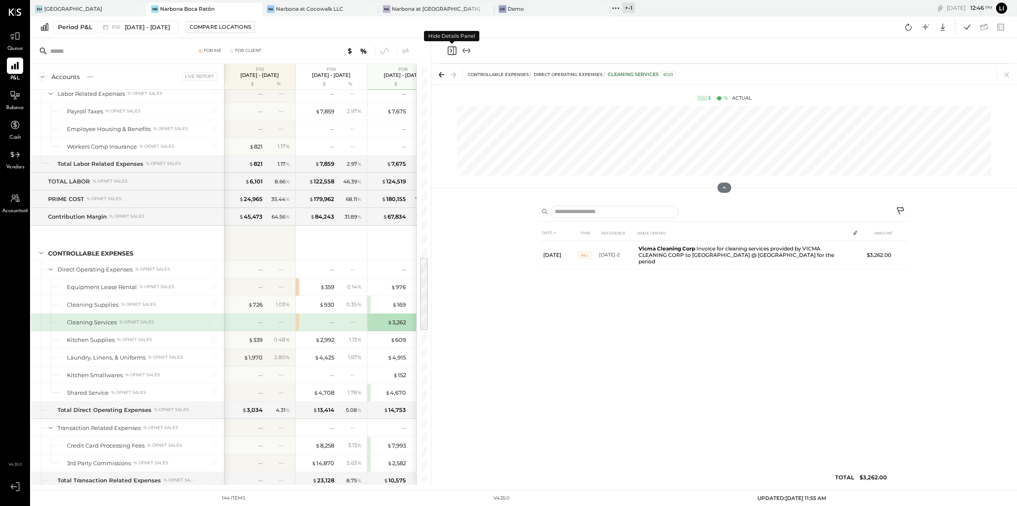
click at [450, 52] on icon "Close panel" at bounding box center [452, 50] width 10 height 10
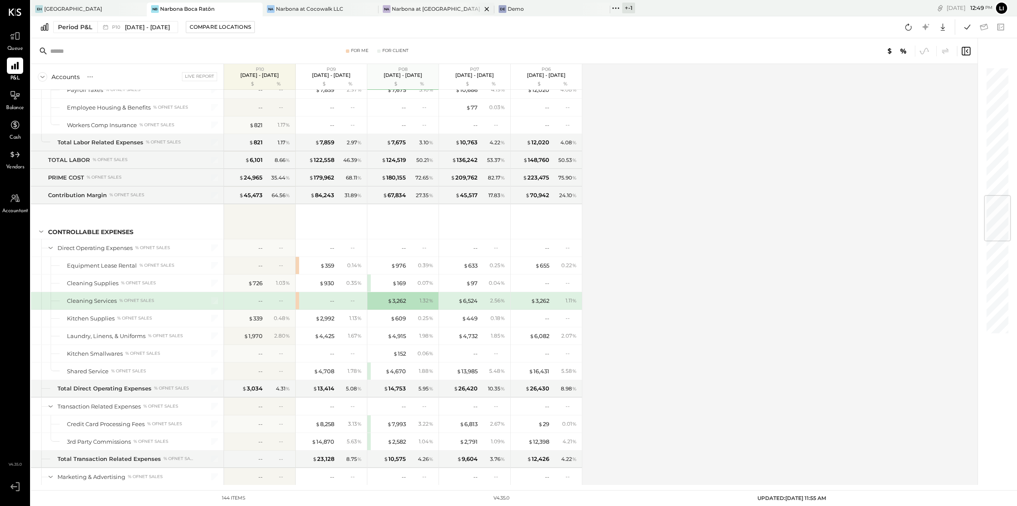
scroll to position [1089, 0]
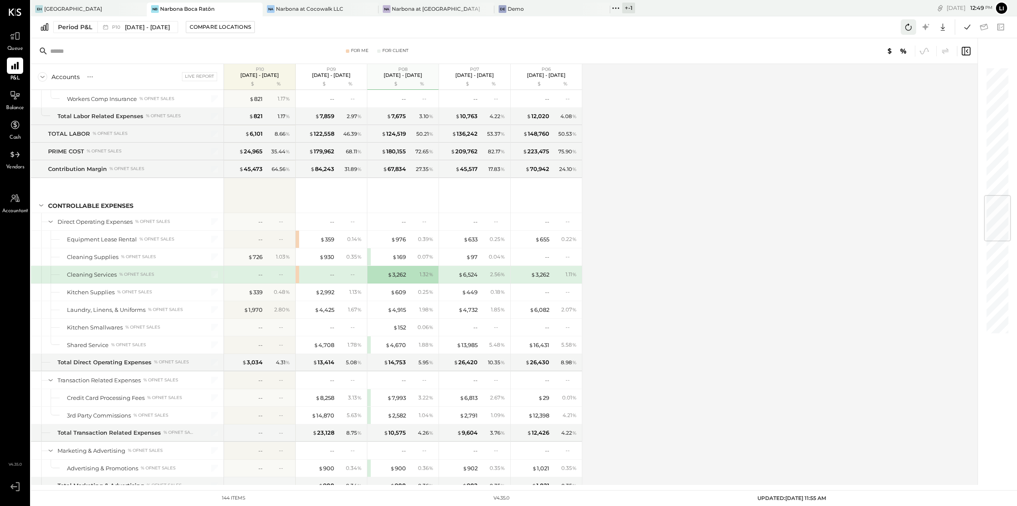
click at [907, 30] on icon at bounding box center [908, 26] width 11 height 11
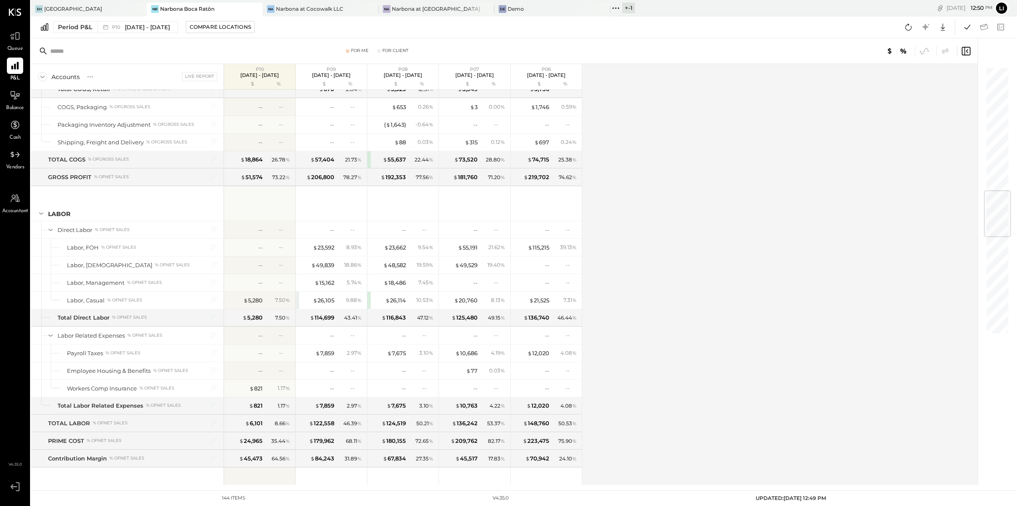
scroll to position [1365, 0]
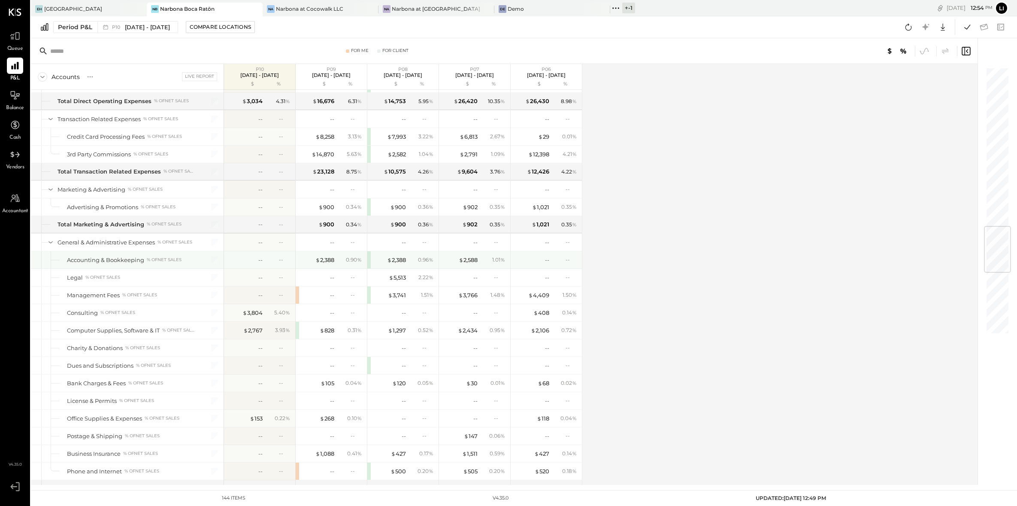
scroll to position [1352, 0]
click at [902, 33] on button at bounding box center [908, 26] width 15 height 15
click at [963, 28] on icon at bounding box center [967, 26] width 11 height 11
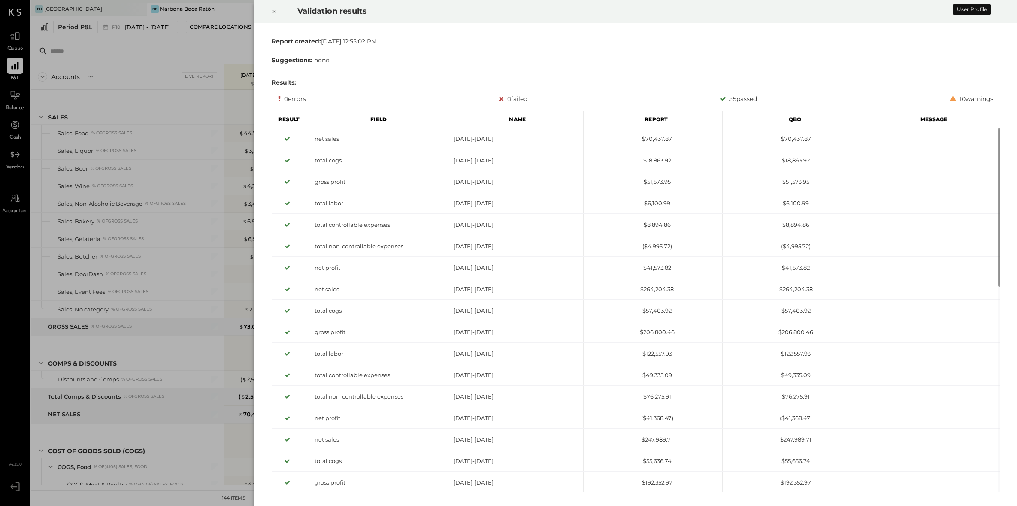
click at [276, 12] on div at bounding box center [274, 12] width 19 height 24
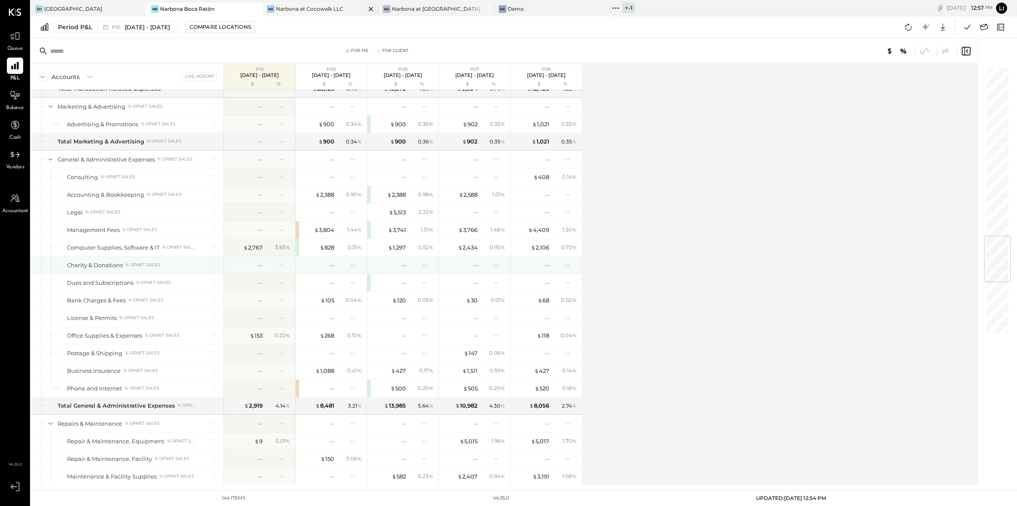
scroll to position [1435, 0]
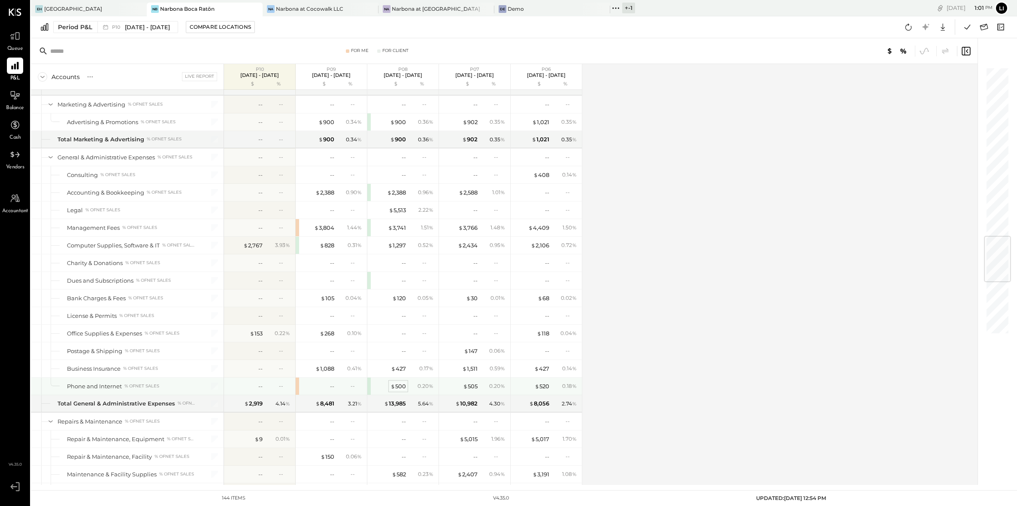
click at [407, 394] on div "$ 500 0.20 %" at bounding box center [404, 385] width 64 height 17
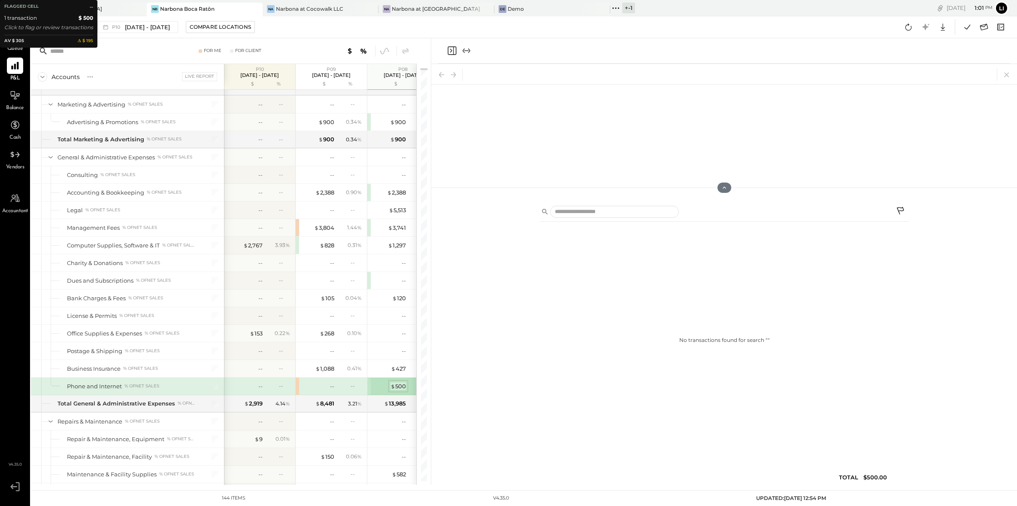
click at [404, 390] on div "$ 500" at bounding box center [397, 386] width 15 height 8
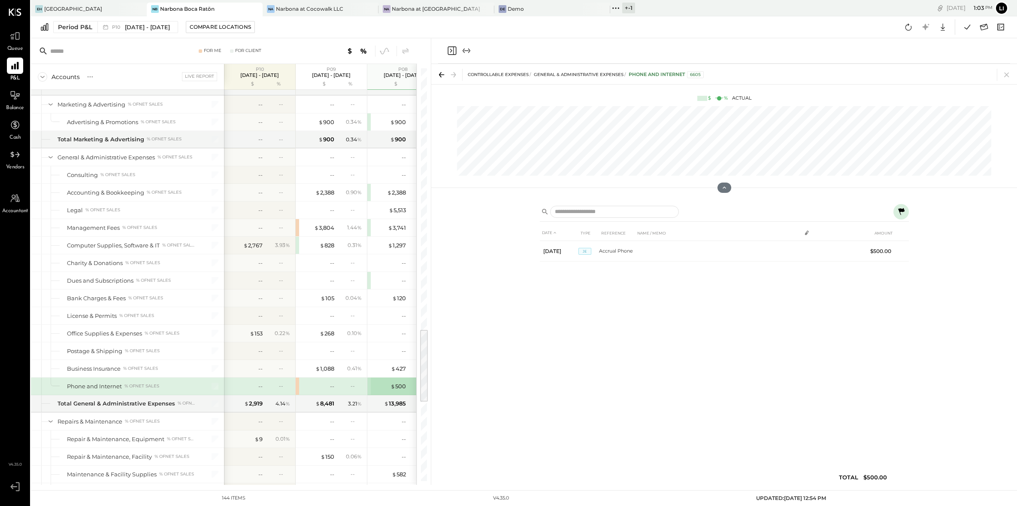
click at [449, 51] on icon "Close panel" at bounding box center [452, 50] width 10 height 10
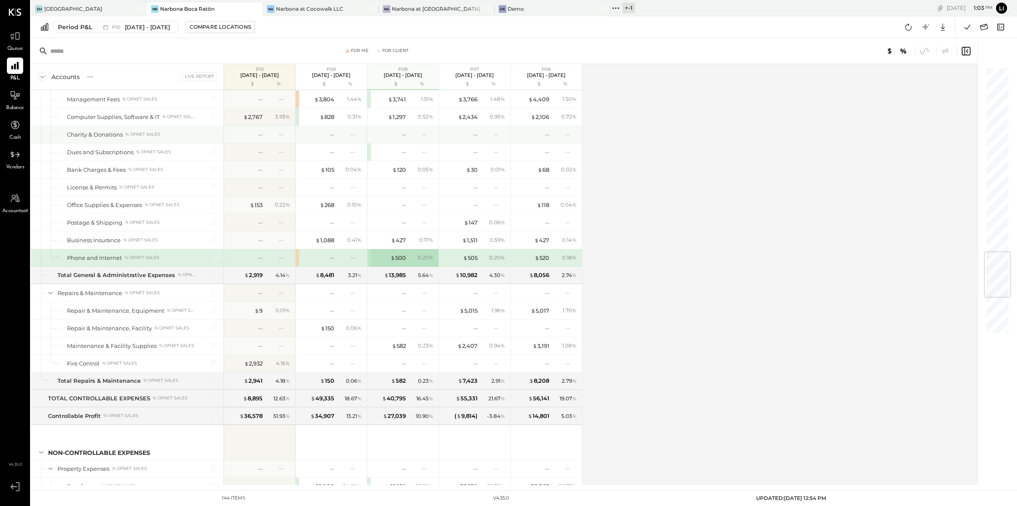
scroll to position [1580, 0]
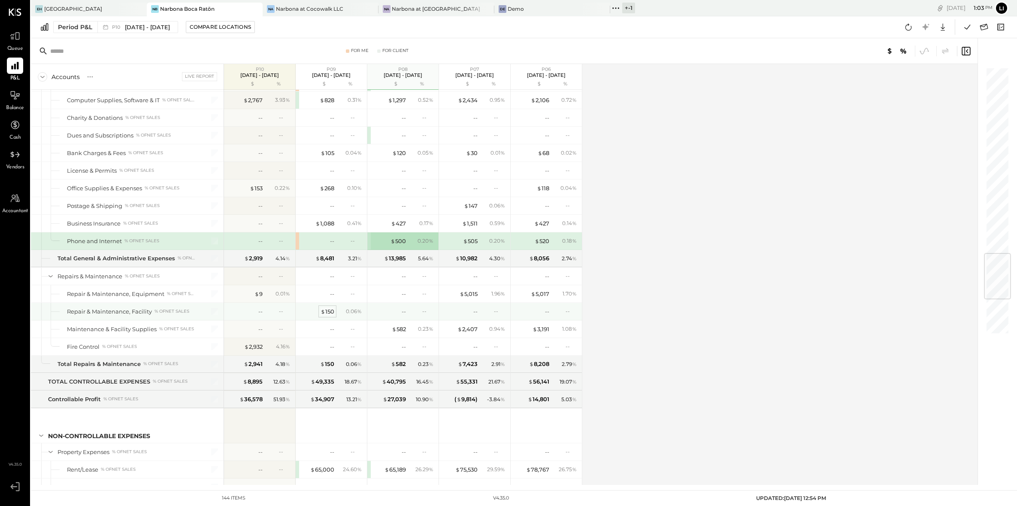
click at [330, 315] on div "$ 150" at bounding box center [328, 311] width 14 height 8
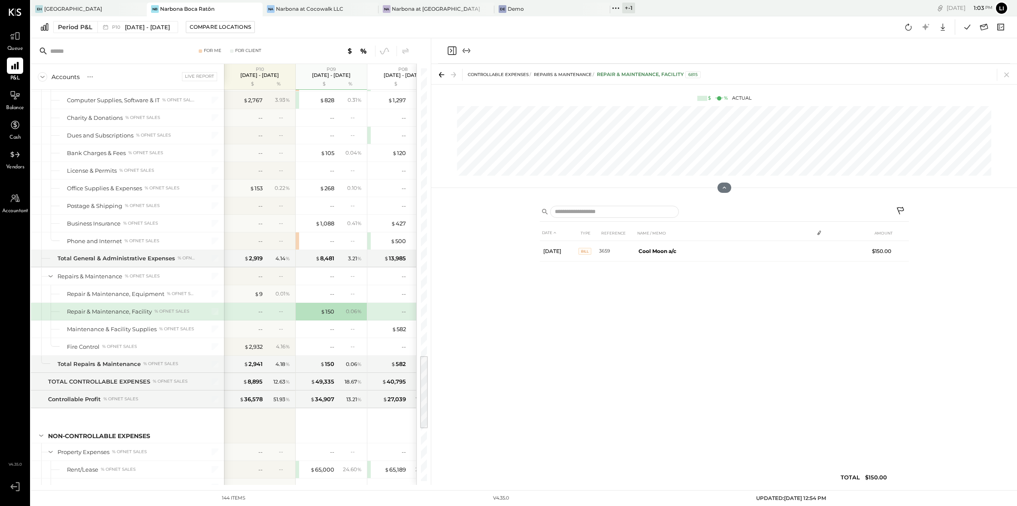
click at [740, 353] on div "DATE TYPE REFERENCE NAME / MEMO AMOUNT Aug 21, 25 Bill 3659 Cool Moon a/c $150.…" at bounding box center [724, 357] width 369 height 264
click at [454, 52] on icon "Close panel" at bounding box center [452, 50] width 10 height 10
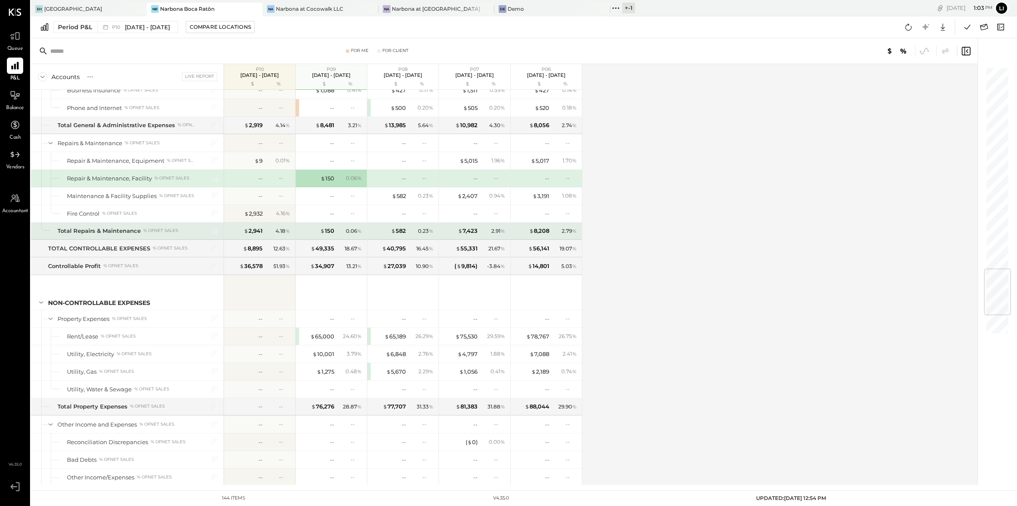
scroll to position [1825, 0]
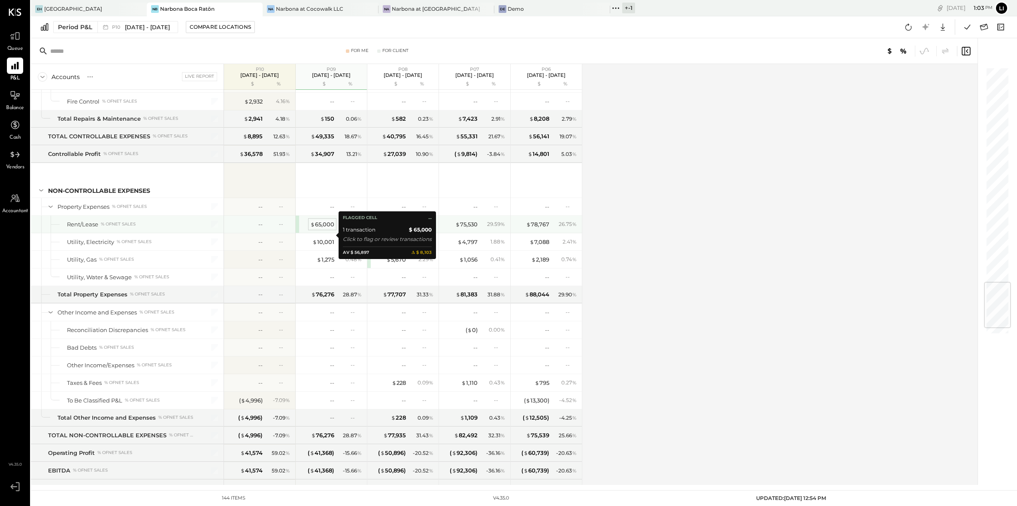
click at [327, 228] on div "$ 65,000" at bounding box center [322, 224] width 24 height 8
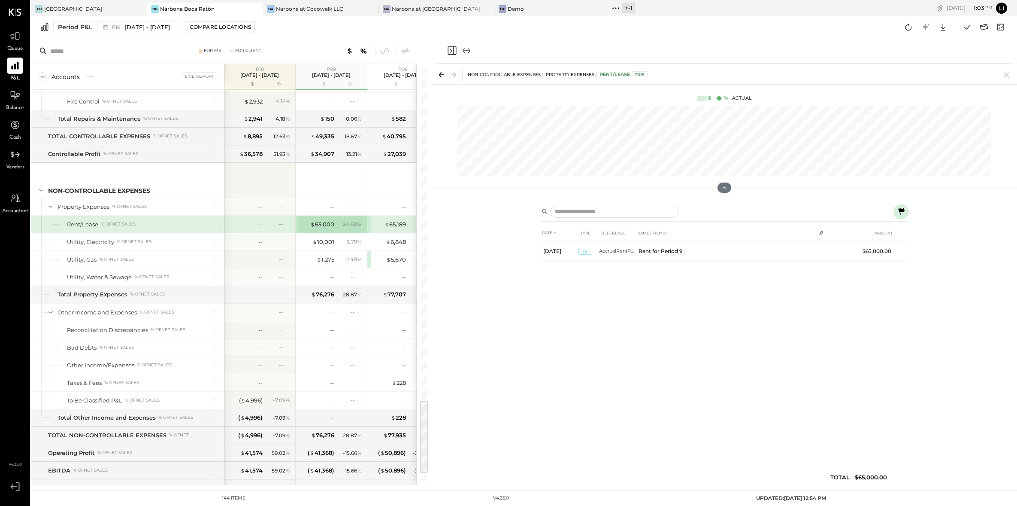
click at [448, 52] on icon "Close panel" at bounding box center [452, 50] width 9 height 9
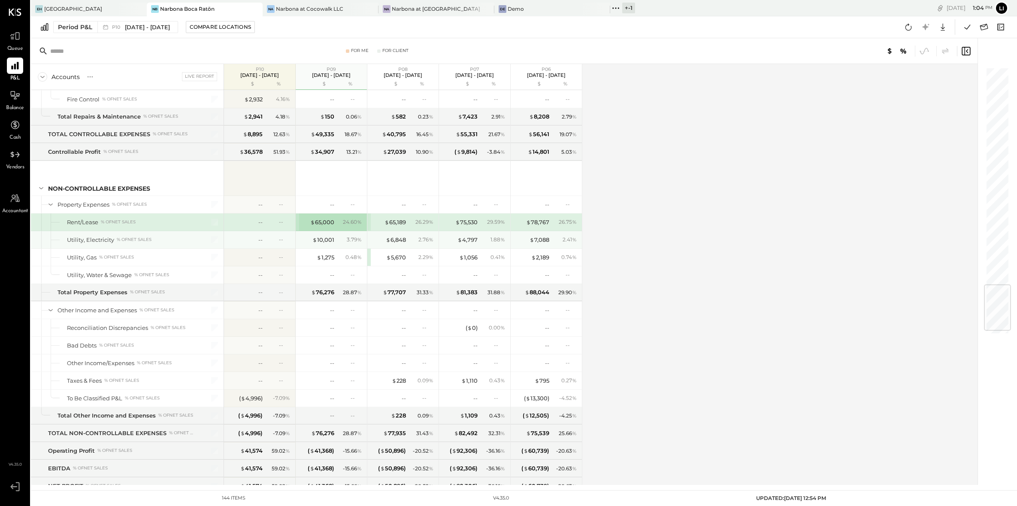
scroll to position [1870, 0]
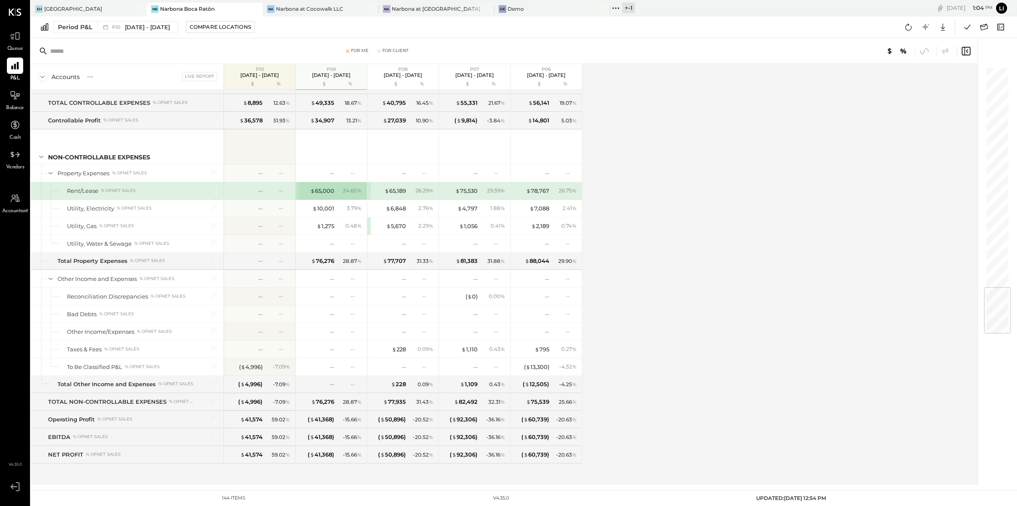
click at [735, 247] on div "Accounts S % GL Live Report P10 Sep 8 - Oct 5, 2025 $ % P09 Aug 11 - Sep 7, 202…" at bounding box center [505, 274] width 948 height 421
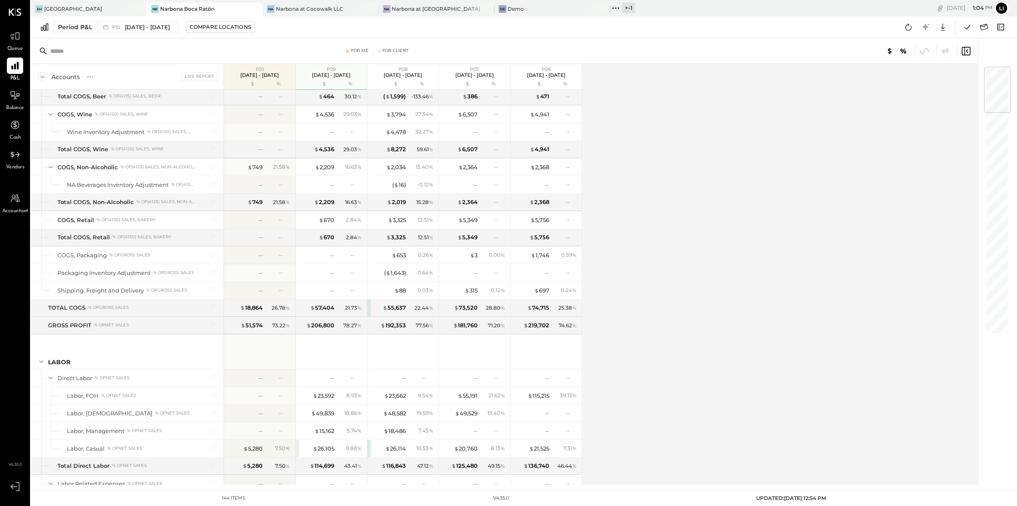
scroll to position [0, 0]
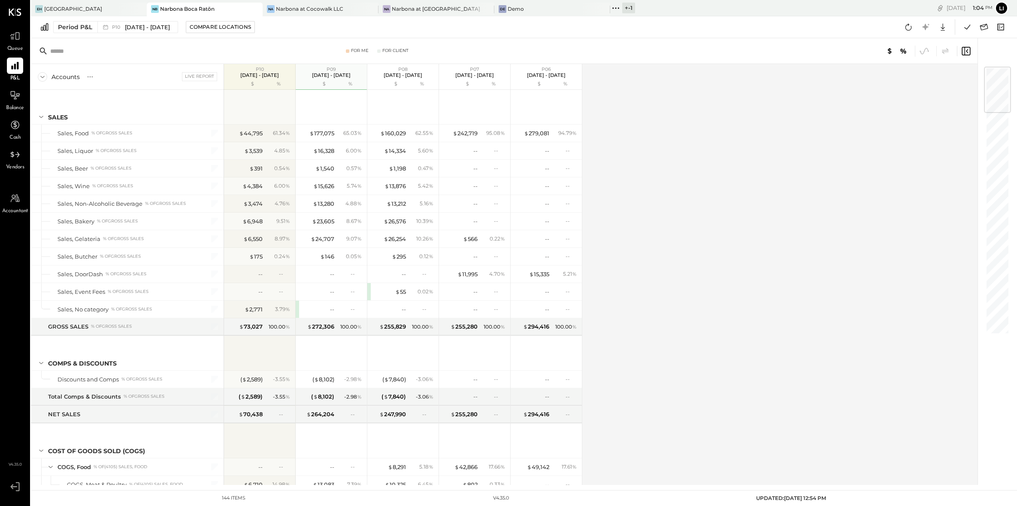
click at [659, 204] on div "Accounts S % GL Live Report P10 Sep 8 - Oct 5, 2025 $ % P09 Aug 11 - Sep 7, 202…" at bounding box center [505, 274] width 948 height 421
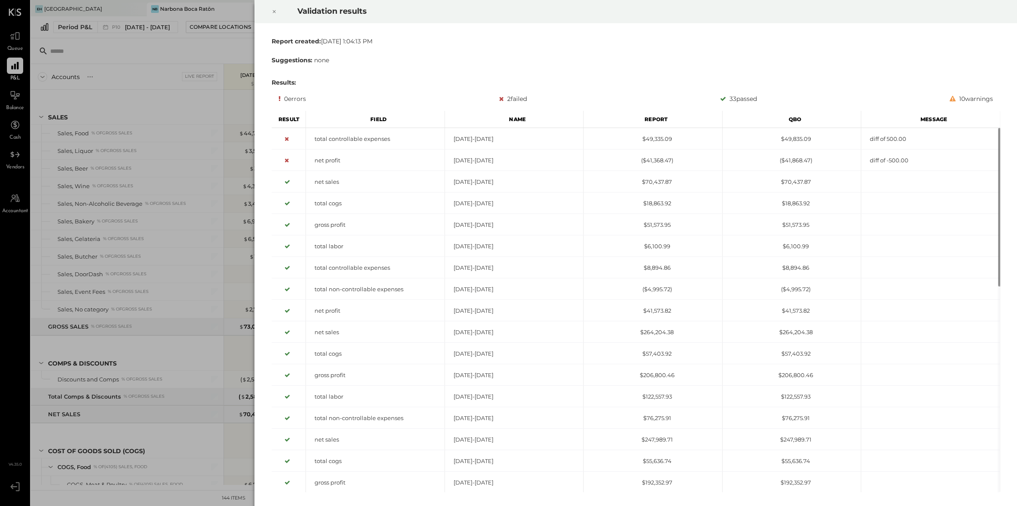
click at [536, 53] on div "Report created: [DATE] 1:04:13 PM Suggestions: none Results: 0 errors 2 failed …" at bounding box center [636, 264] width 736 height 462
click at [266, 10] on div at bounding box center [274, 12] width 19 height 24
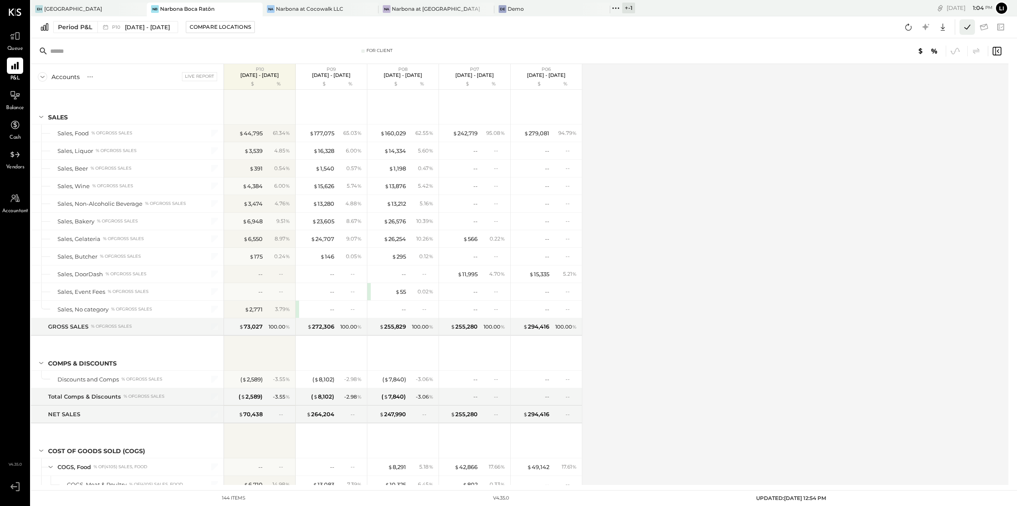
click at [972, 24] on icon at bounding box center [967, 26] width 11 height 11
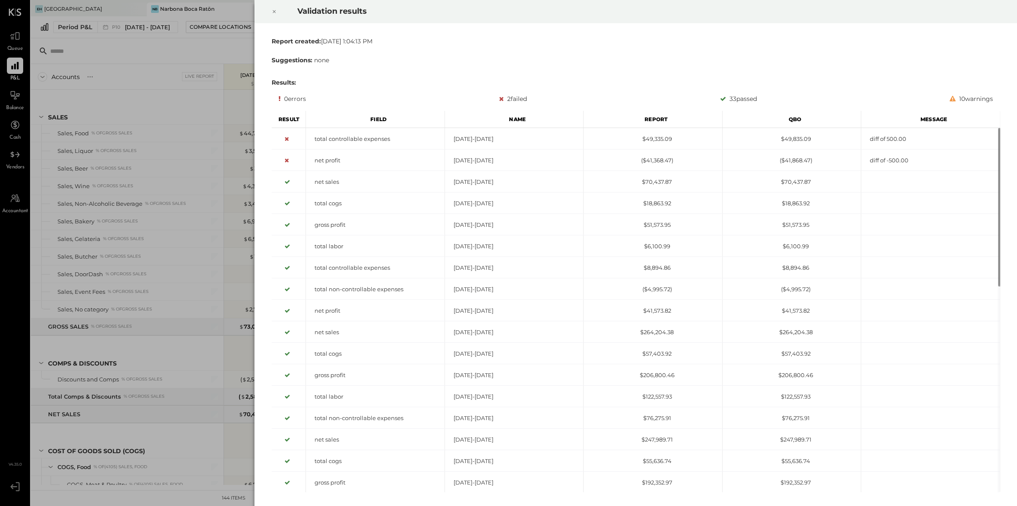
click at [277, 12] on div at bounding box center [274, 12] width 19 height 24
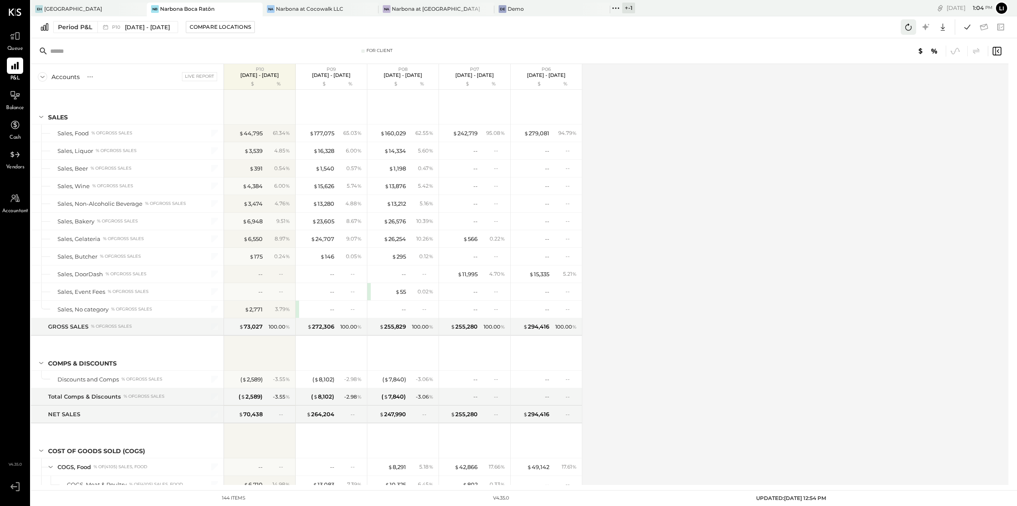
click at [905, 30] on icon at bounding box center [908, 26] width 11 height 11
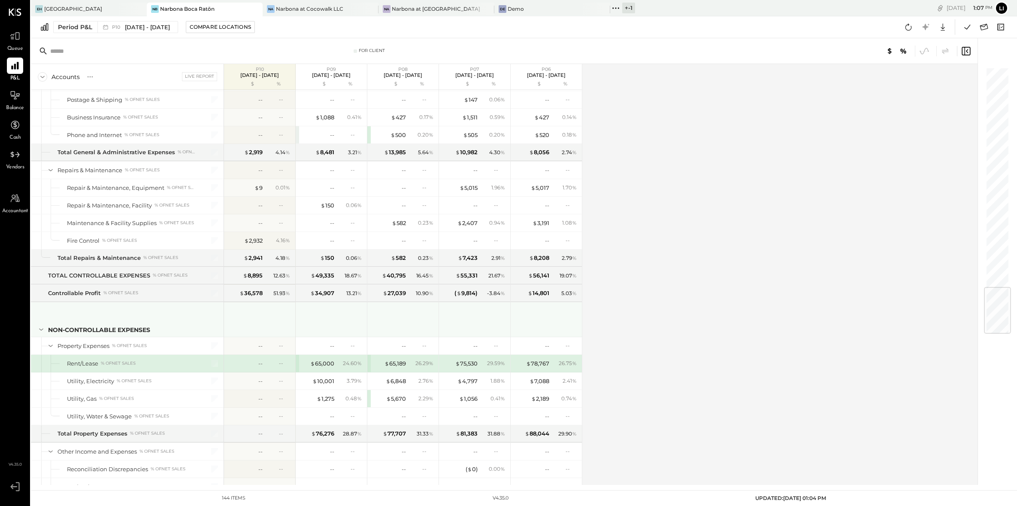
scroll to position [1870, 0]
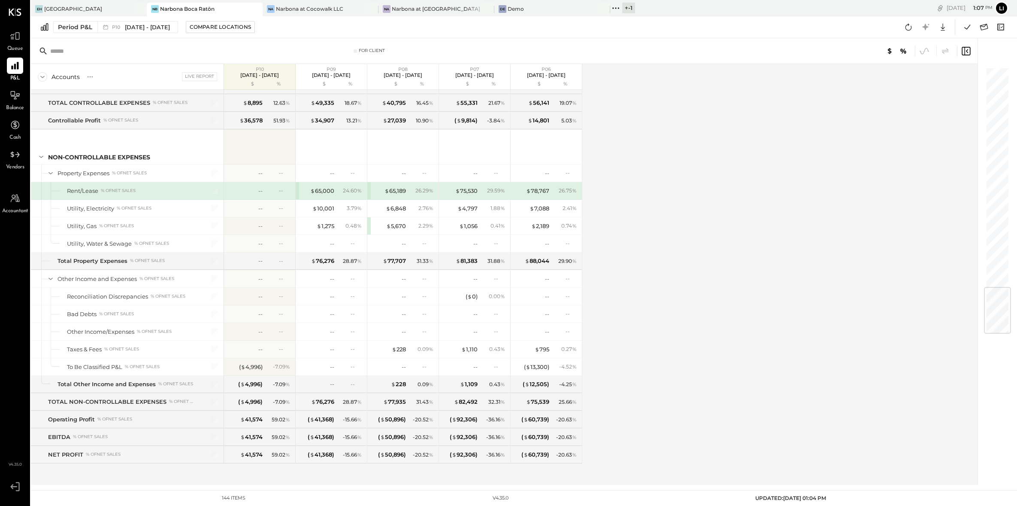
click at [675, 171] on div "Accounts S % GL Live Report P10 [DATE] - [DATE] $ % P09 [DATE] - [DATE] $ % P08…" at bounding box center [505, 274] width 948 height 421
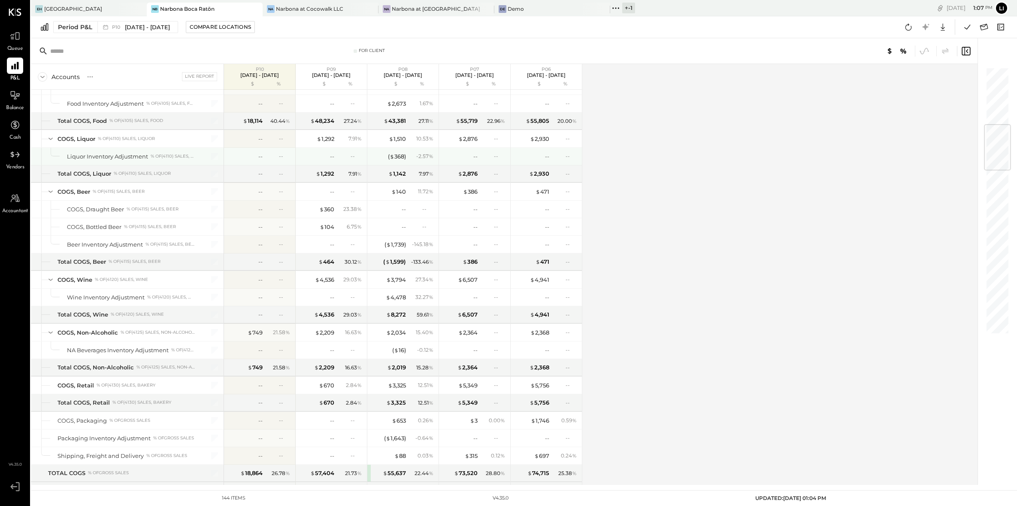
scroll to position [0, 0]
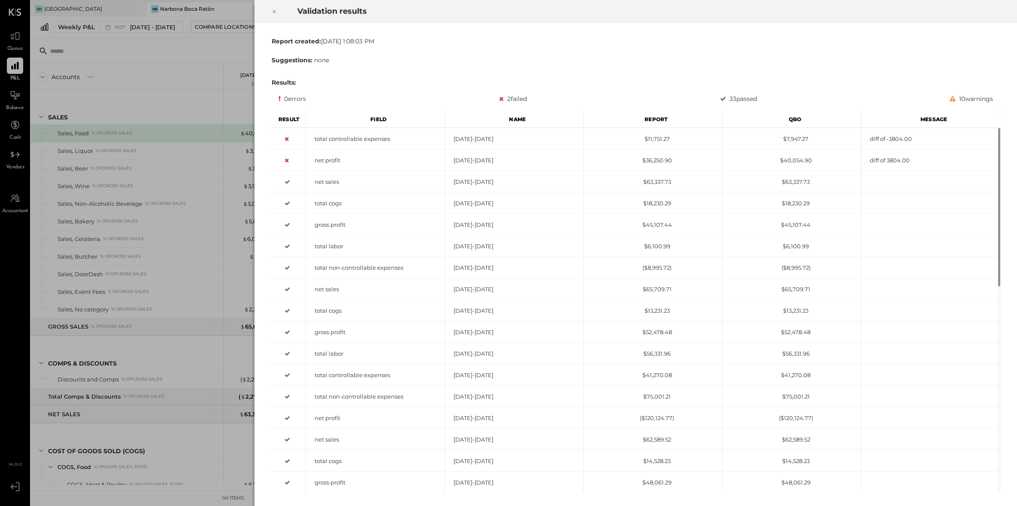
click at [278, 15] on div at bounding box center [274, 12] width 19 height 24
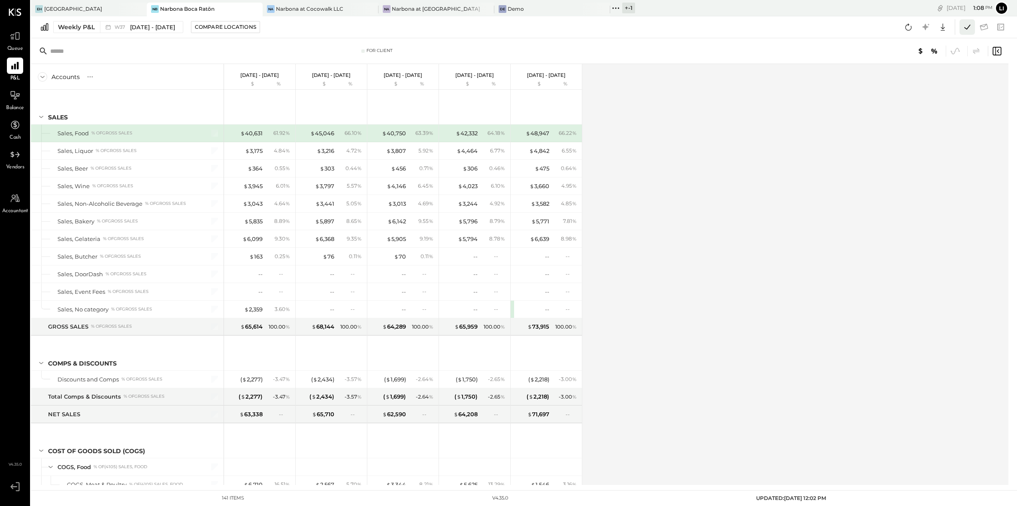
click at [960, 31] on button at bounding box center [967, 26] width 15 height 15
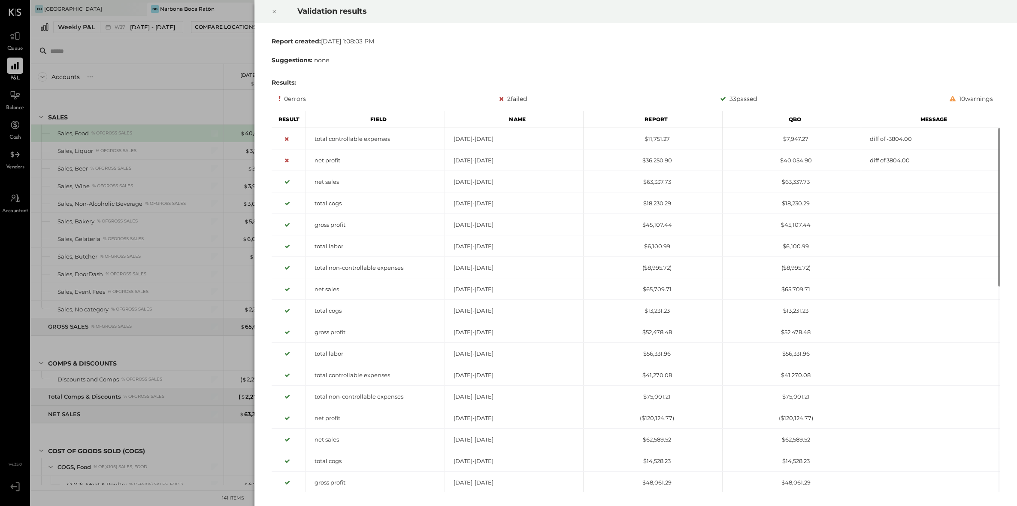
click at [273, 17] on div at bounding box center [274, 12] width 19 height 24
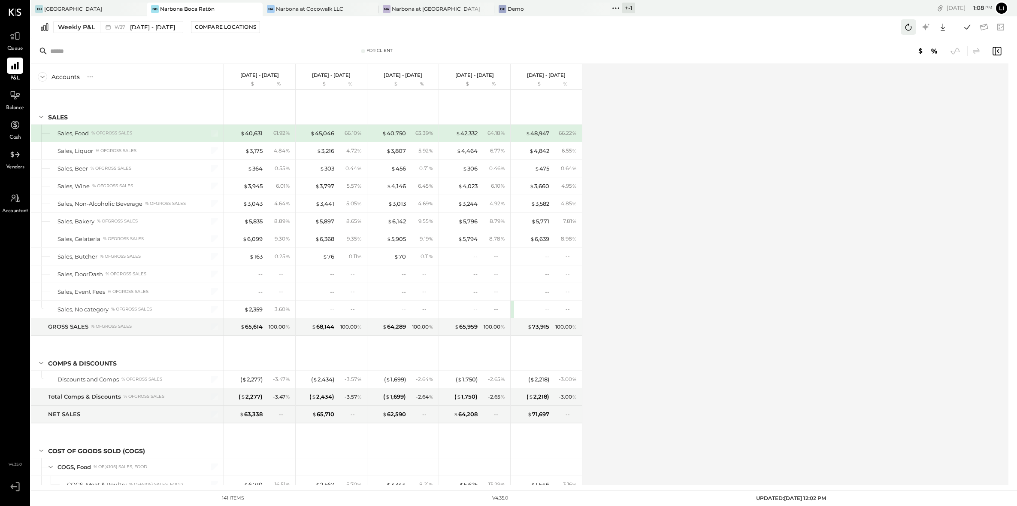
click at [910, 30] on icon at bounding box center [908, 26] width 11 height 11
click at [971, 30] on icon at bounding box center [967, 26] width 11 height 11
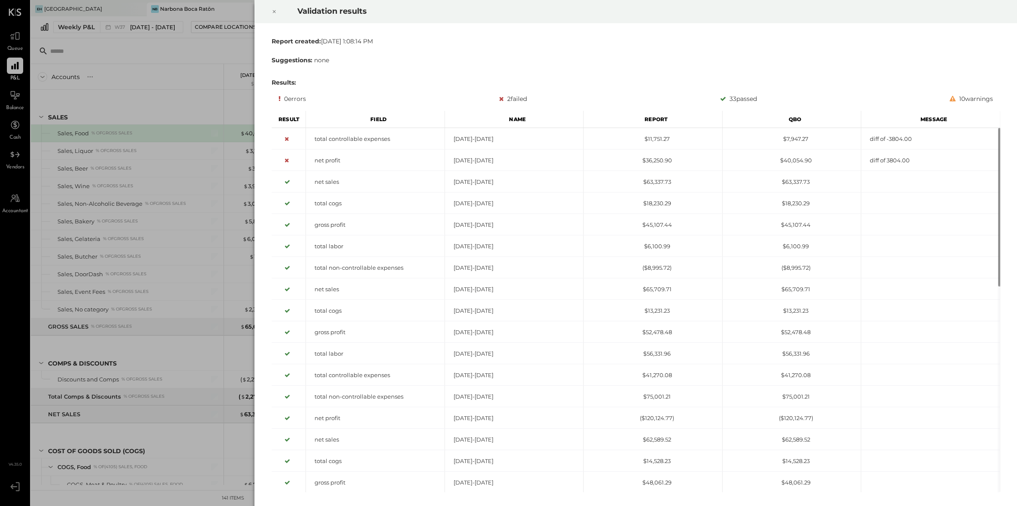
click at [272, 8] on icon at bounding box center [274, 11] width 5 height 10
click at [271, 4] on div at bounding box center [274, 12] width 19 height 24
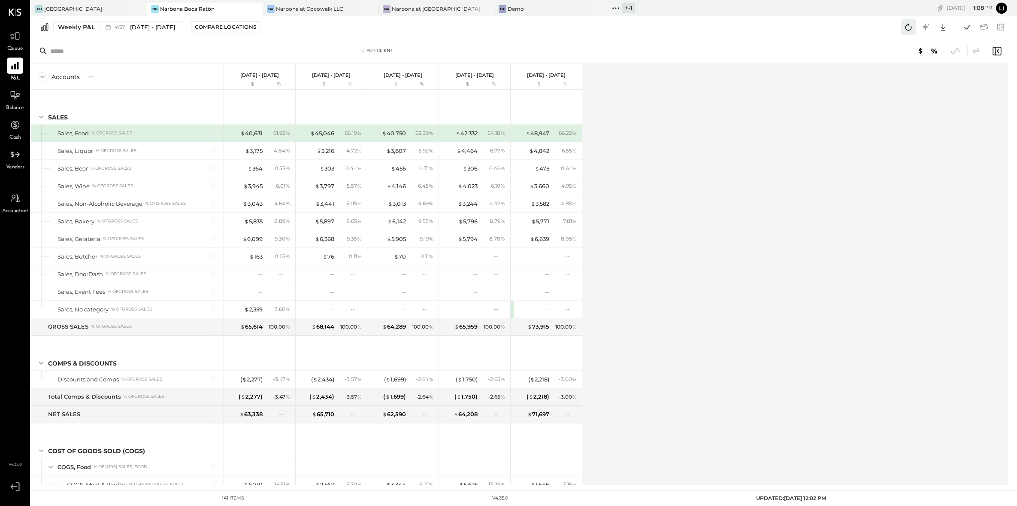
click at [910, 28] on icon at bounding box center [908, 26] width 11 height 11
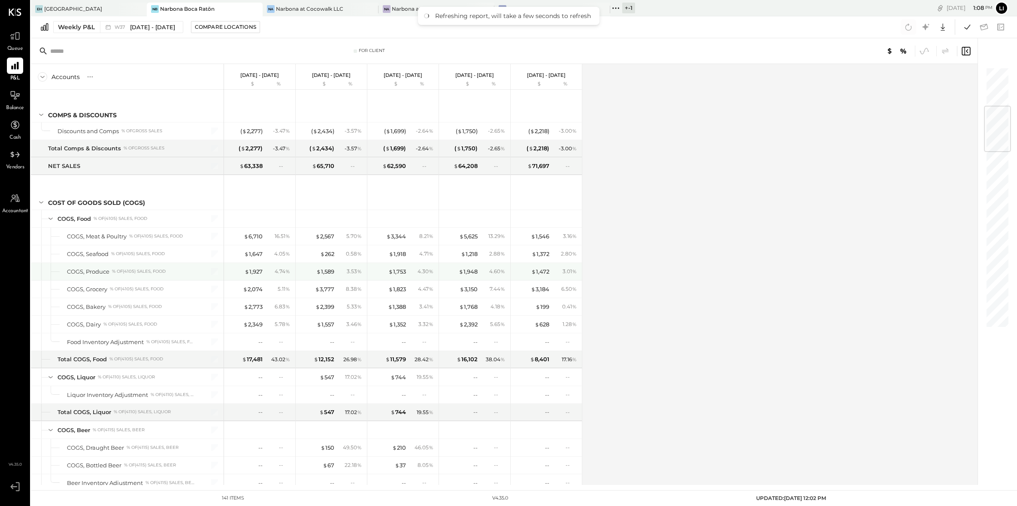
scroll to position [331, 0]
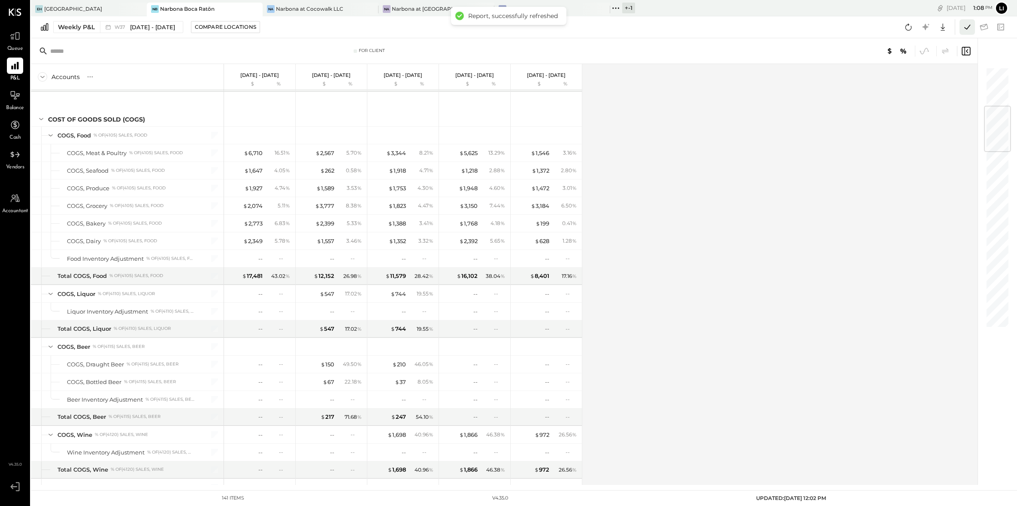
click at [968, 32] on icon at bounding box center [967, 26] width 11 height 11
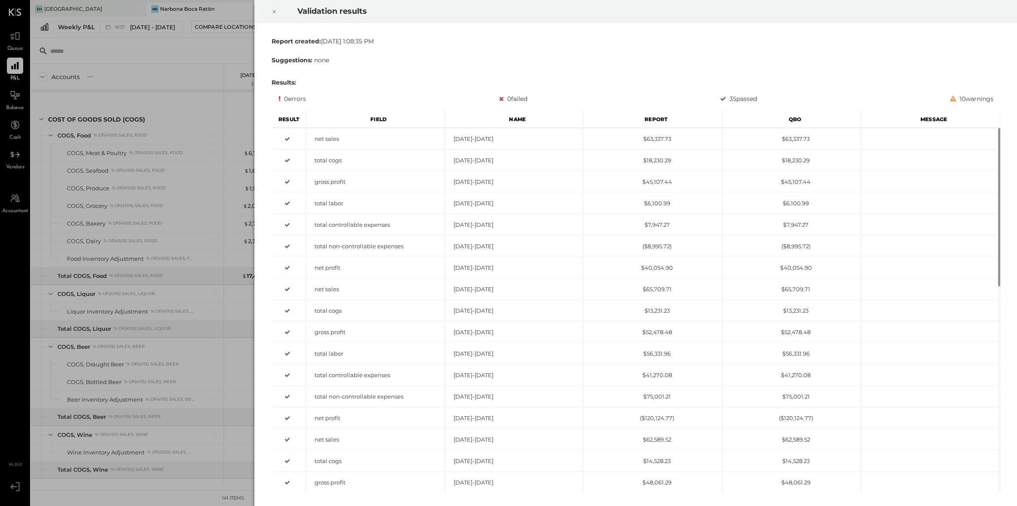
click at [275, 14] on icon at bounding box center [274, 11] width 5 height 10
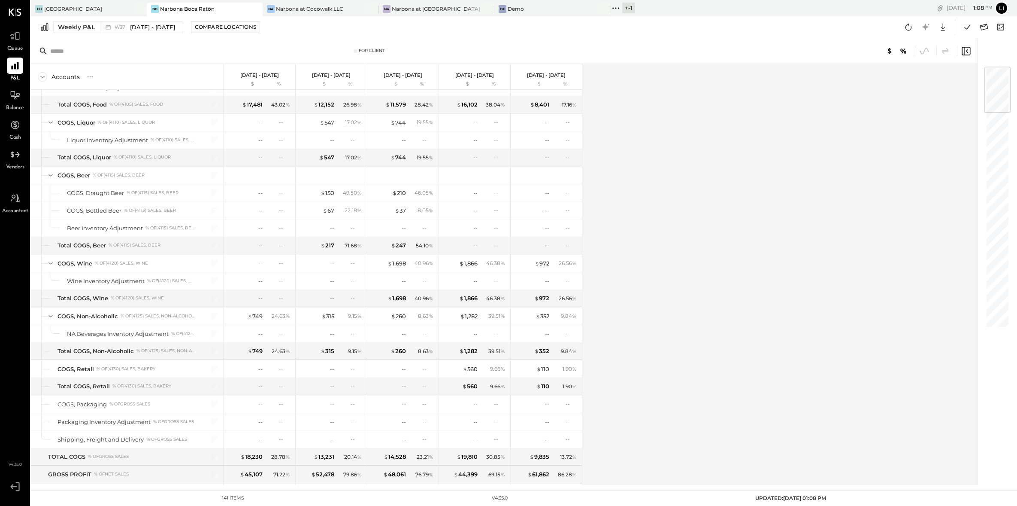
scroll to position [0, 0]
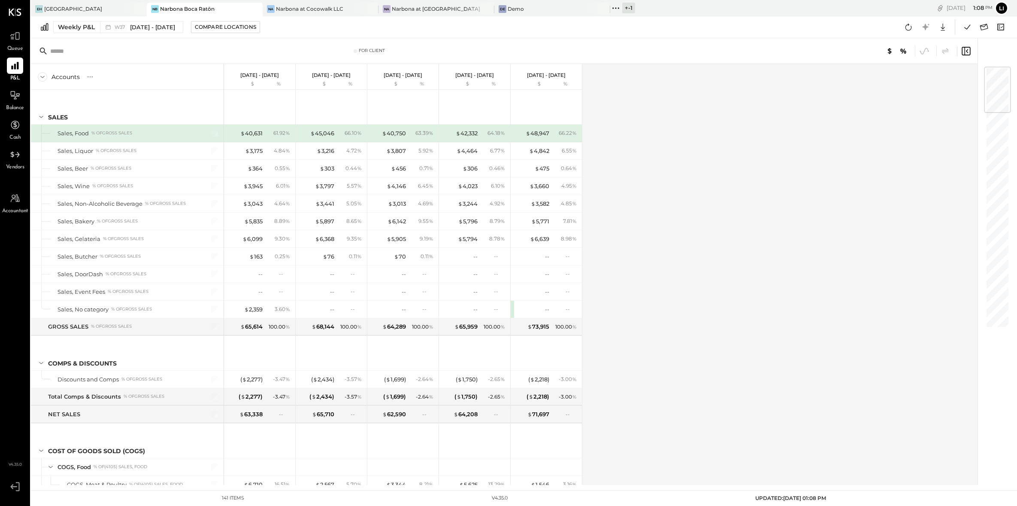
click at [130, 34] on div "Weekly P&L W37 [DATE] - [DATE] Compare Locations Google Sheets Excel" at bounding box center [524, 27] width 986 height 22
click at [130, 30] on span "[DATE] - [DATE]" at bounding box center [152, 27] width 45 height 8
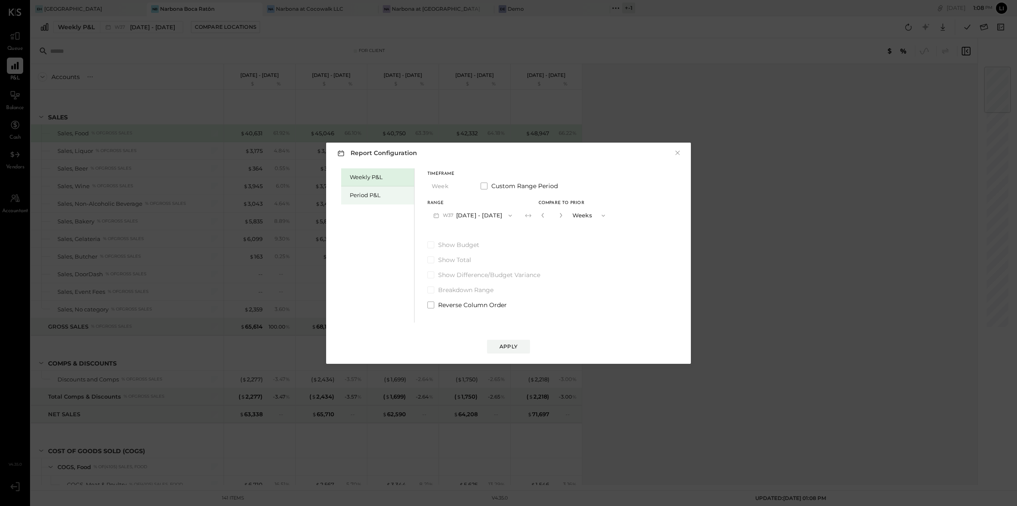
click at [350, 191] on div "Period P&L" at bounding box center [380, 195] width 60 height 8
click at [543, 215] on div "Compare" at bounding box center [543, 216] width 28 height 7
click at [563, 215] on div "*" at bounding box center [549, 215] width 27 height 16
click at [561, 215] on icon "button" at bounding box center [558, 214] width 5 height 5
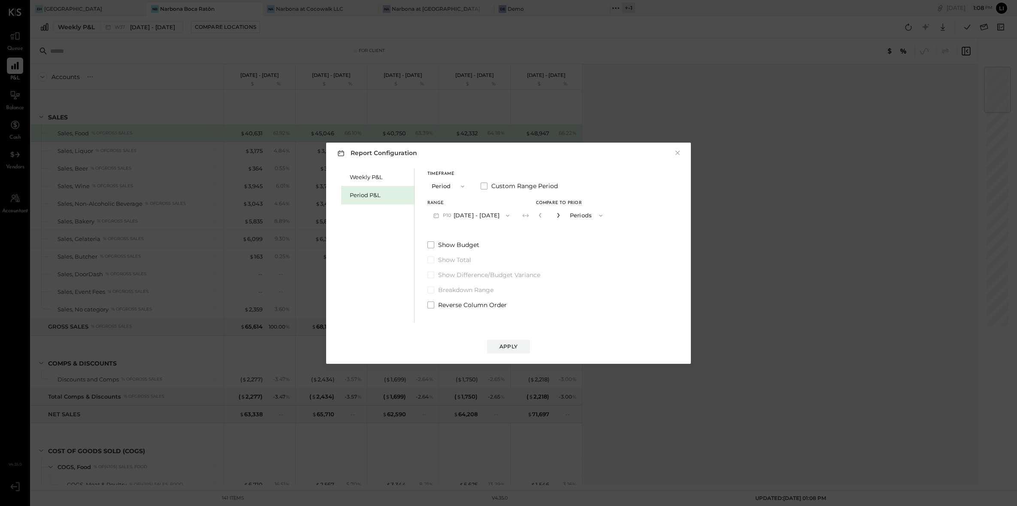
click at [561, 215] on icon "button" at bounding box center [558, 214] width 5 height 5
type input "*"
click at [513, 348] on div "Apply" at bounding box center [508, 345] width 18 height 7
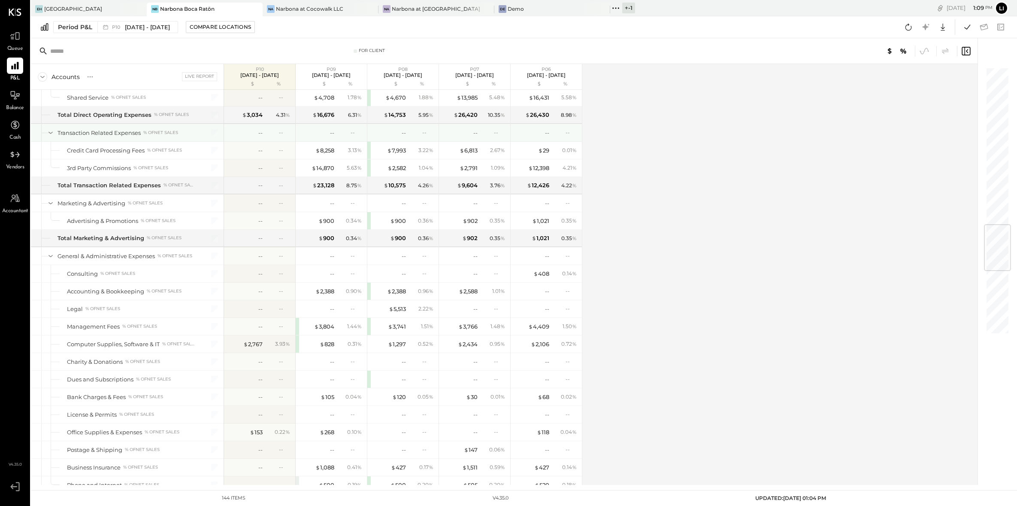
scroll to position [1338, 0]
